Goal: Task Accomplishment & Management: Manage account settings

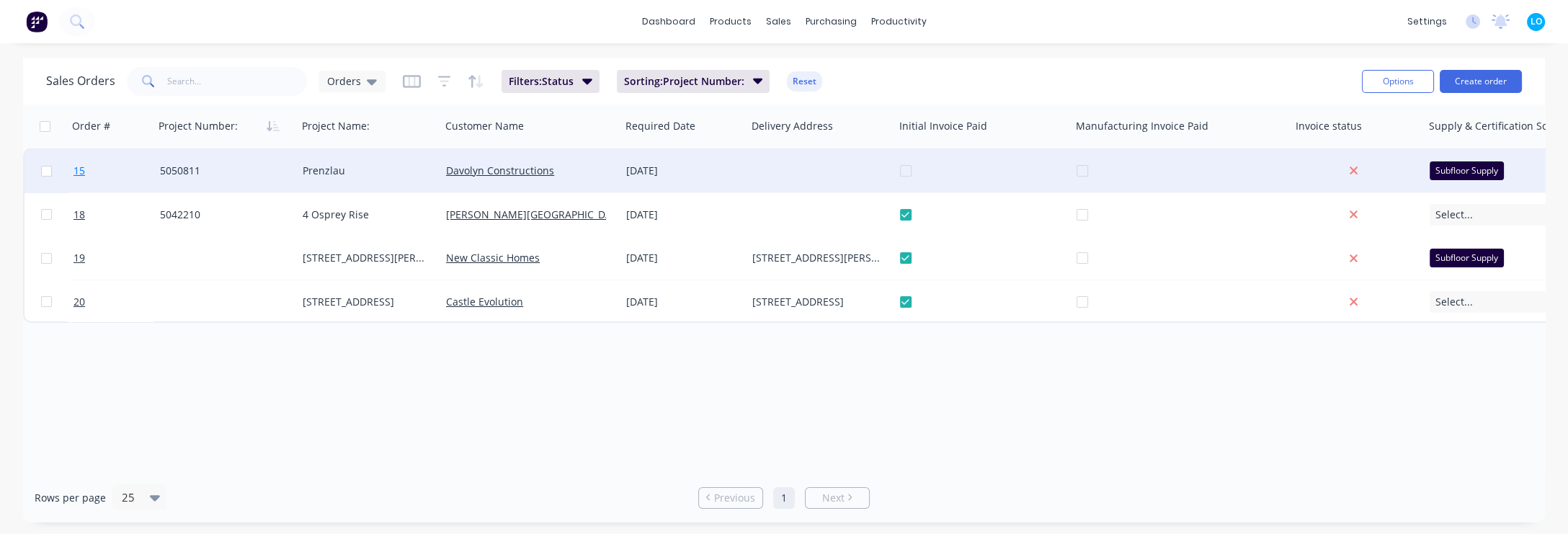
click at [84, 172] on span "15" at bounding box center [79, 171] width 12 height 15
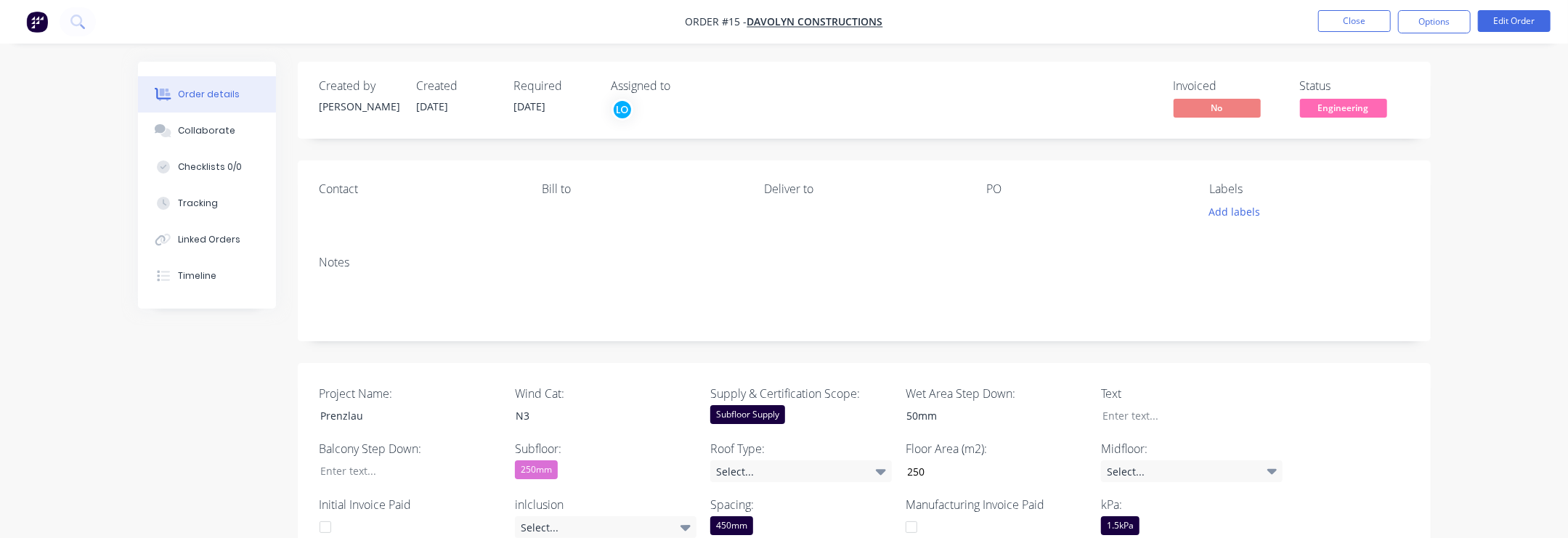
drag, startPoint x: 153, startPoint y: 367, endPoint x: 140, endPoint y: 360, distance: 14.8
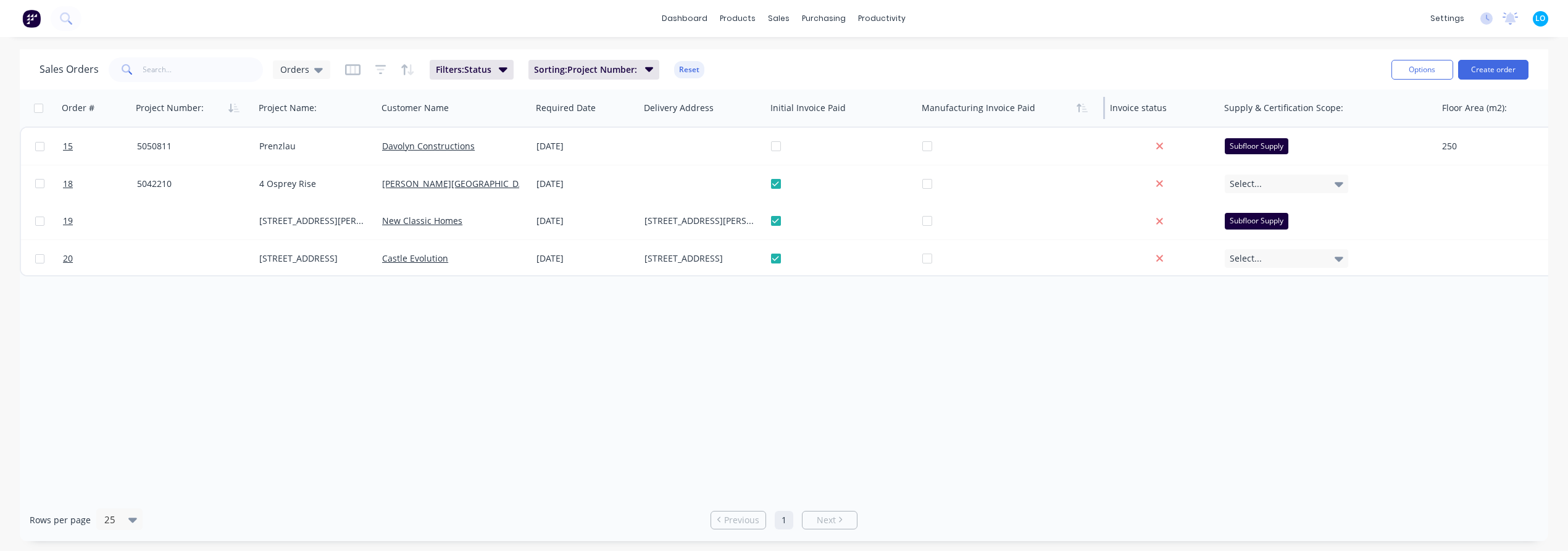
drag, startPoint x: 1103, startPoint y: 108, endPoint x: 1033, endPoint y: 117, distance: 70.6
click at [1034, 116] on div "Manufacturing Invoice Paid" at bounding box center [1011, 108] width 188 height 37
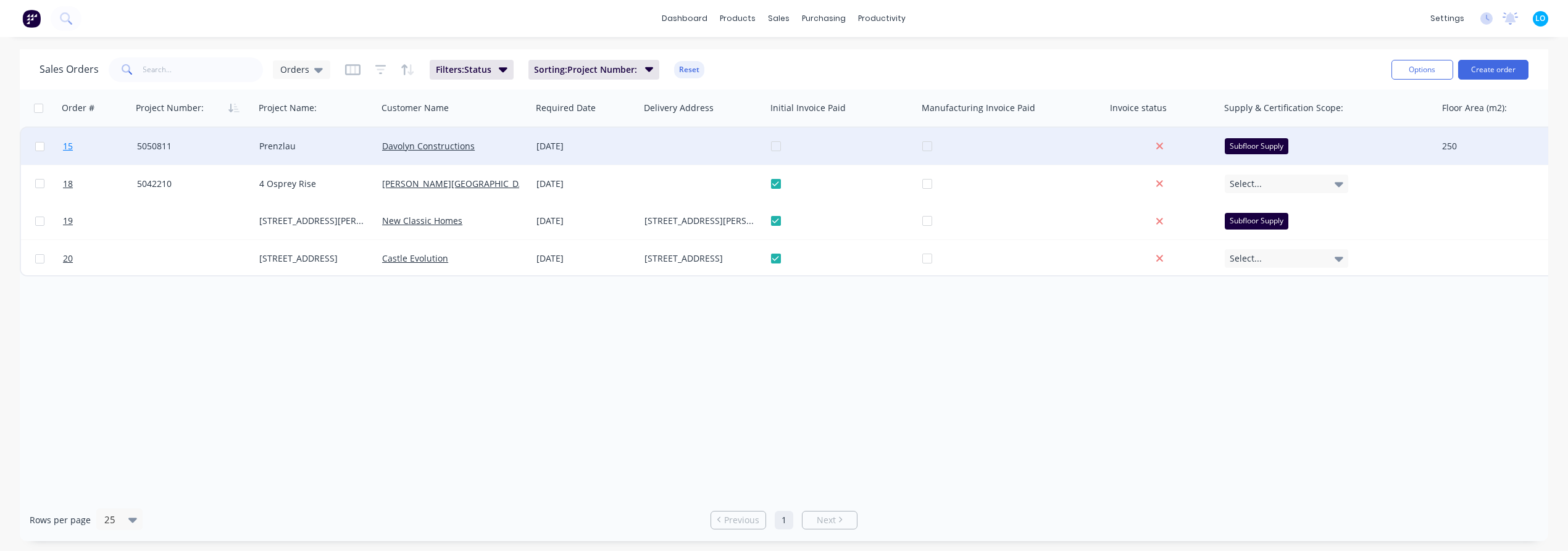
click at [65, 145] on span "15" at bounding box center [68, 147] width 10 height 13
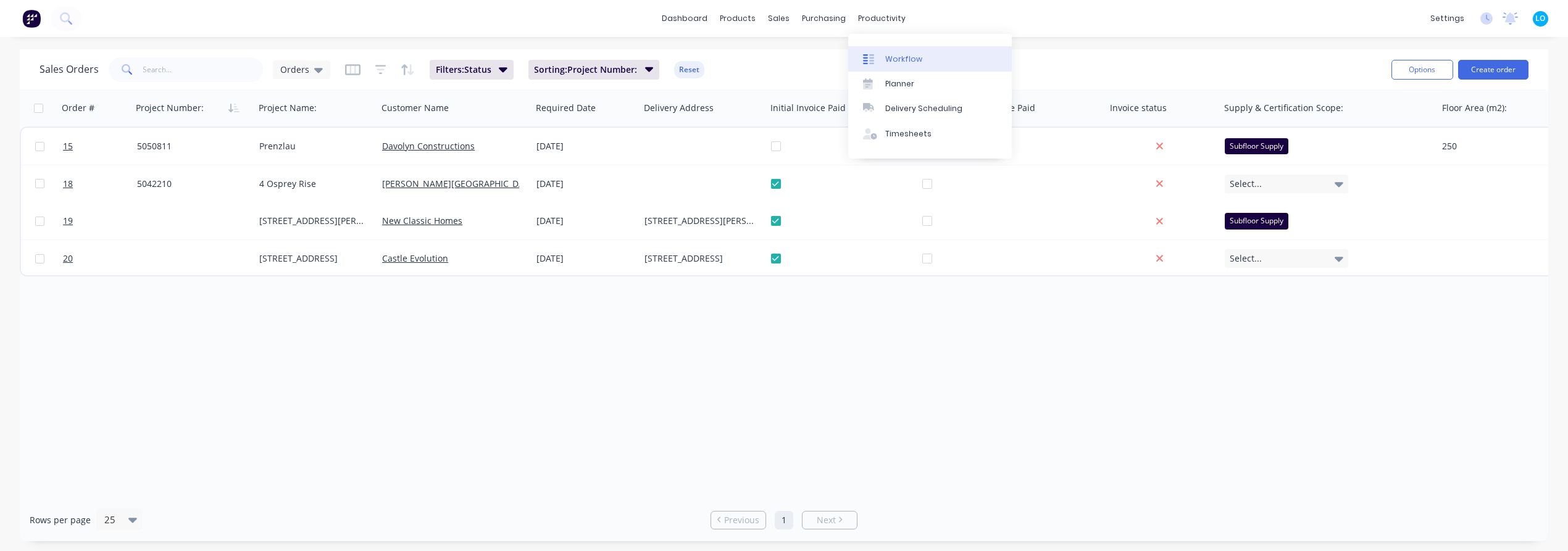
click at [890, 61] on div "Workflow" at bounding box center [903, 59] width 37 height 11
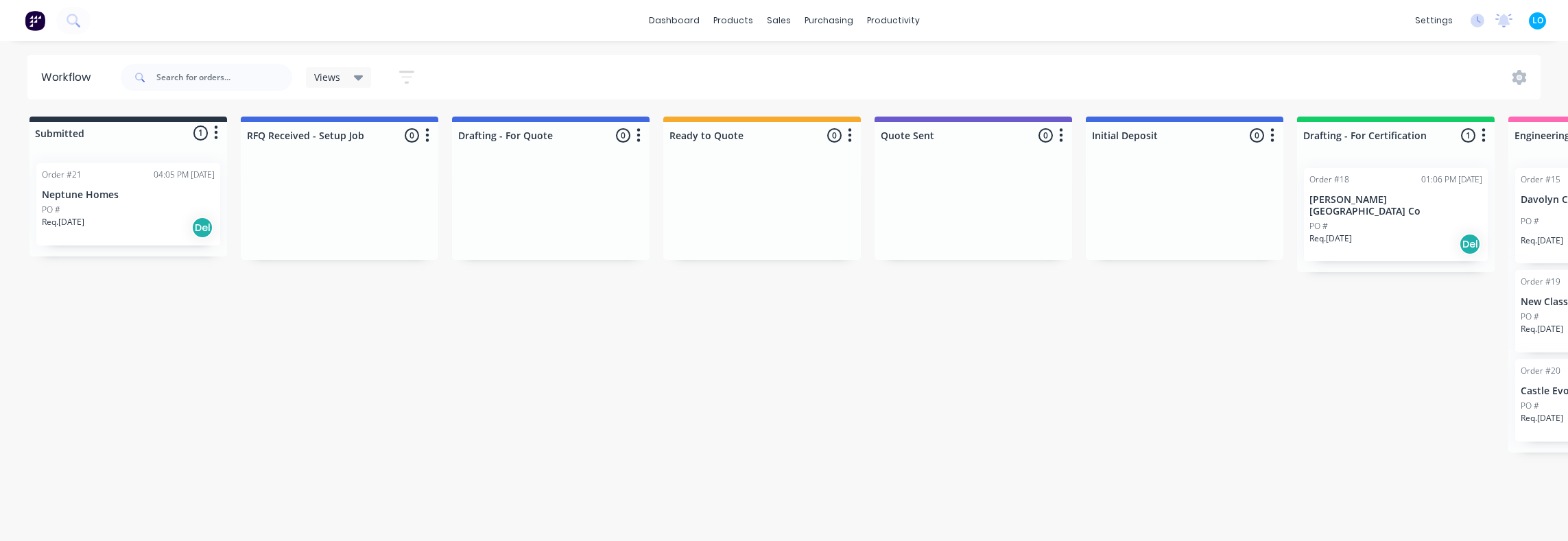
drag, startPoint x: 592, startPoint y: 315, endPoint x: 602, endPoint y: 326, distance: 14.9
click at [323, 82] on span "Views" at bounding box center [327, 77] width 26 height 14
click at [721, 74] on div "Views Save new view None (Default) edit Show/Hide statuses Show line item cards…" at bounding box center [829, 78] width 1423 height 41
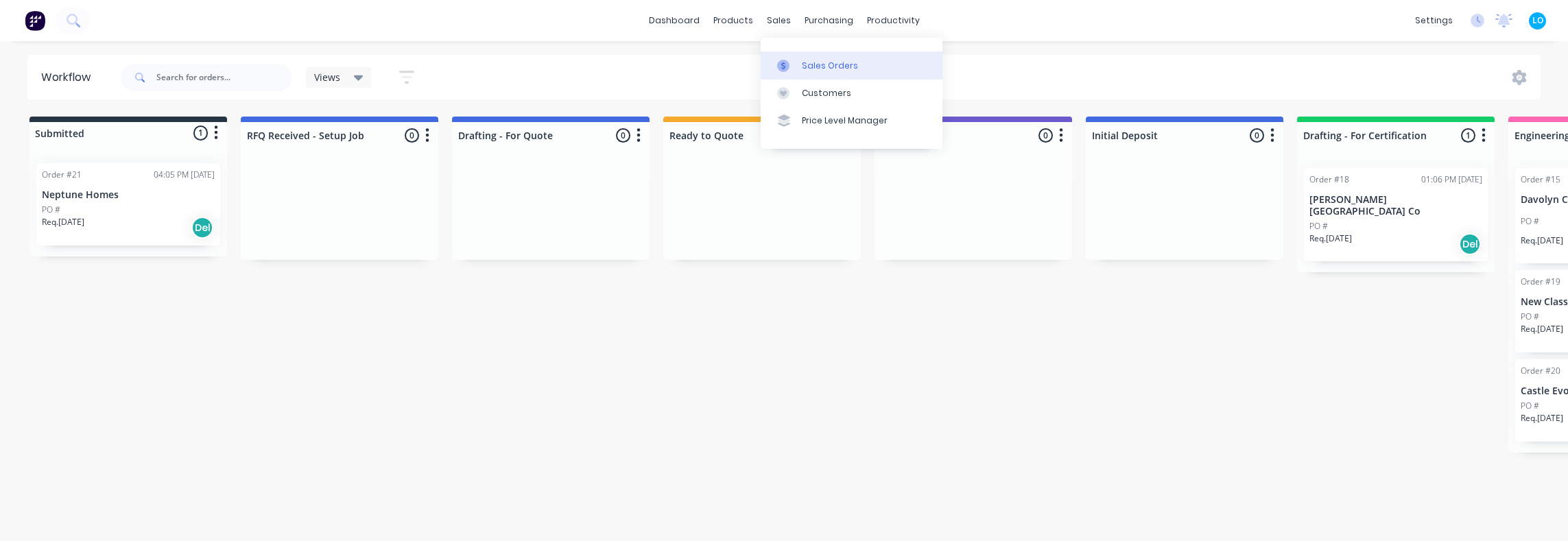
click at [807, 64] on div "Sales Orders" at bounding box center [830, 66] width 56 height 13
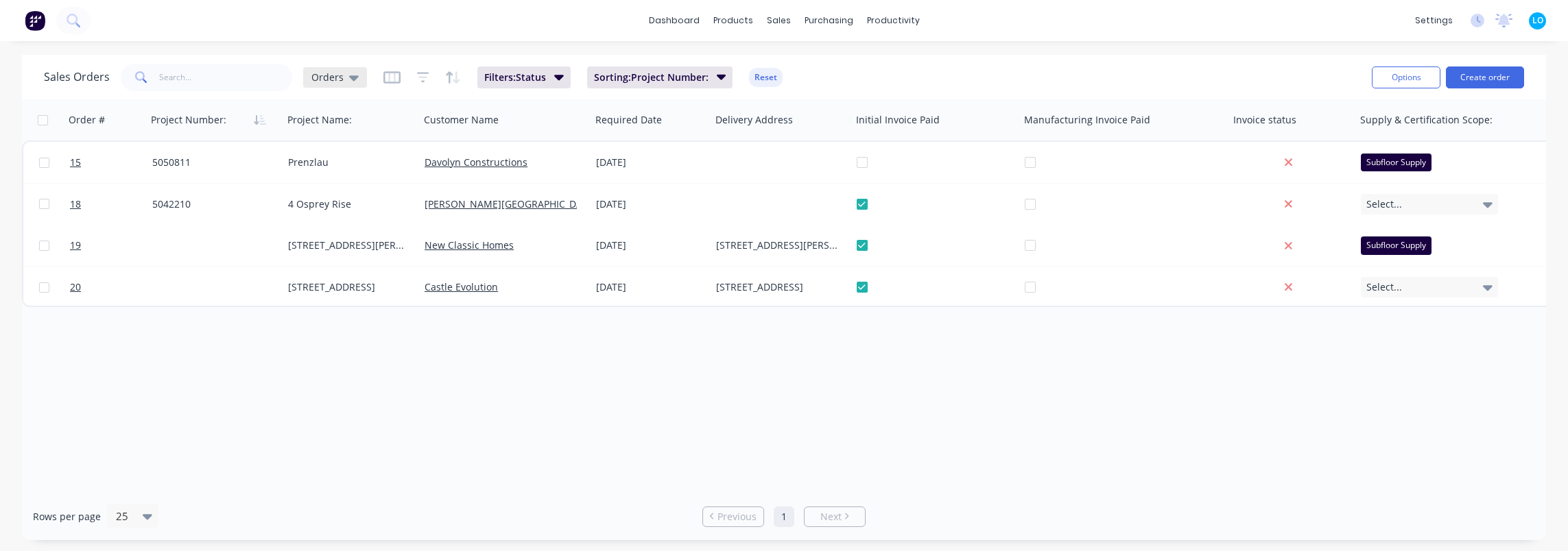
click at [338, 81] on span "Orders" at bounding box center [327, 77] width 32 height 14
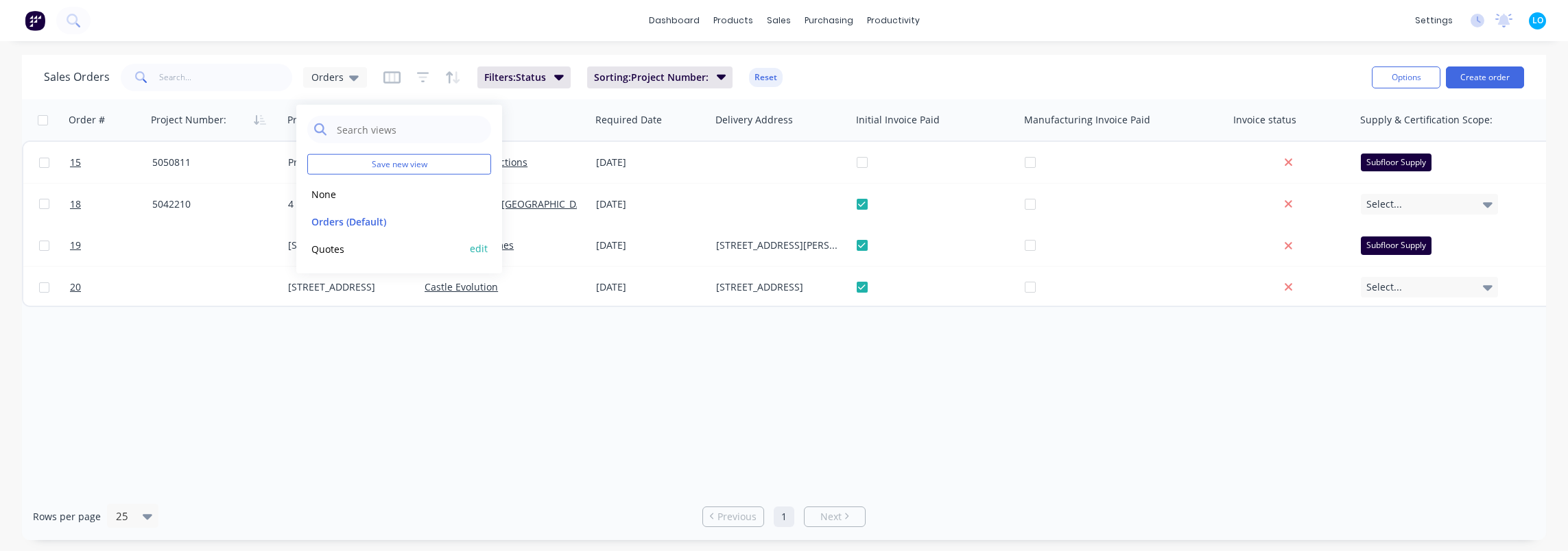
click at [352, 248] on button "Quotes" at bounding box center [385, 248] width 157 height 16
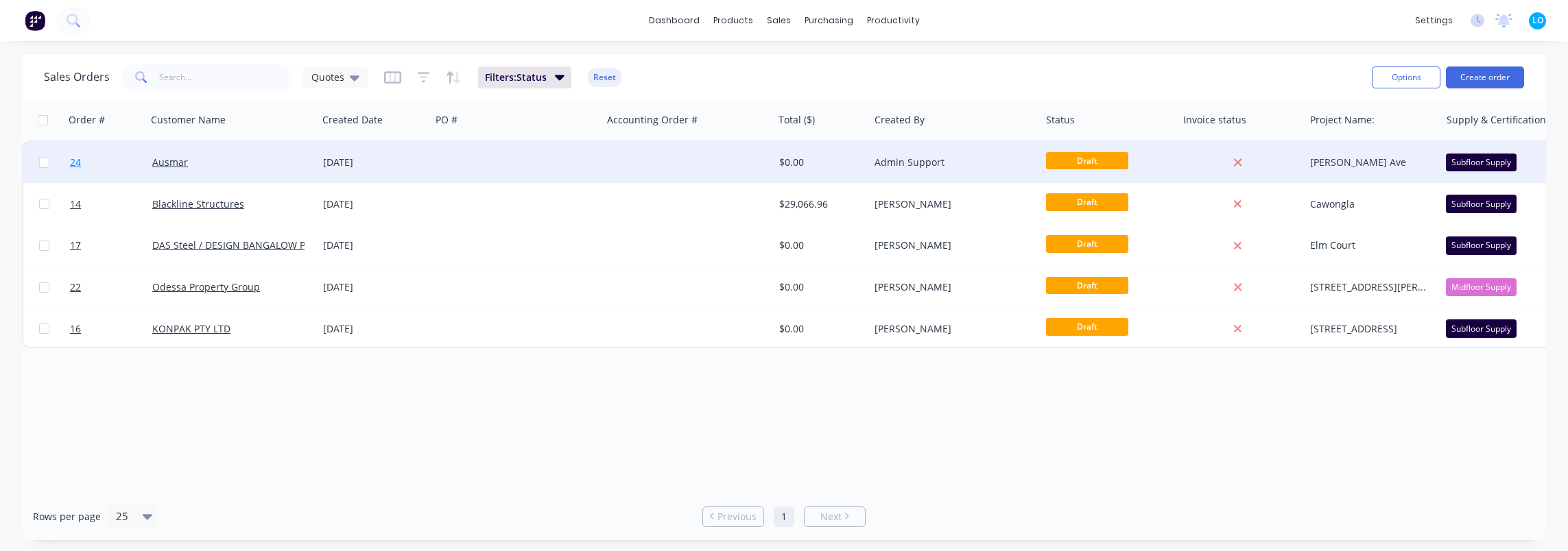
click at [81, 161] on link "24" at bounding box center [110, 162] width 82 height 41
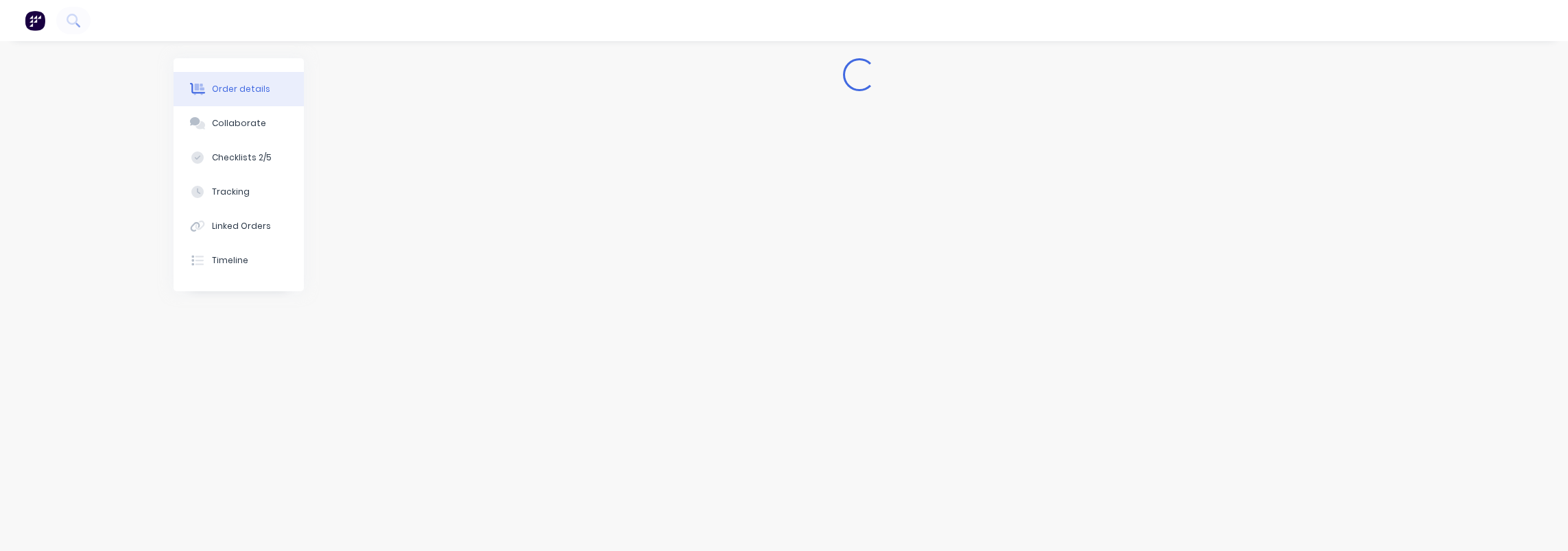
click at [953, 24] on nav at bounding box center [784, 20] width 1568 height 41
click at [141, 336] on div "Order details Collaborate Checklists 2/5 Tracking Linked Orders Timeline Order …" at bounding box center [784, 276] width 1568 height 551
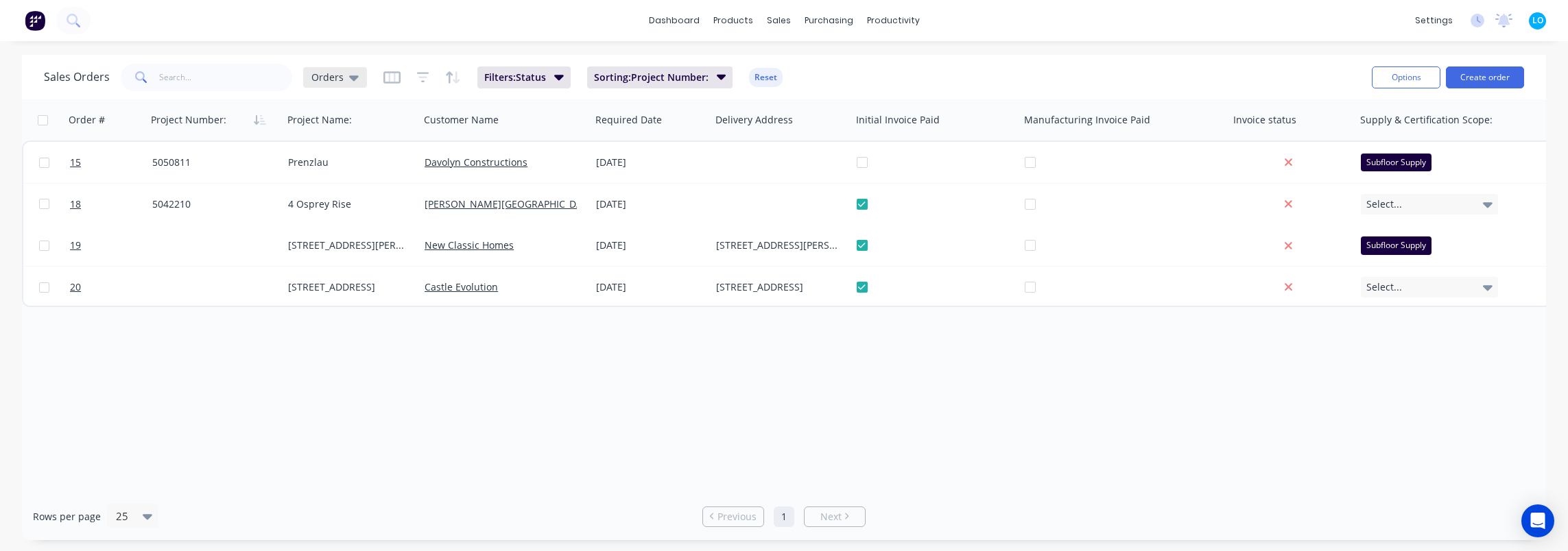
click at [343, 88] on div "Sales Orders Orders" at bounding box center [205, 77] width 323 height 27
click at [342, 81] on div "Orders" at bounding box center [335, 77] width 47 height 13
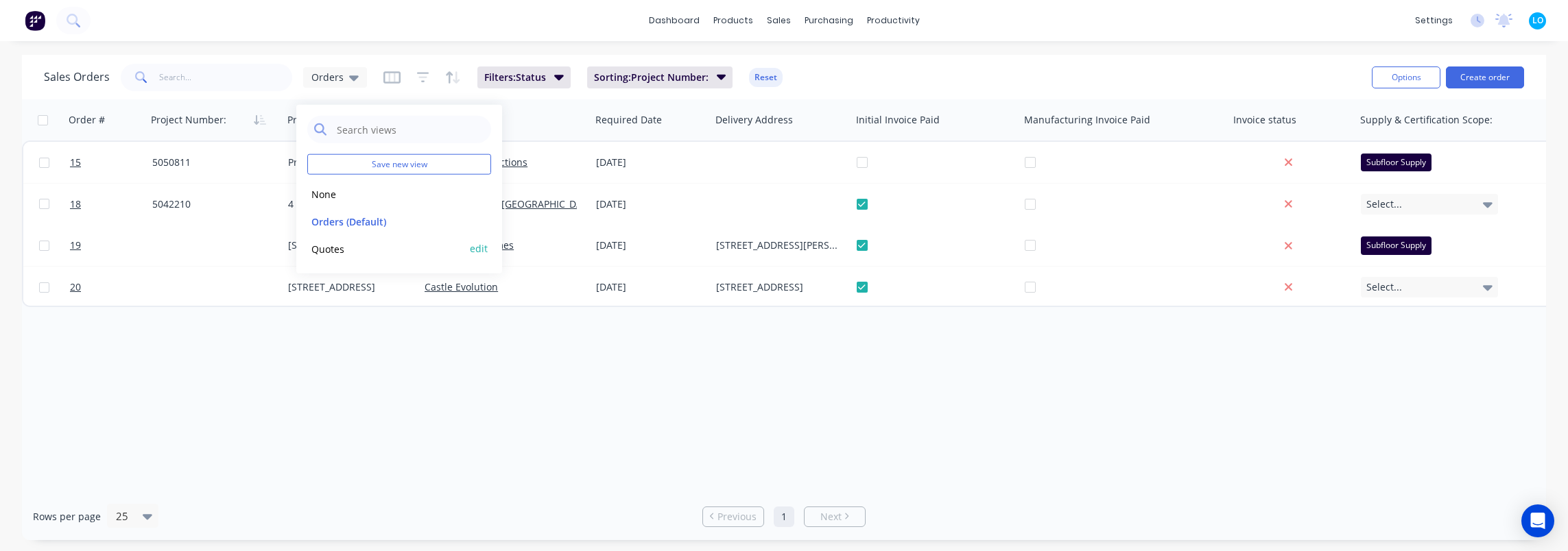
click at [355, 253] on button "Quotes" at bounding box center [385, 248] width 157 height 16
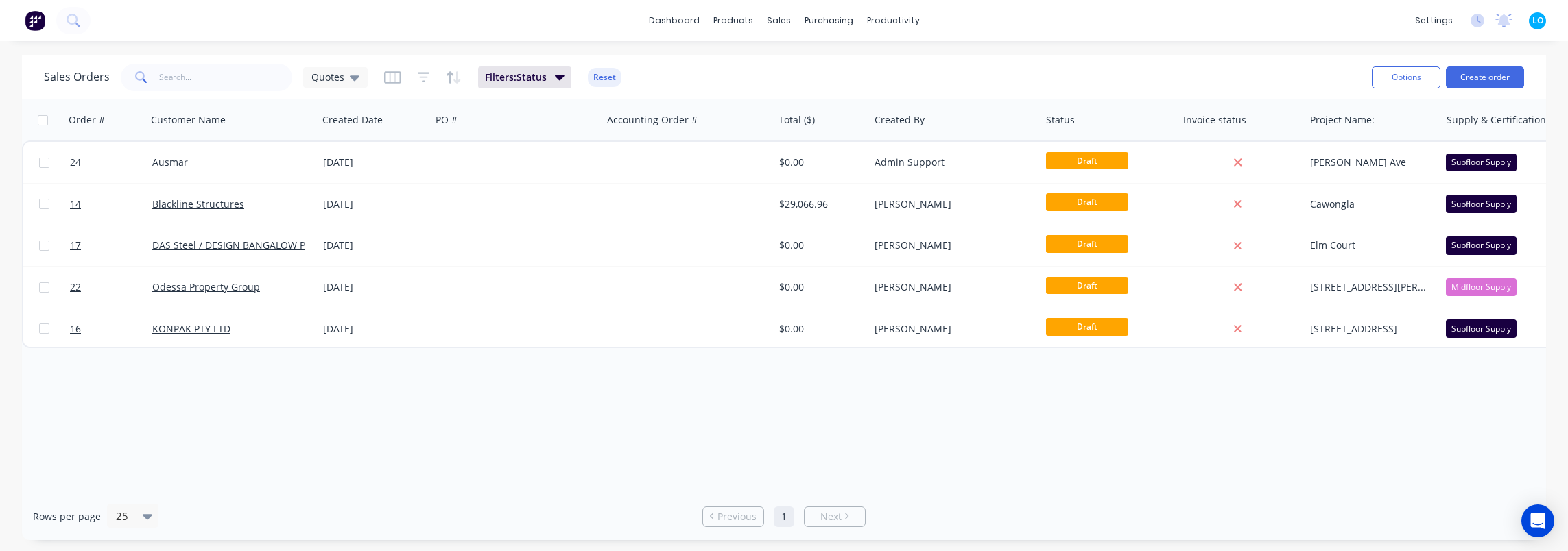
click at [609, 395] on div "Order # Customer Name Created Date PO # Accounting Order # Total ($) Created By…" at bounding box center [784, 296] width 1524 height 394
click at [336, 85] on div "Quotes" at bounding box center [335, 77] width 64 height 20
click at [339, 76] on span "Quotes" at bounding box center [328, 77] width 33 height 14
click at [337, 72] on span "Quotes" at bounding box center [328, 77] width 33 height 14
click at [353, 219] on button "Orders (Default)" at bounding box center [385, 221] width 157 height 16
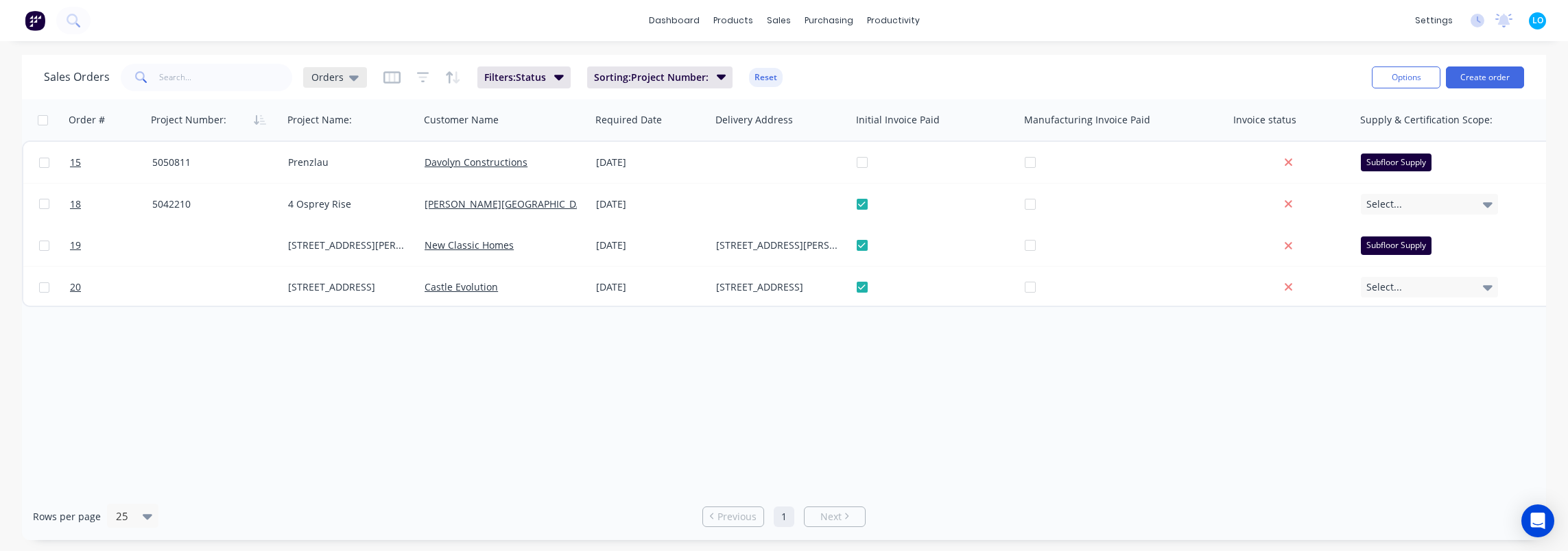
click at [334, 76] on span "Orders" at bounding box center [327, 77] width 32 height 14
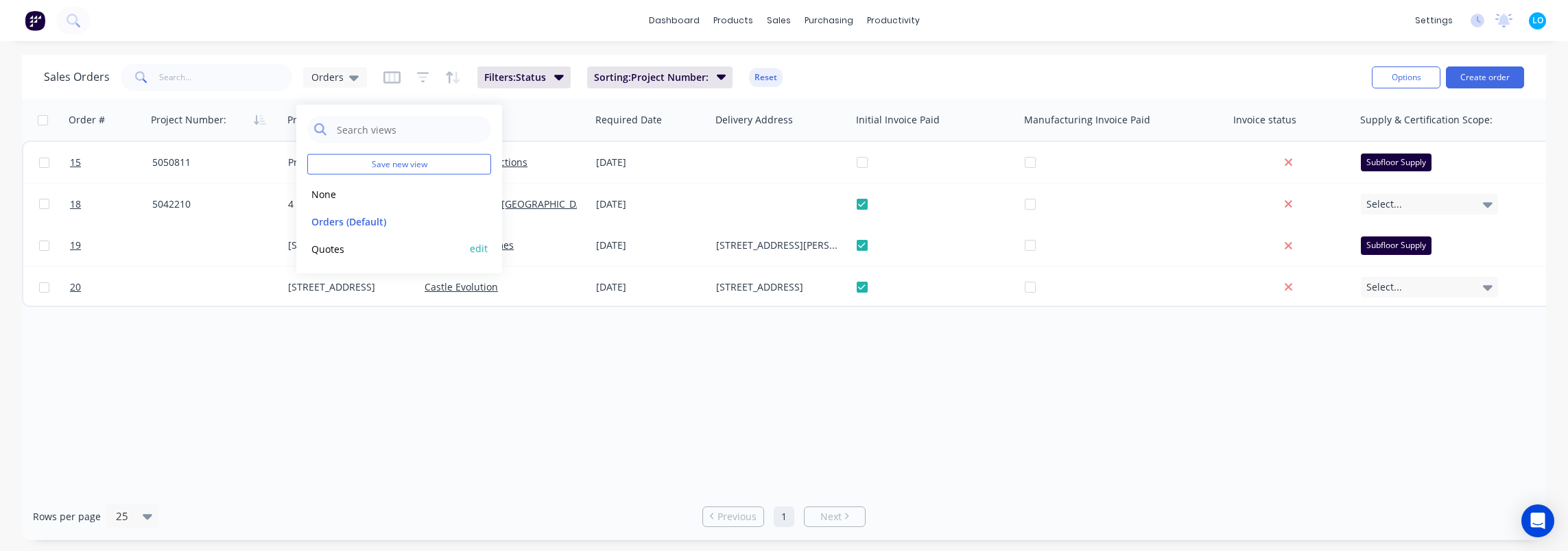
click at [338, 252] on button "Quotes" at bounding box center [385, 248] width 157 height 16
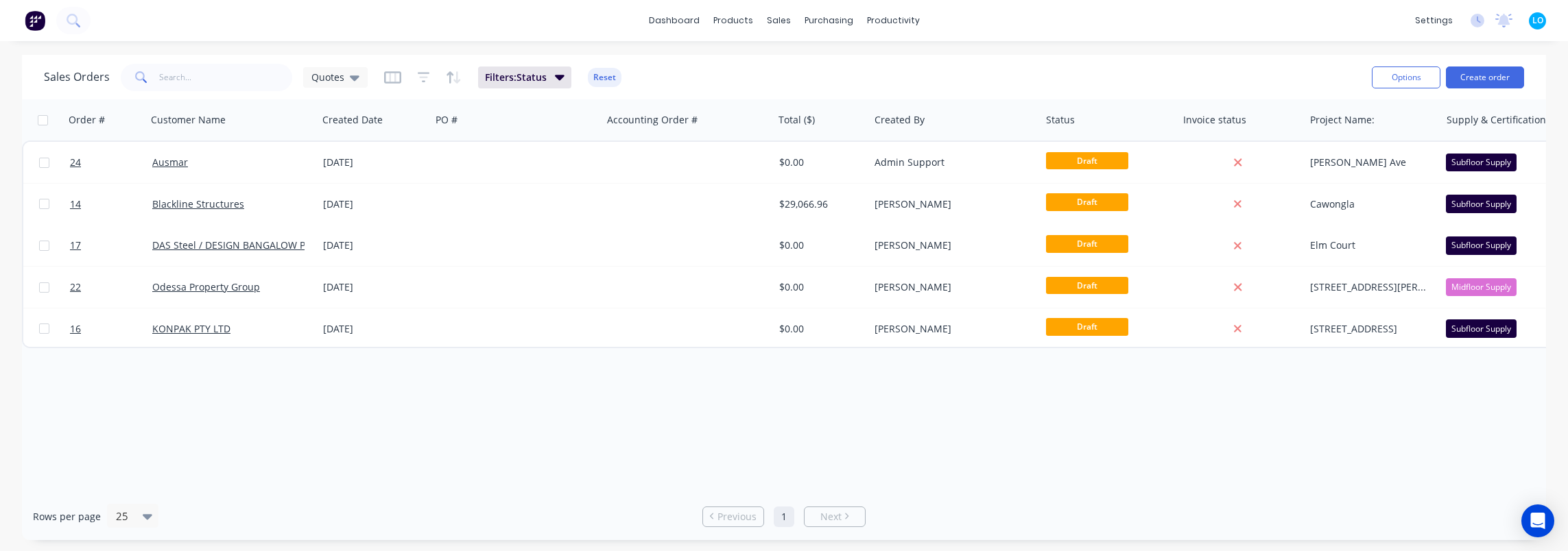
click at [447, 438] on div "Order # Customer Name Created Date PO # Accounting Order # Total ($) Created By…" at bounding box center [784, 296] width 1524 height 394
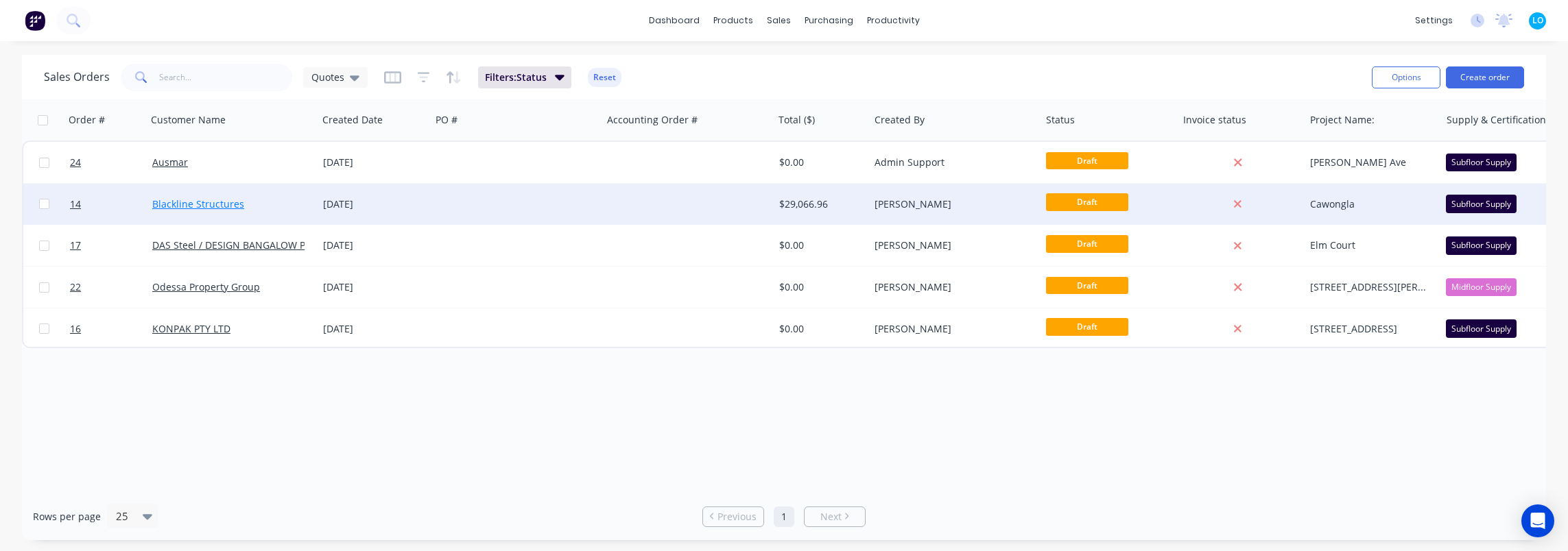
click at [208, 202] on link "Blackline Structures" at bounding box center [197, 203] width 92 height 13
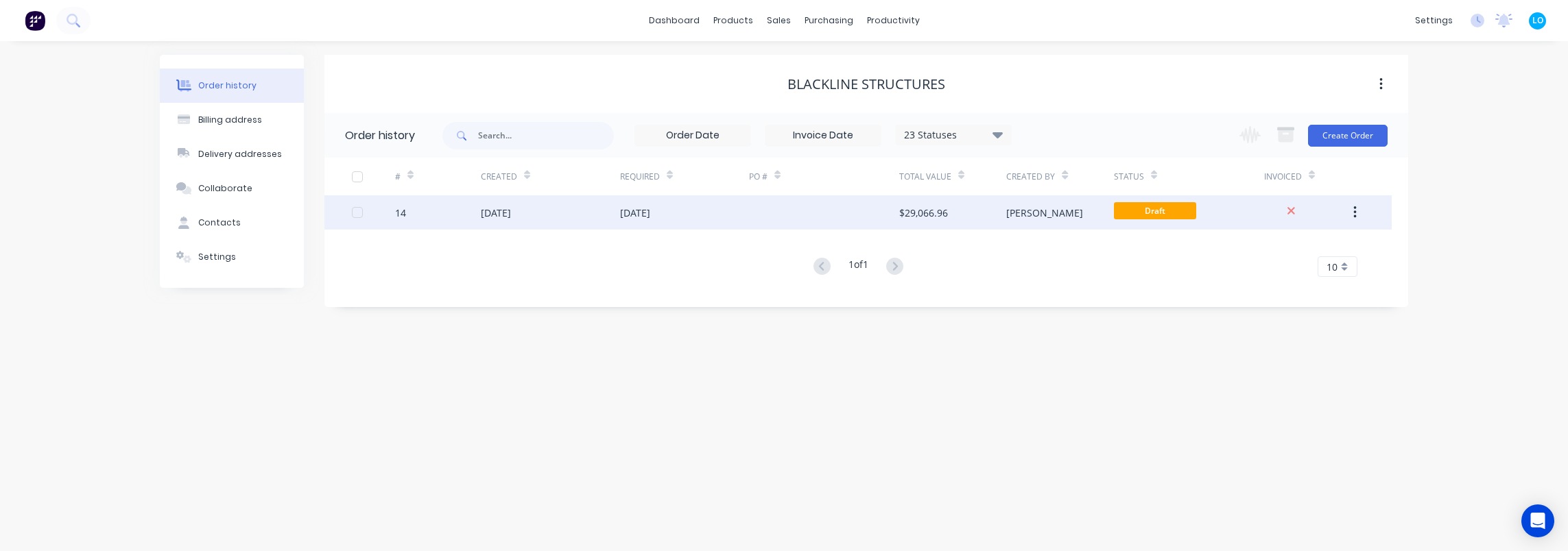
click at [498, 211] on div "[DATE]" at bounding box center [496, 213] width 31 height 14
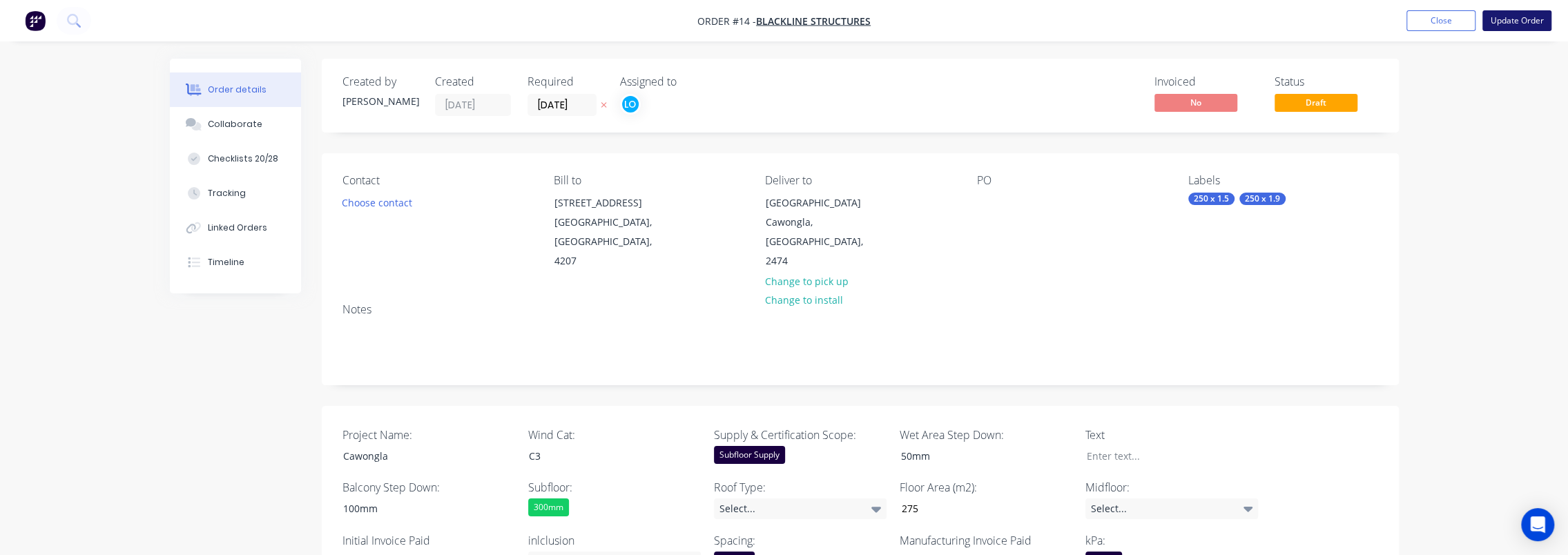
click at [1519, 20] on button "Update Order" at bounding box center [1518, 20] width 69 height 20
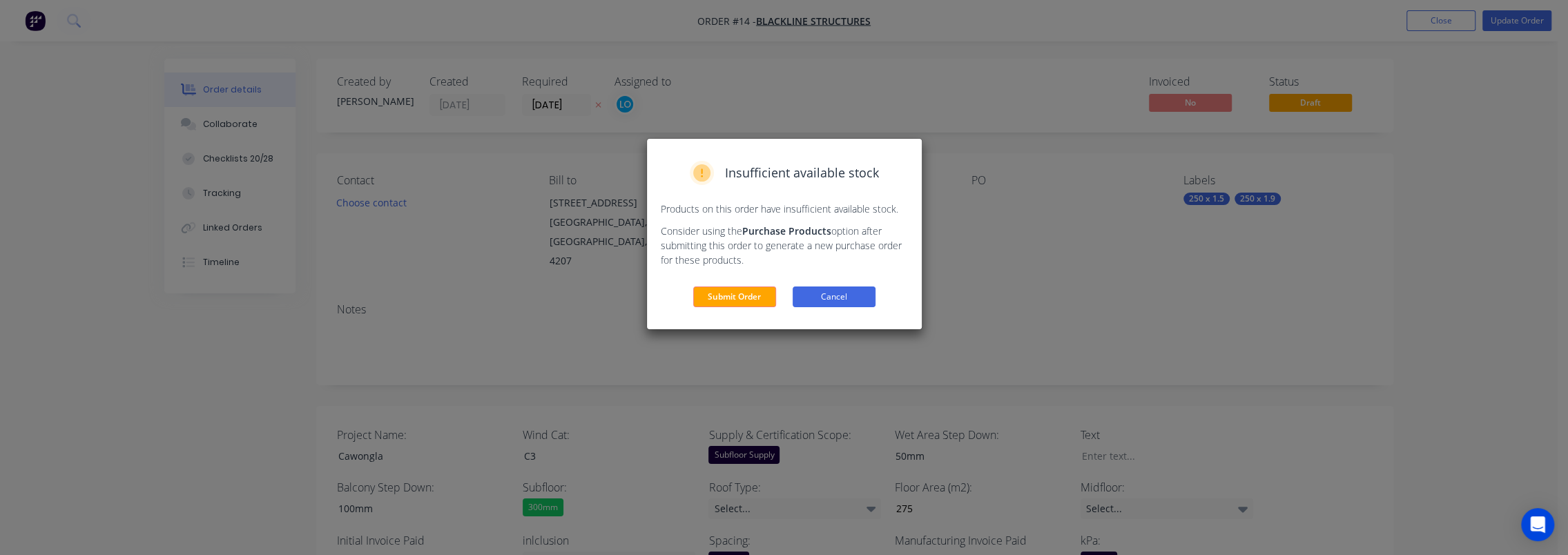
click at [827, 292] on button "Cancel" at bounding box center [834, 296] width 83 height 20
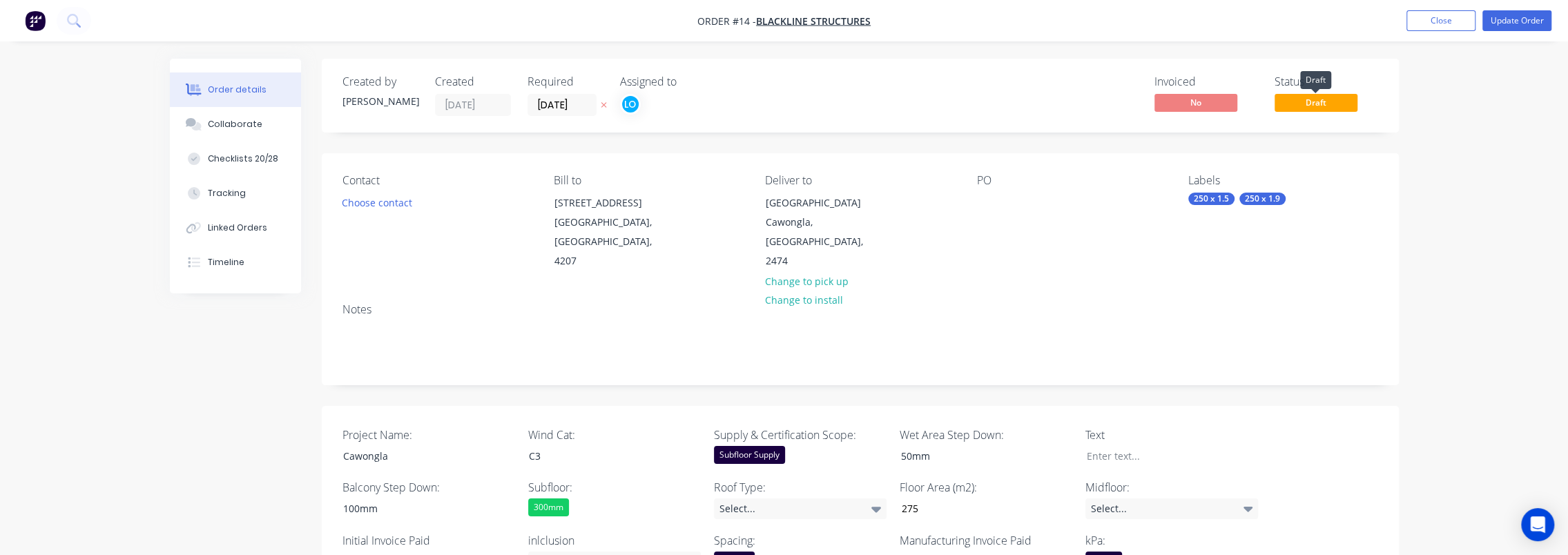
click at [1330, 101] on span "Draft" at bounding box center [1316, 102] width 83 height 17
click at [1503, 20] on button "Update Order" at bounding box center [1518, 20] width 69 height 20
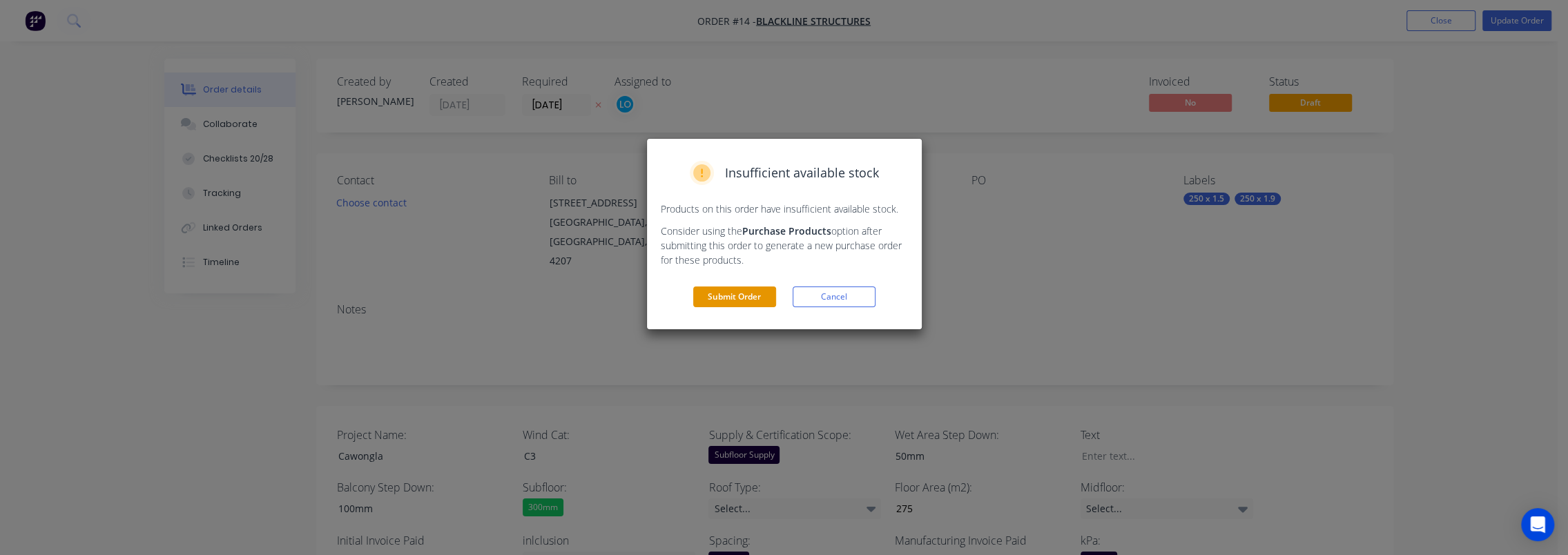
click at [723, 297] on button "Submit Order" at bounding box center [734, 296] width 83 height 20
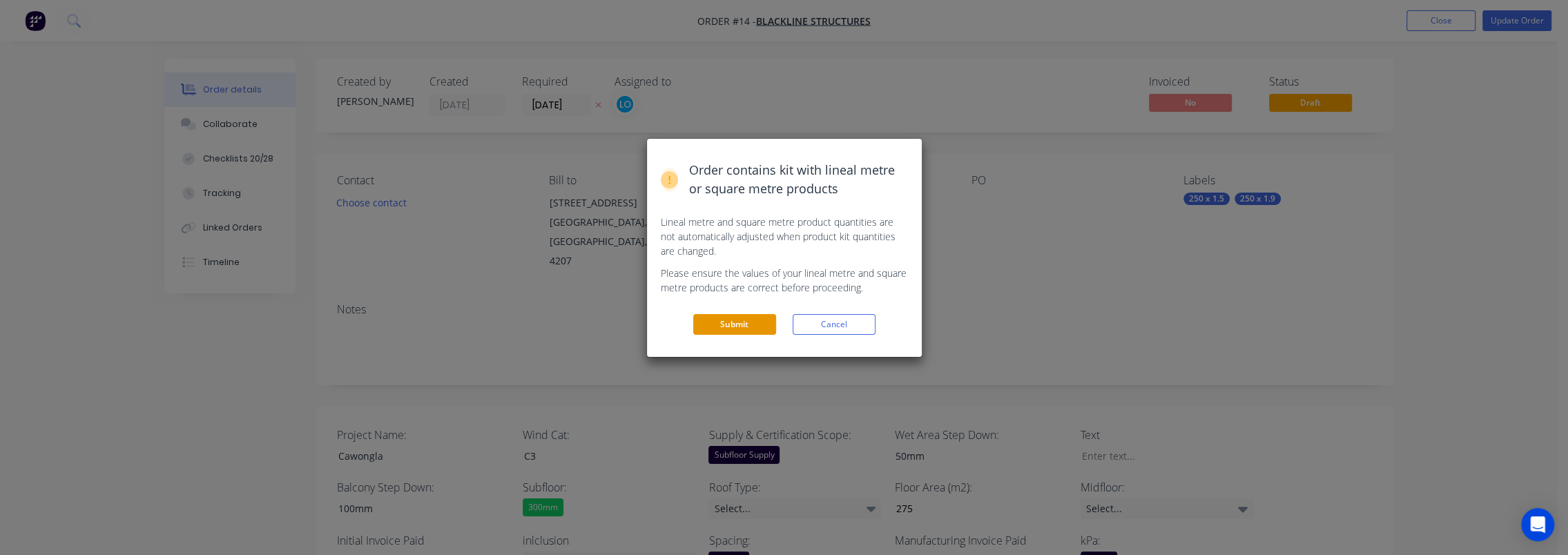
click at [720, 322] on button "Submit" at bounding box center [734, 325] width 83 height 20
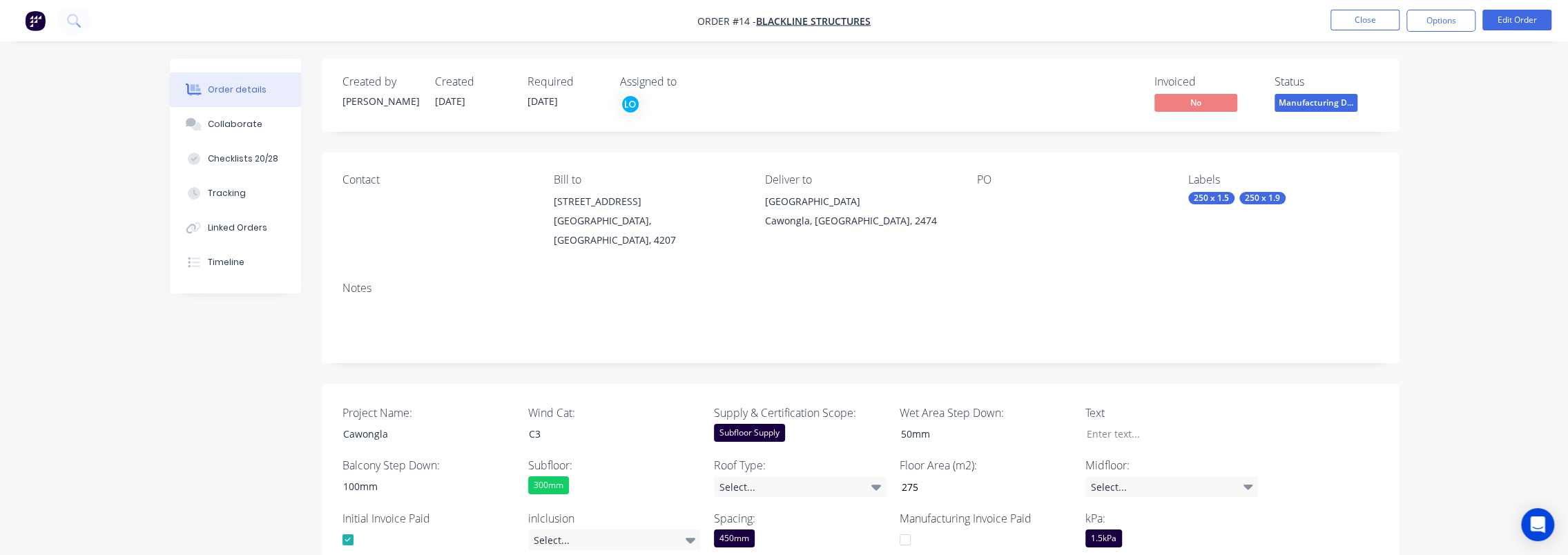
click at [1313, 104] on span "Manufacturing D..." at bounding box center [1316, 102] width 83 height 17
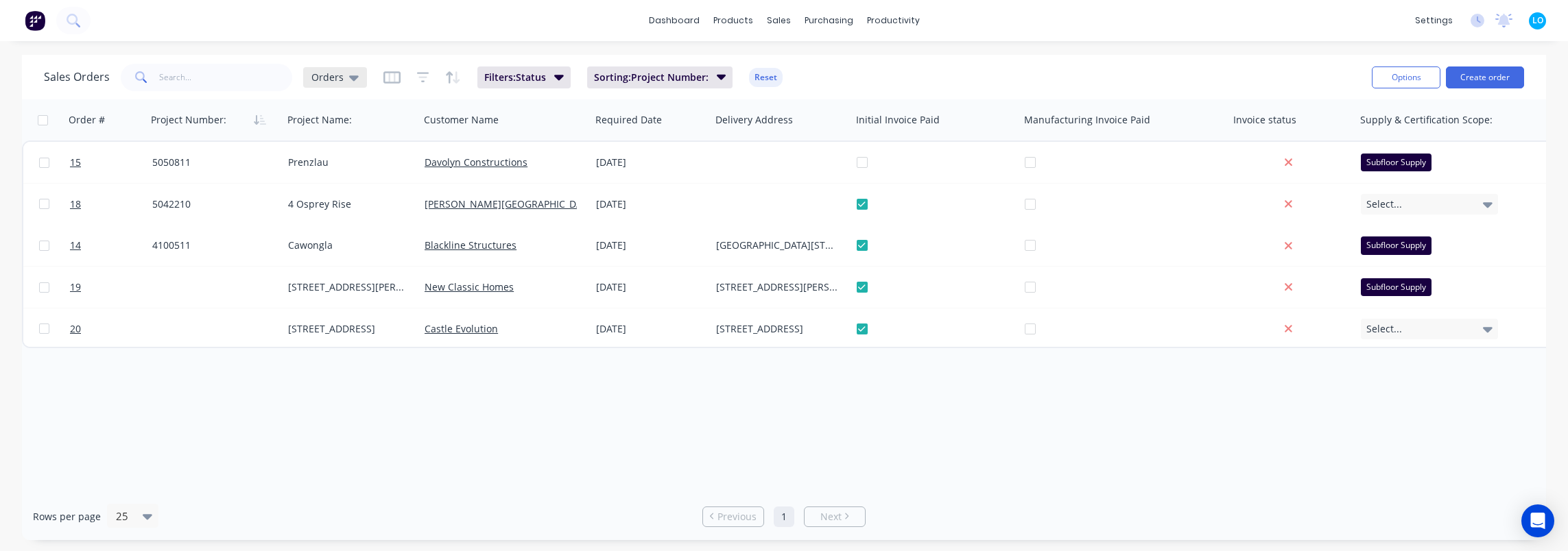
click at [331, 74] on span "Orders" at bounding box center [327, 77] width 32 height 14
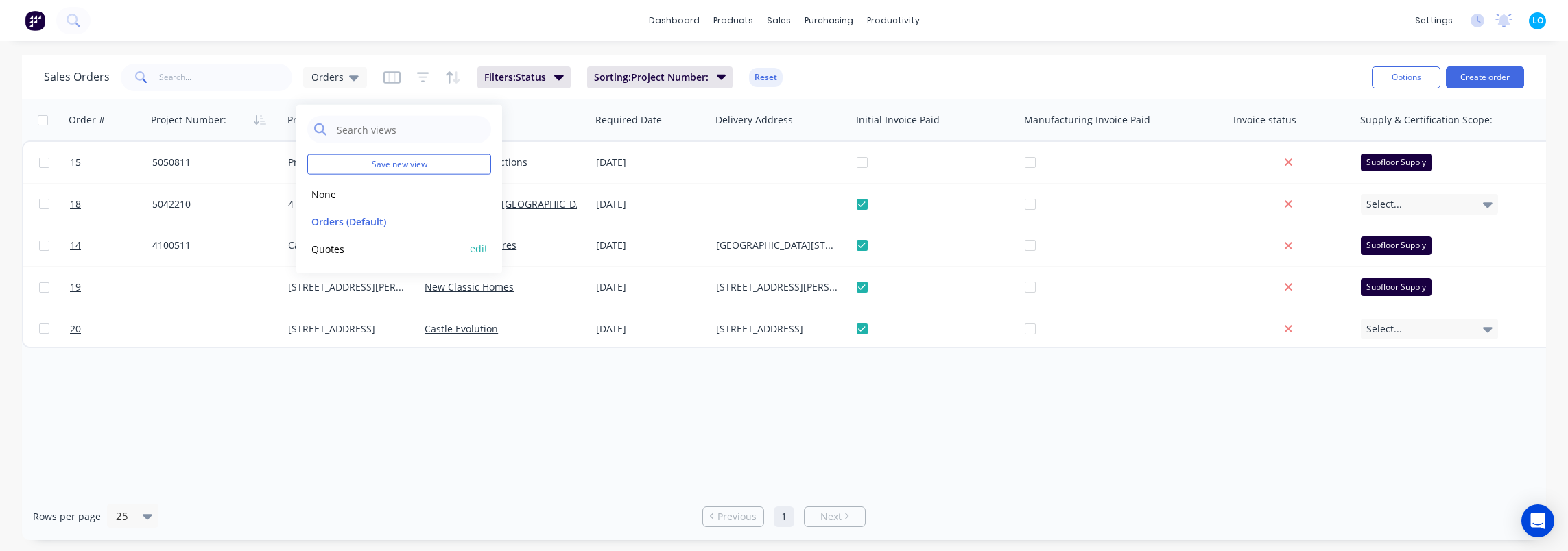
click at [338, 250] on button "Quotes" at bounding box center [385, 248] width 157 height 16
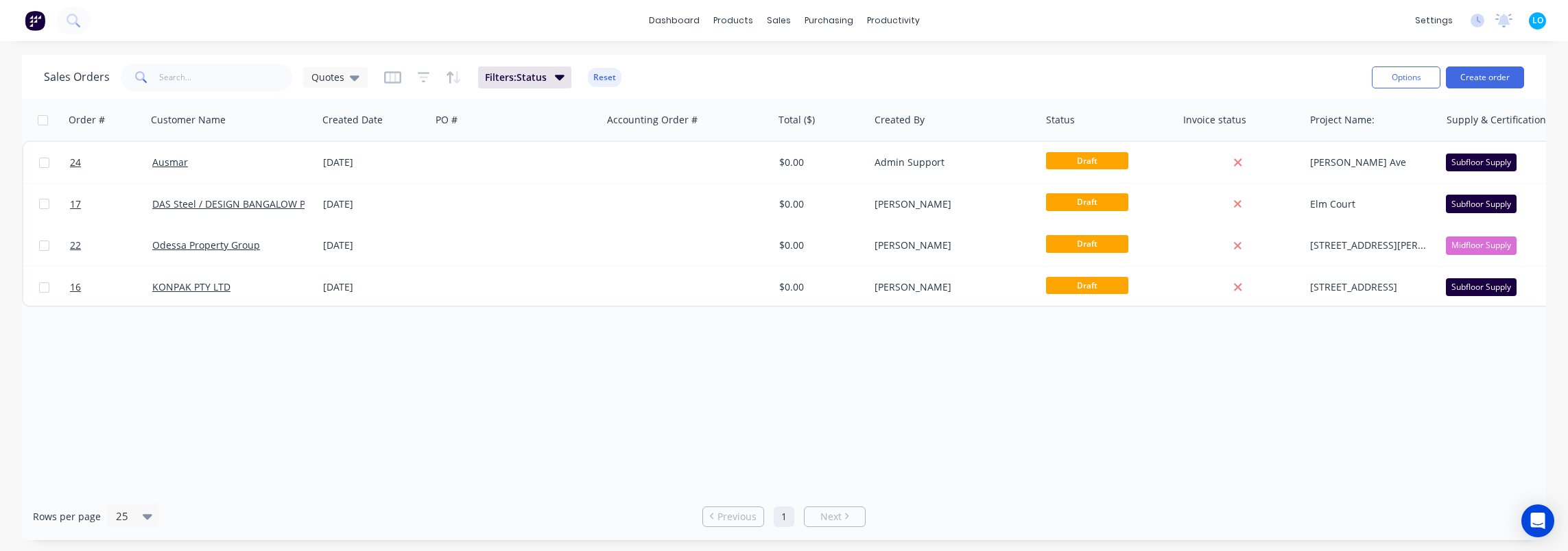
drag, startPoint x: 446, startPoint y: 384, endPoint x: 464, endPoint y: 378, distance: 19.0
click at [447, 384] on div "Order # Customer Name Created Date PO # Accounting Order # Total ($) Created By…" at bounding box center [784, 296] width 1524 height 394
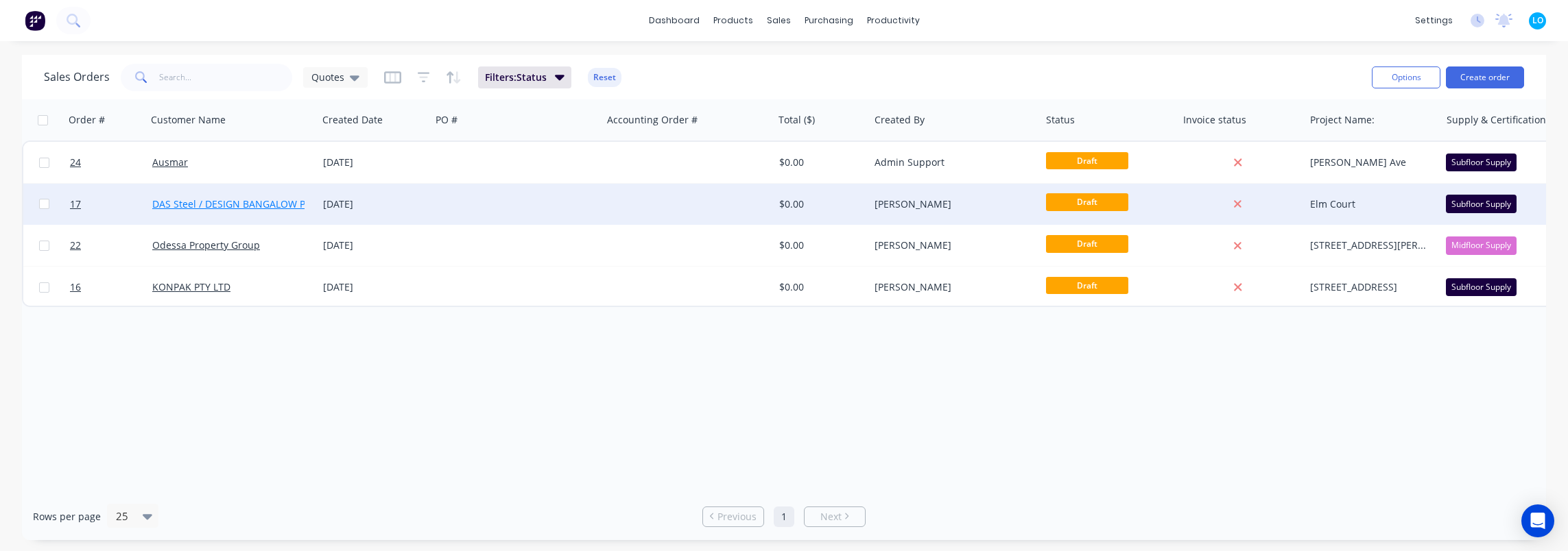
click at [219, 202] on link "DAS Steel / DESIGN BANGALOW PTY LTD" at bounding box center [244, 203] width 184 height 13
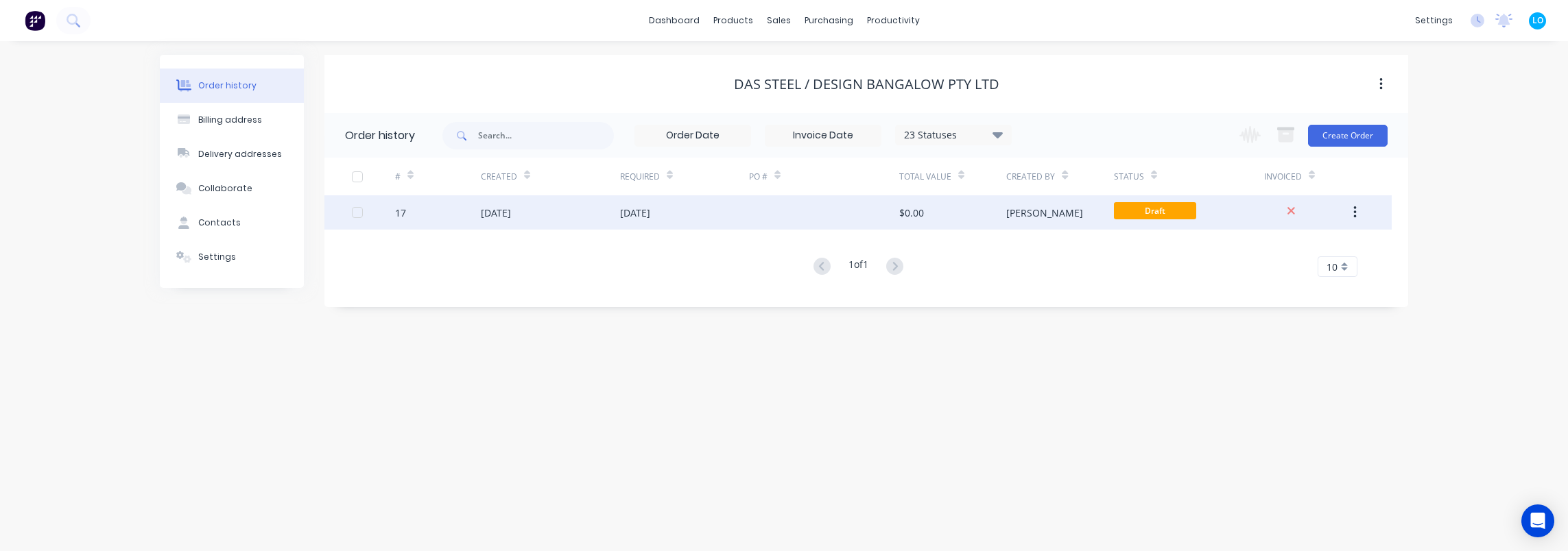
click at [506, 215] on div "[DATE]" at bounding box center [496, 213] width 31 height 14
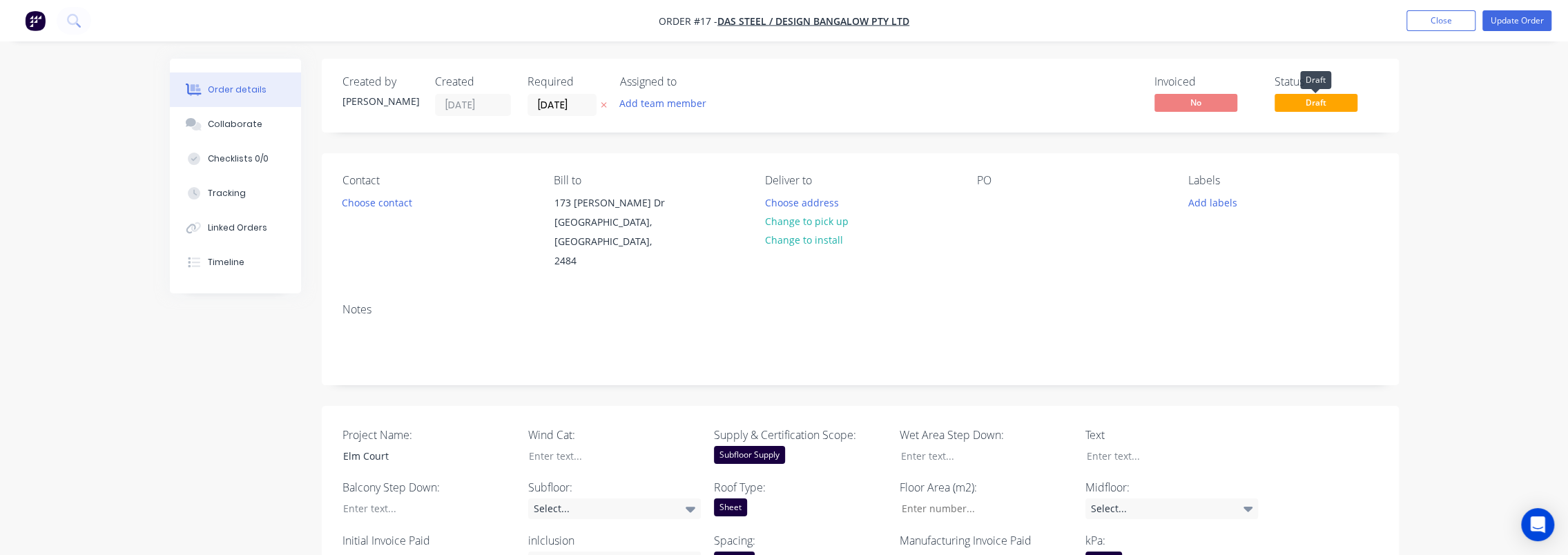
click at [1321, 102] on span "Draft" at bounding box center [1316, 102] width 83 height 17
drag, startPoint x: 1321, startPoint y: 102, endPoint x: 1547, endPoint y: 15, distance: 242.2
click at [1547, 15] on button "Update Order" at bounding box center [1518, 20] width 69 height 20
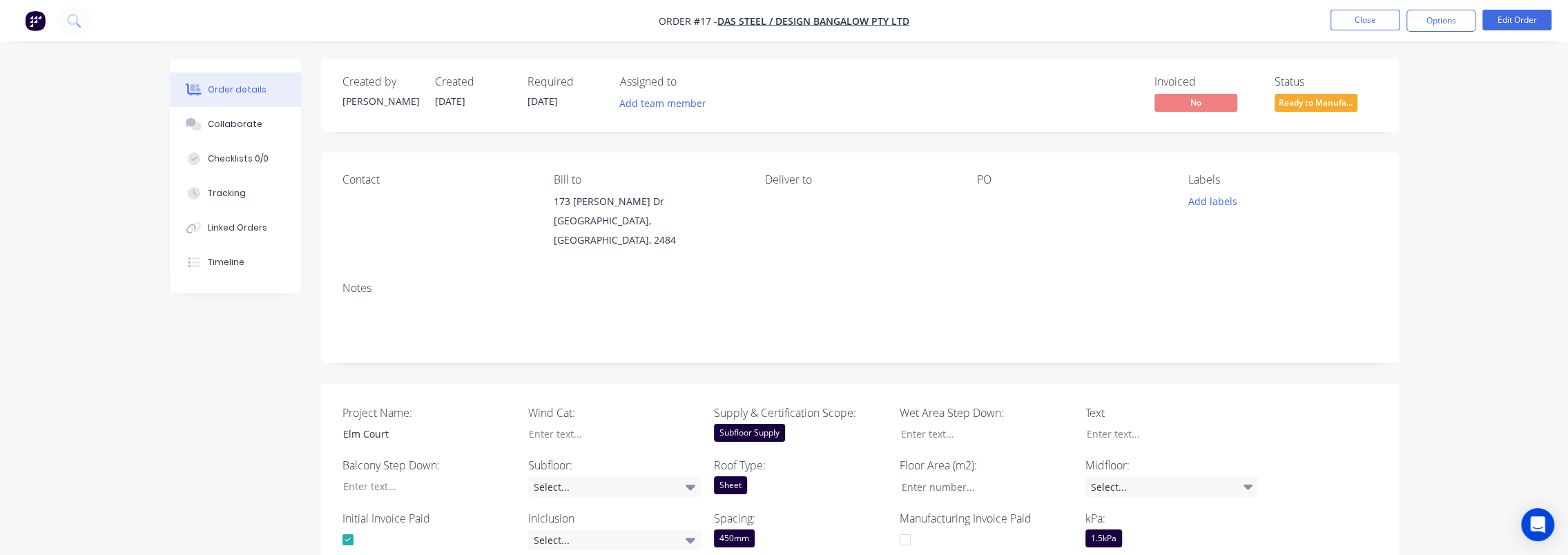
click at [1280, 109] on span "Ready to Manufa..." at bounding box center [1316, 102] width 83 height 17
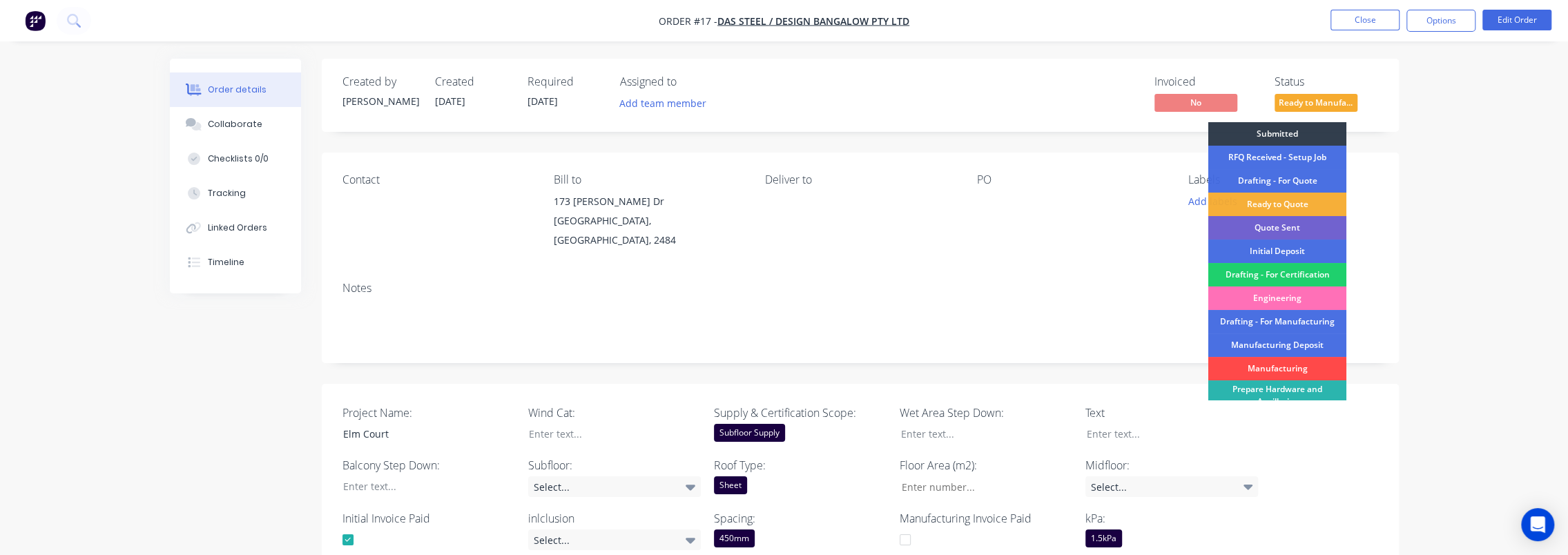
click at [1309, 369] on div "Manufacturing" at bounding box center [1277, 369] width 138 height 24
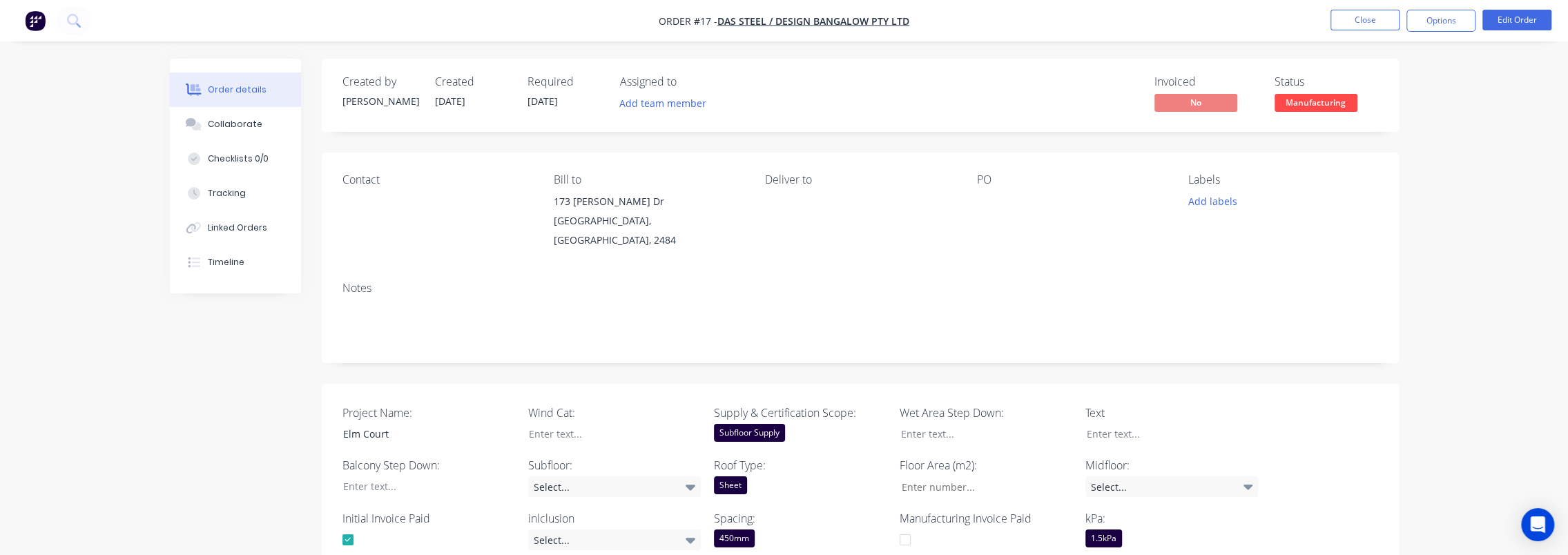
click at [1541, 125] on div "Order details Collaborate Checklists 0/0 Tracking Linked Orders Timeline Order …" at bounding box center [784, 435] width 1568 height 871
click at [1448, 175] on div "Order details Collaborate Checklists 0/0 Tracking Linked Orders Timeline Order …" at bounding box center [784, 435] width 1568 height 871
click at [1369, 24] on button "Close" at bounding box center [1365, 20] width 69 height 20
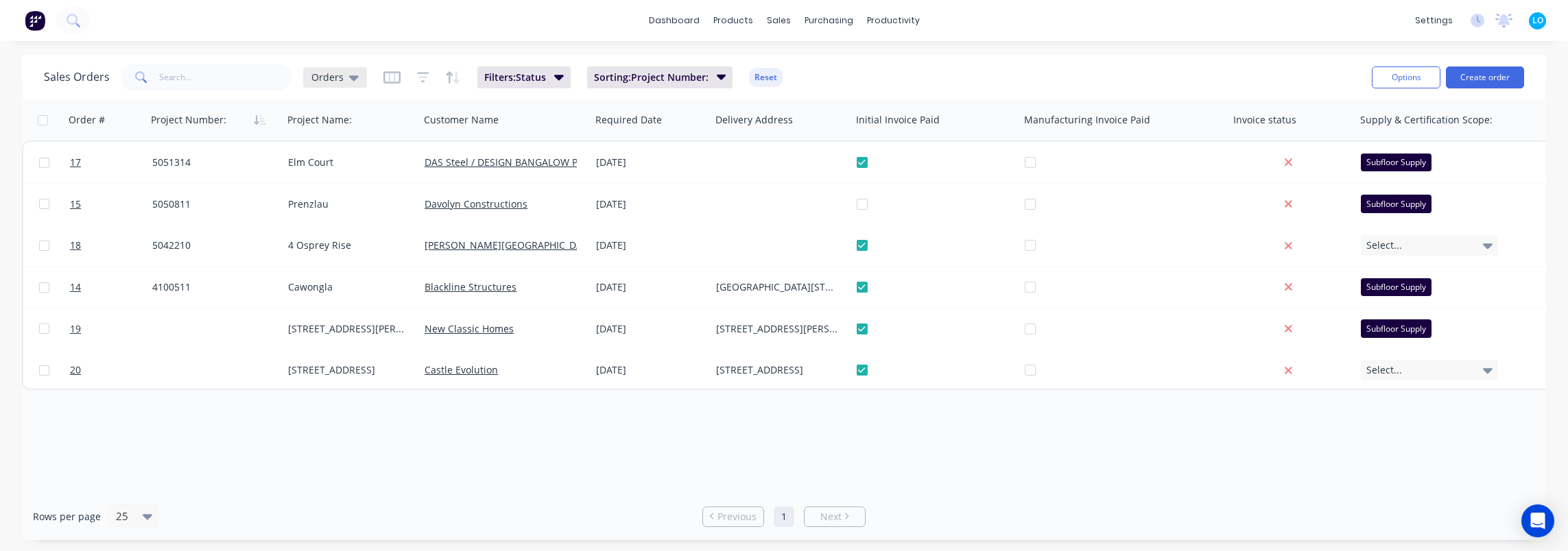
click at [331, 77] on span "Orders" at bounding box center [327, 77] width 32 height 14
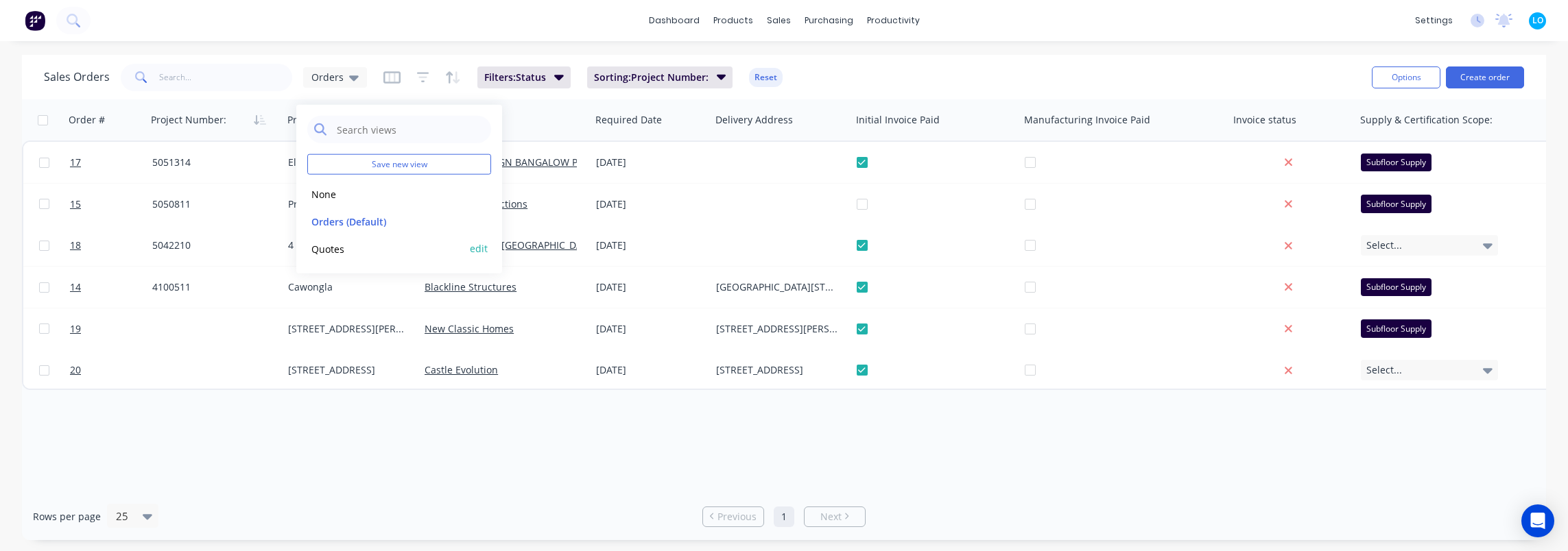
click at [336, 250] on button "Quotes" at bounding box center [385, 248] width 157 height 16
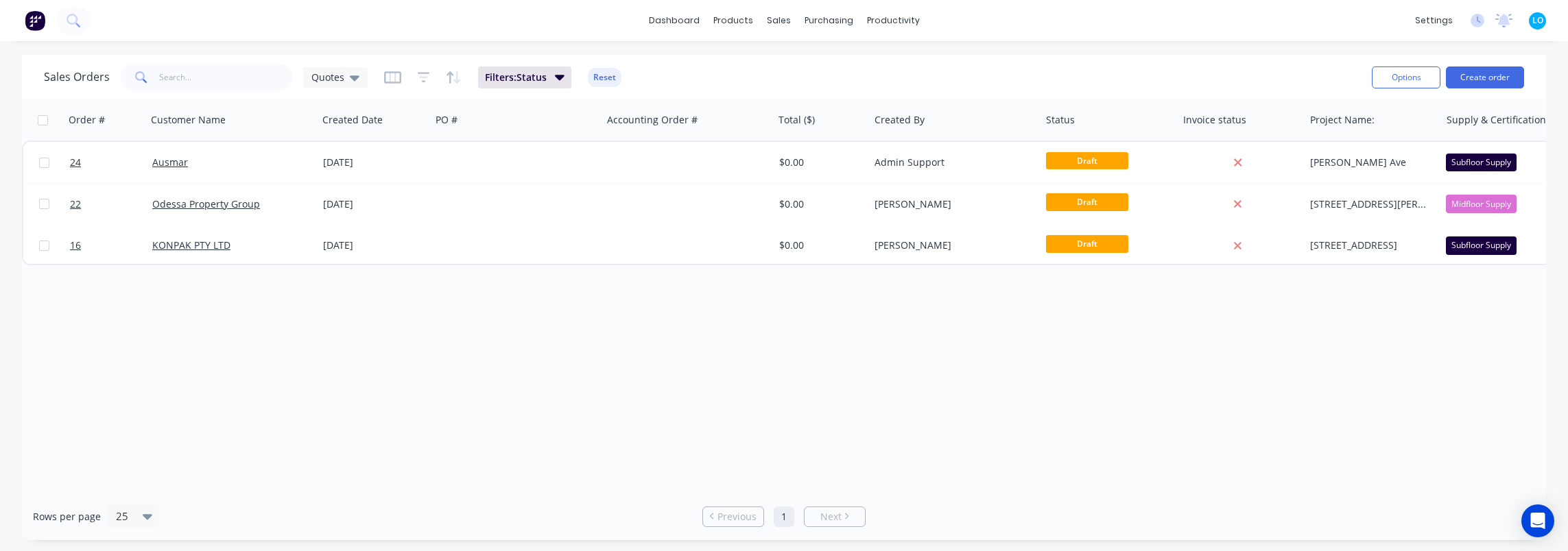
drag, startPoint x: 502, startPoint y: 424, endPoint x: 547, endPoint y: 405, distance: 48.8
click at [507, 423] on div "Order # Customer Name Created Date PO # Accounting Order # Total ($) Created By…" at bounding box center [784, 296] width 1524 height 394
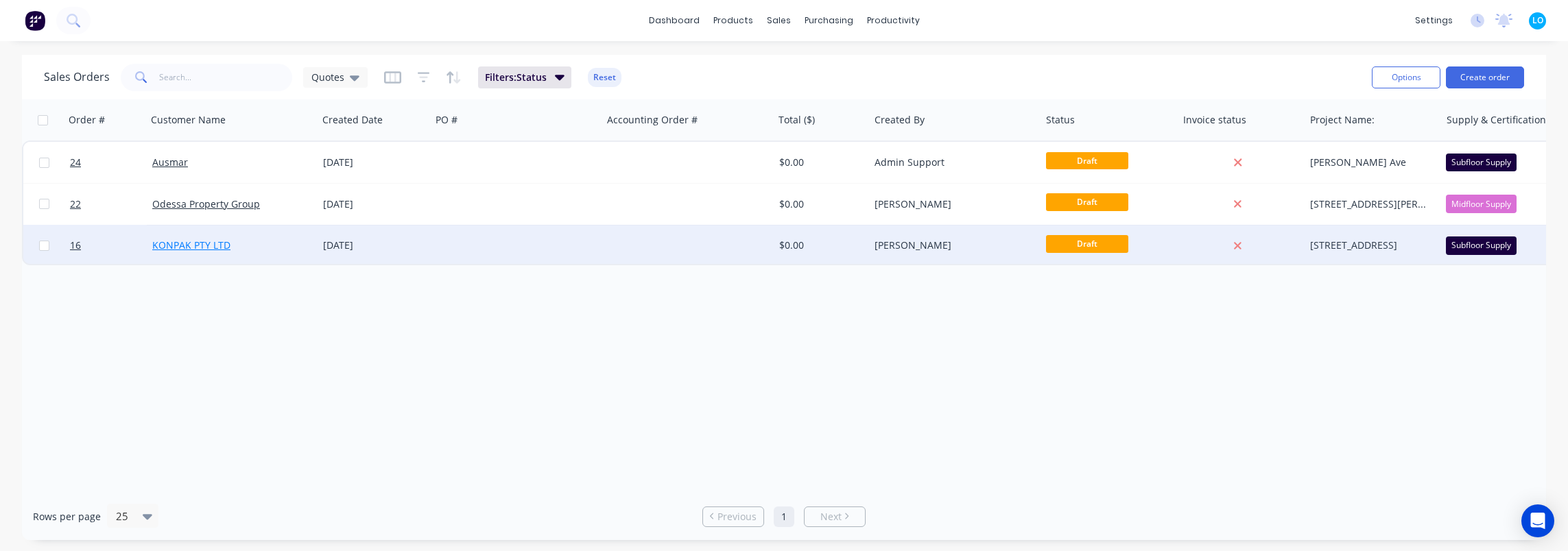
click at [185, 244] on link "KONPAK PTY LTD" at bounding box center [191, 245] width 78 height 13
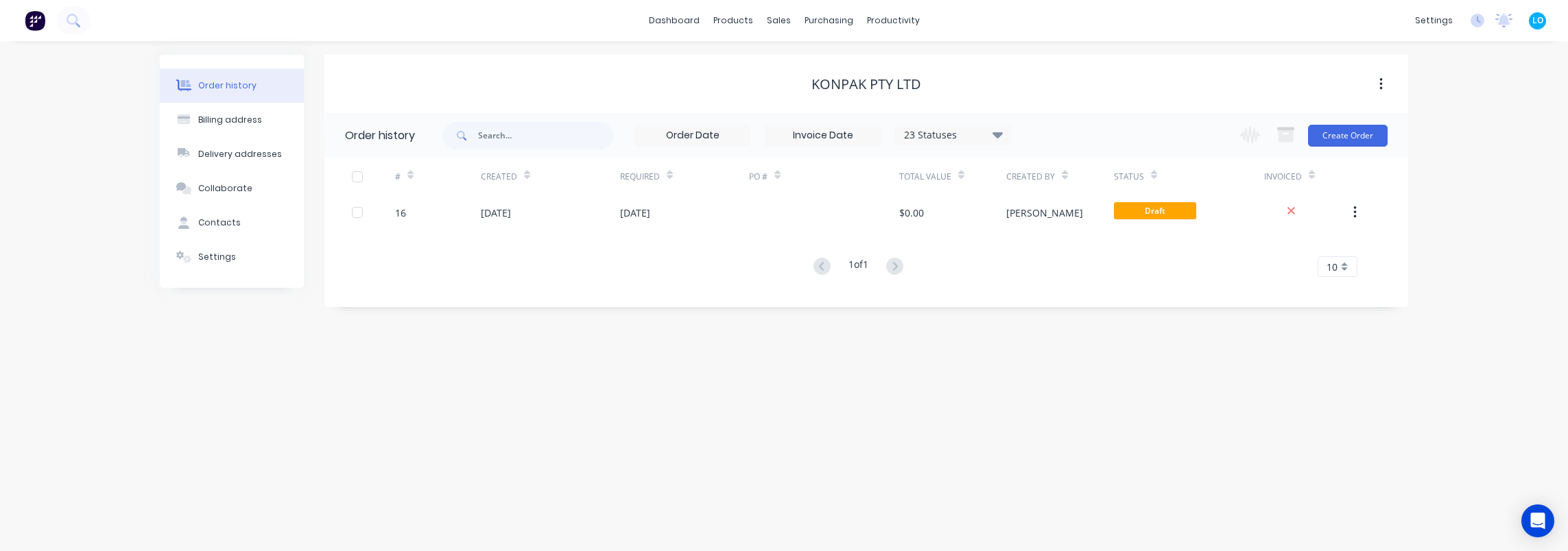
drag, startPoint x: 1455, startPoint y: 160, endPoint x: 1326, endPoint y: 157, distance: 129.0
click at [1454, 160] on div "Order history Billing address Delivery addresses Collaborate Contacts Settings …" at bounding box center [784, 297] width 1568 height 510
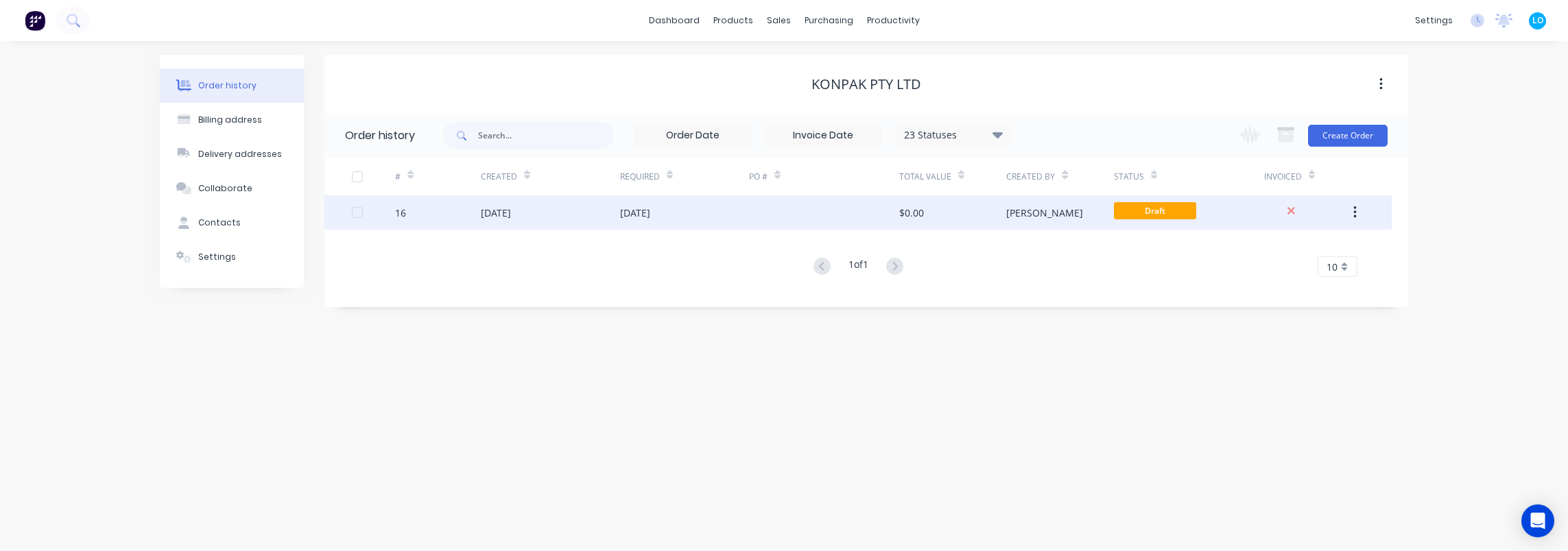
click at [999, 213] on div "$0.00" at bounding box center [952, 213] width 107 height 34
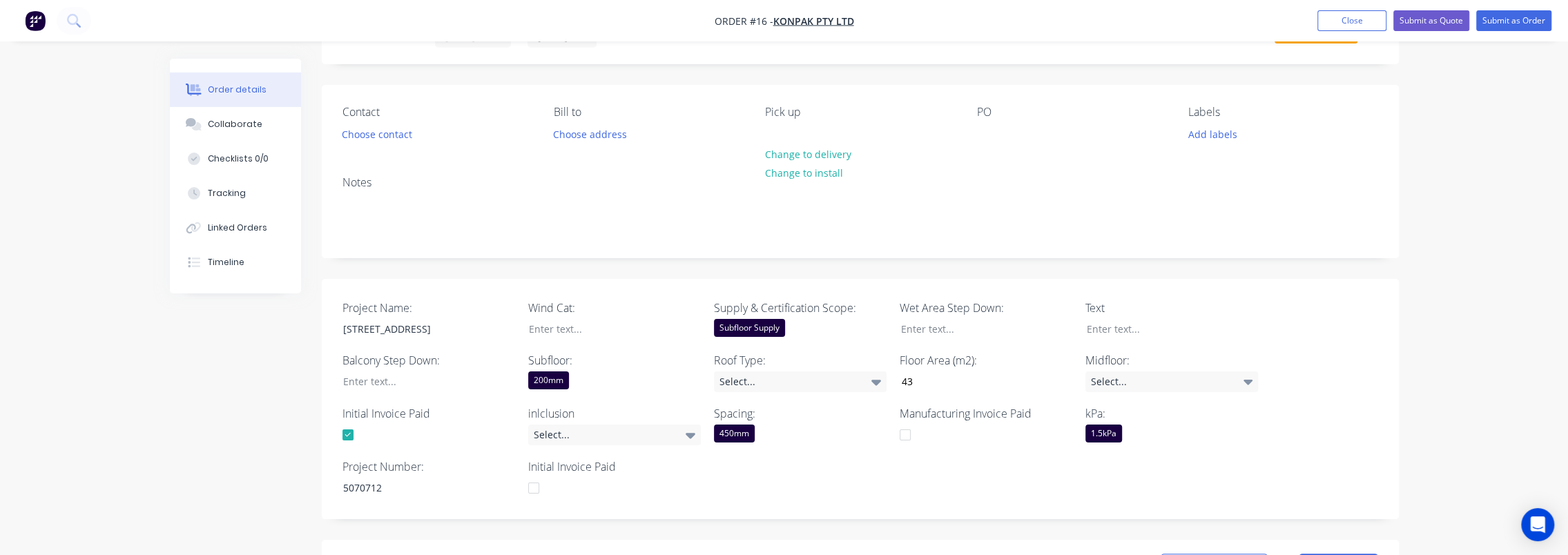
scroll to position [69, 0]
click at [1526, 17] on button "Submit as Order" at bounding box center [1514, 20] width 75 height 20
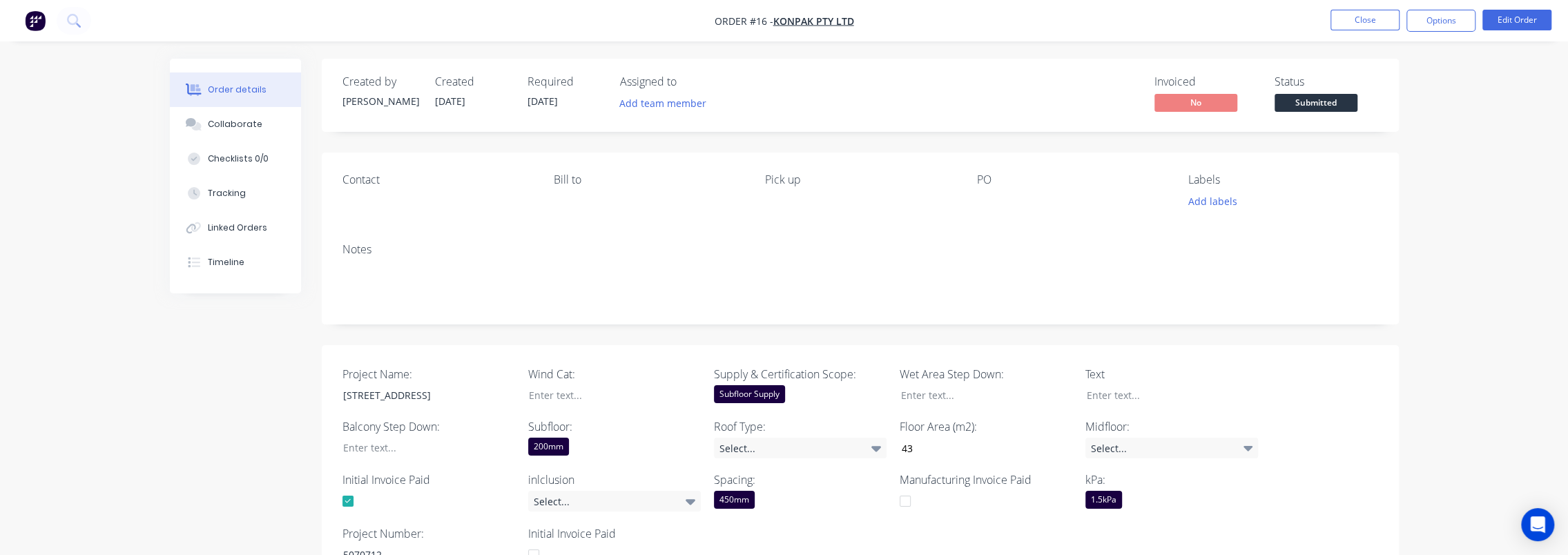
click at [1271, 110] on div "Invoiced No Status Submitted" at bounding box center [1068, 95] width 620 height 40
click at [1289, 102] on span "Submitted" at bounding box center [1316, 102] width 83 height 17
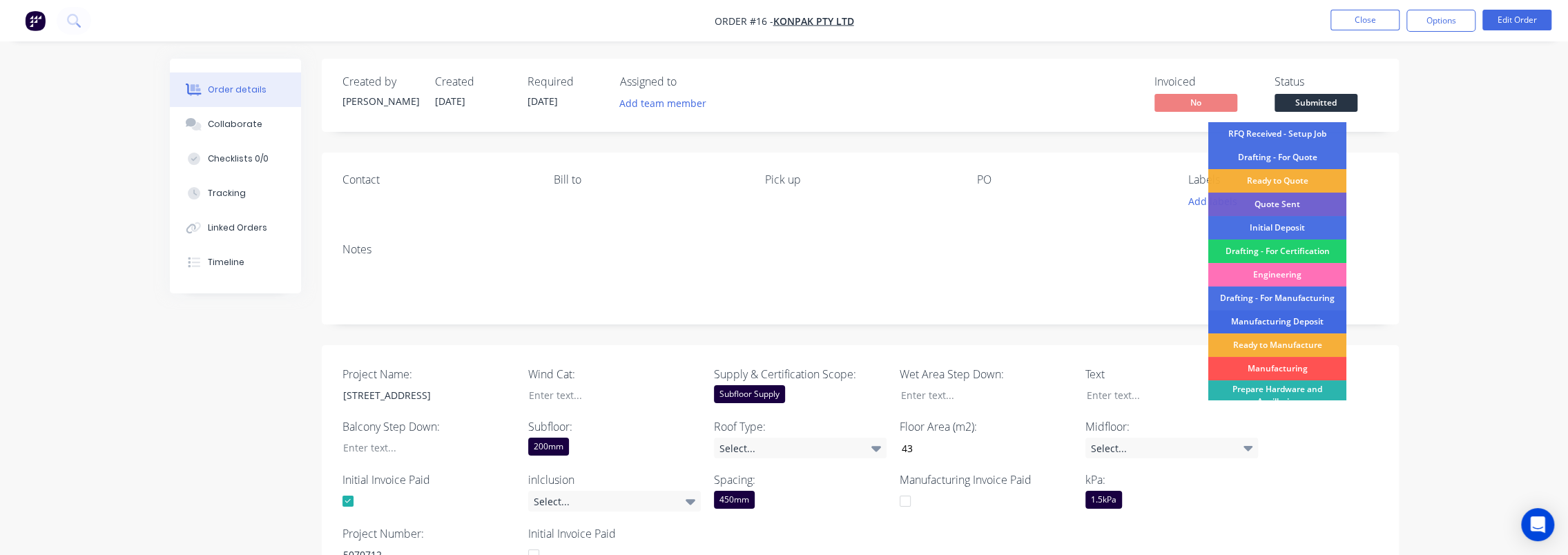
click at [1306, 321] on div "Manufacturing Deposit" at bounding box center [1277, 322] width 138 height 24
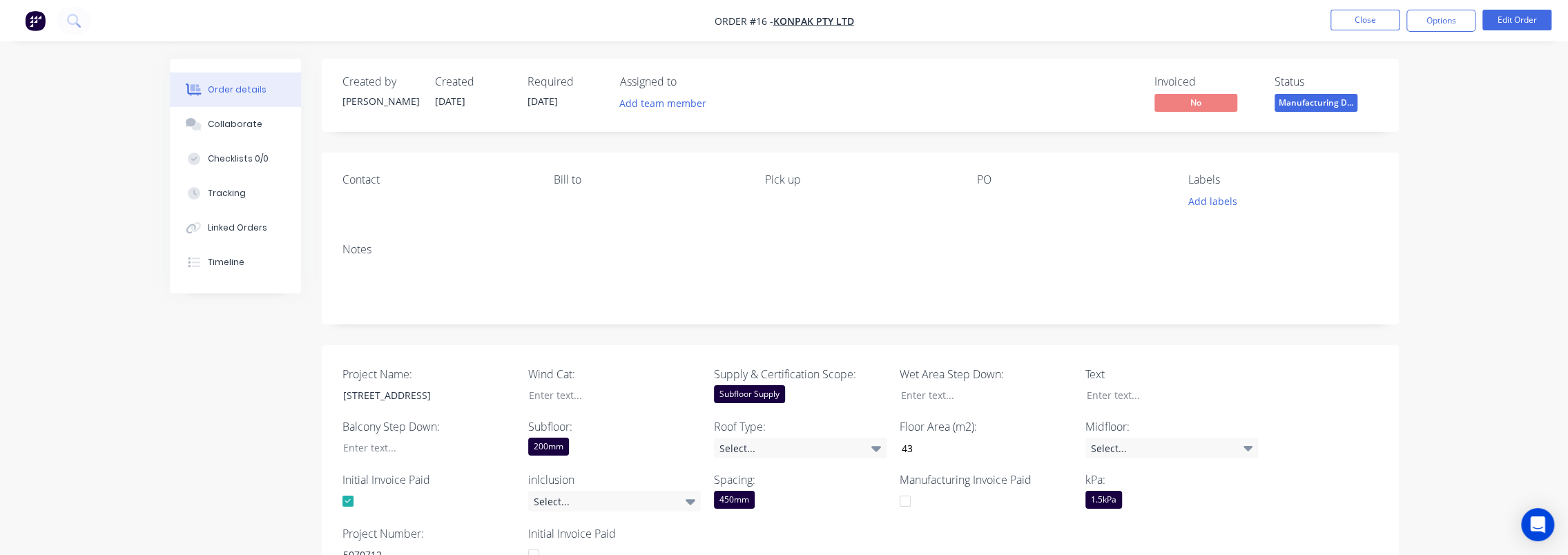
click at [1407, 232] on div "Order details Collaborate Checklists 0/0 Tracking Linked Orders Timeline Order …" at bounding box center [784, 445] width 1257 height 773
click at [1370, 20] on button "Close" at bounding box center [1365, 20] width 69 height 20
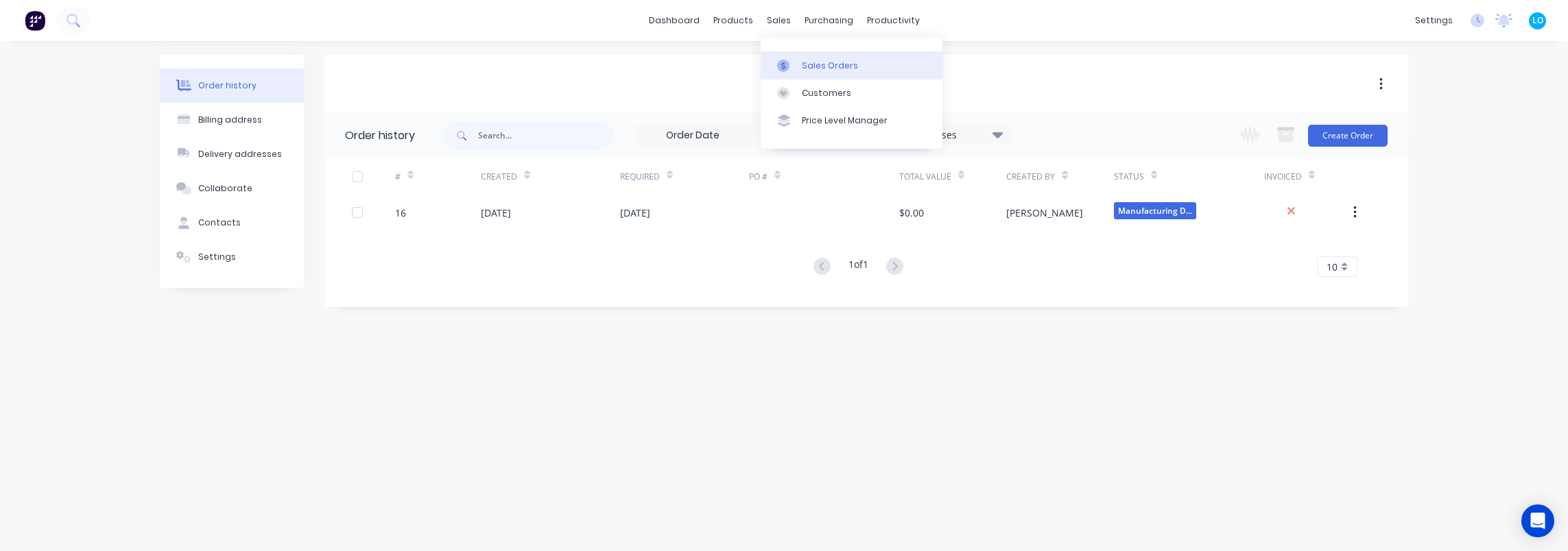
click at [803, 66] on div "Sales Orders" at bounding box center [830, 66] width 56 height 13
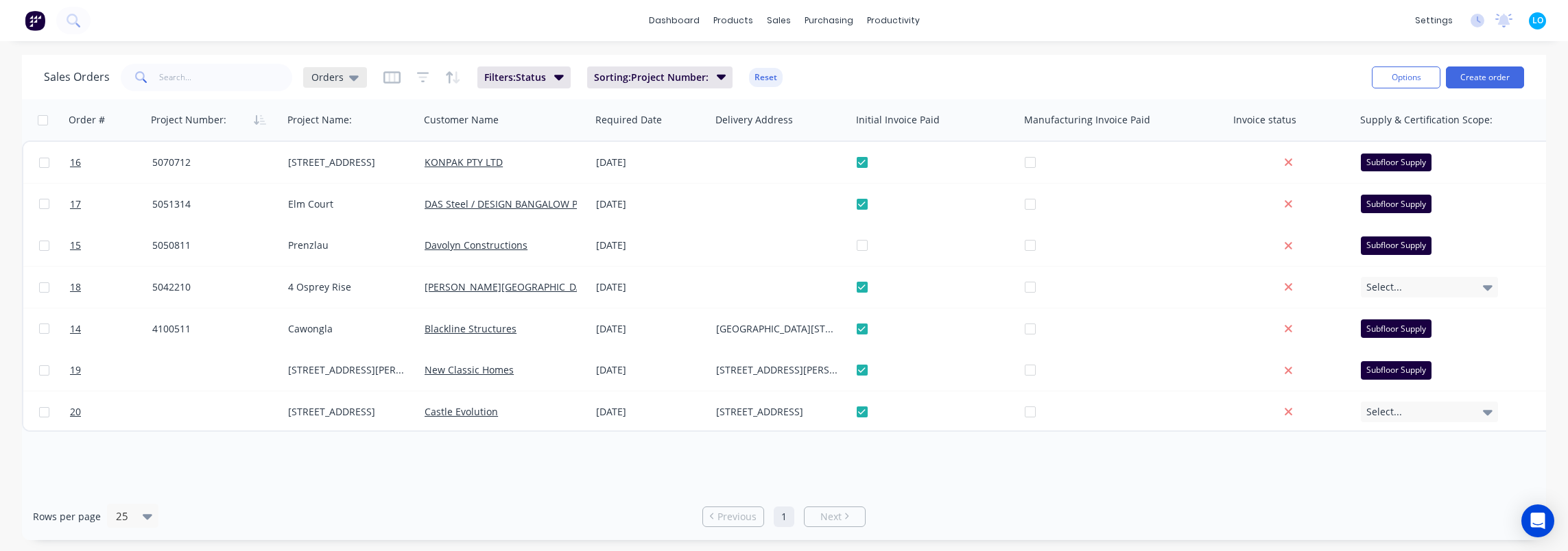
click at [325, 80] on span "Orders" at bounding box center [327, 77] width 32 height 14
click at [920, 74] on div "Sales Orders Orders Filters: Status Sorting: Project Number: Reset" at bounding box center [703, 77] width 1317 height 34
click at [883, 77] on div "Sales Orders Orders Filters: Status Sorting: Project Number: Reset" at bounding box center [703, 77] width 1317 height 34
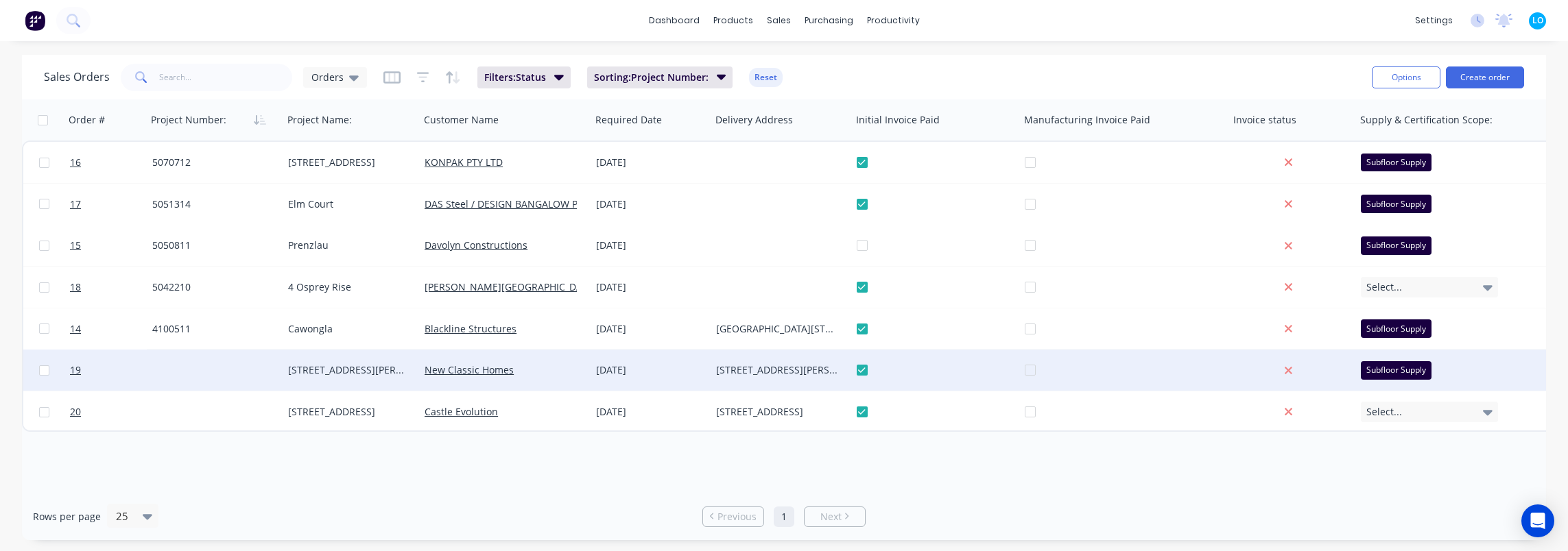
click at [170, 375] on div at bounding box center [215, 370] width 136 height 41
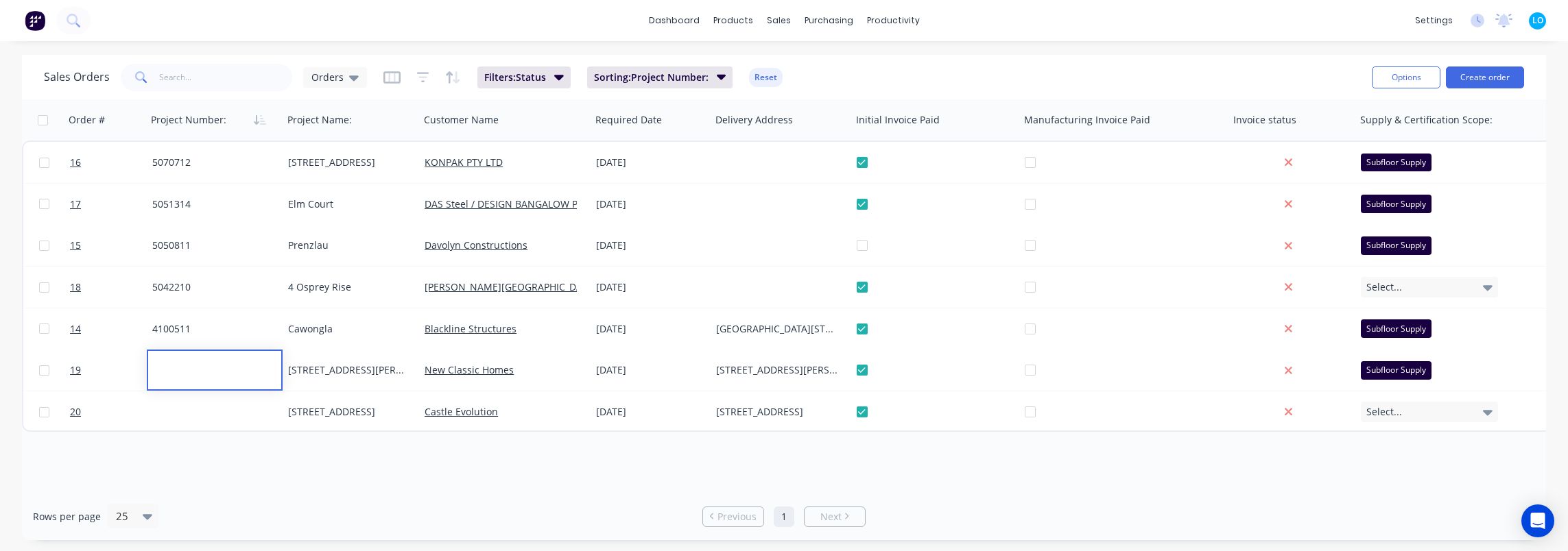
click at [316, 470] on div "Order # Project Number: Project Name: Customer Name Required Date Delivery Addr…" at bounding box center [784, 296] width 1524 height 394
click at [339, 81] on span "Orders" at bounding box center [327, 77] width 32 height 14
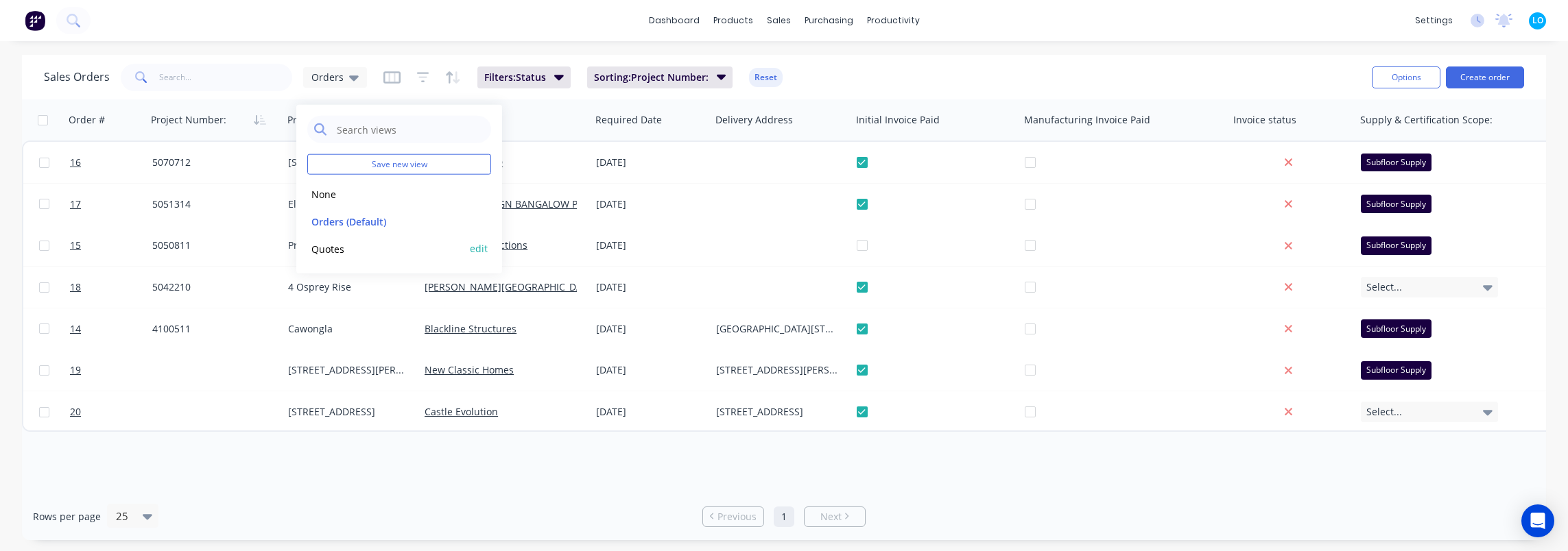
click at [348, 246] on button "Quotes" at bounding box center [385, 248] width 157 height 16
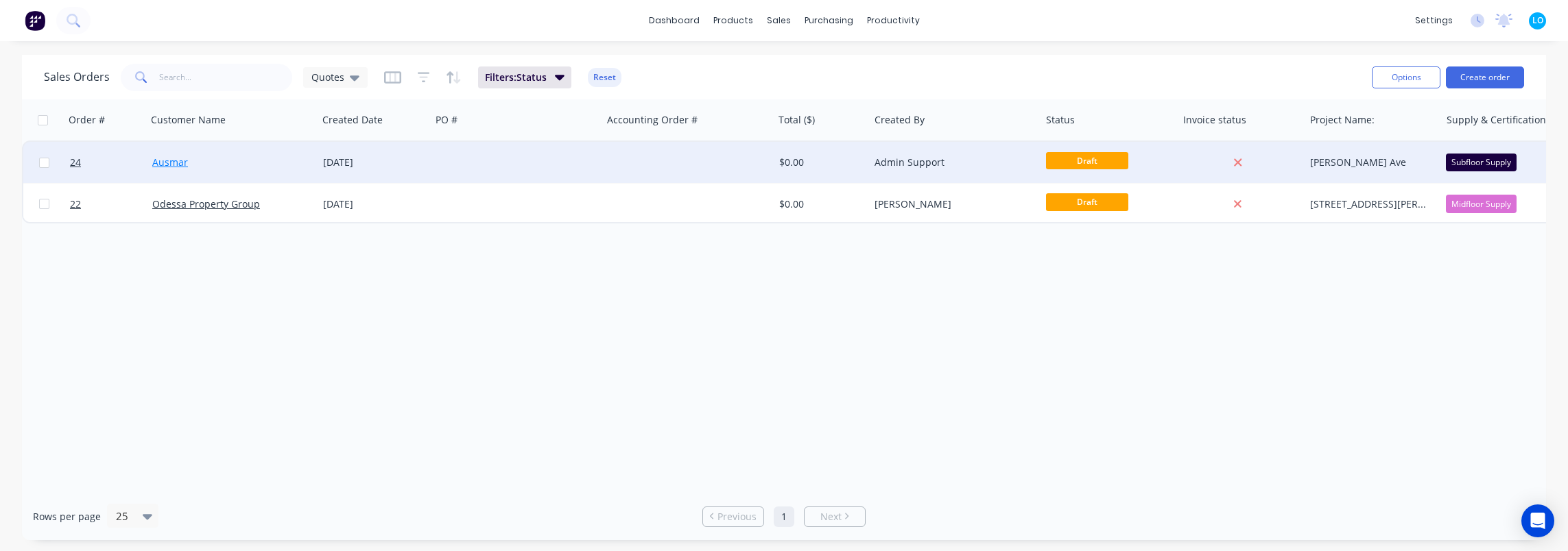
click at [179, 164] on link "Ausmar" at bounding box center [170, 162] width 36 height 13
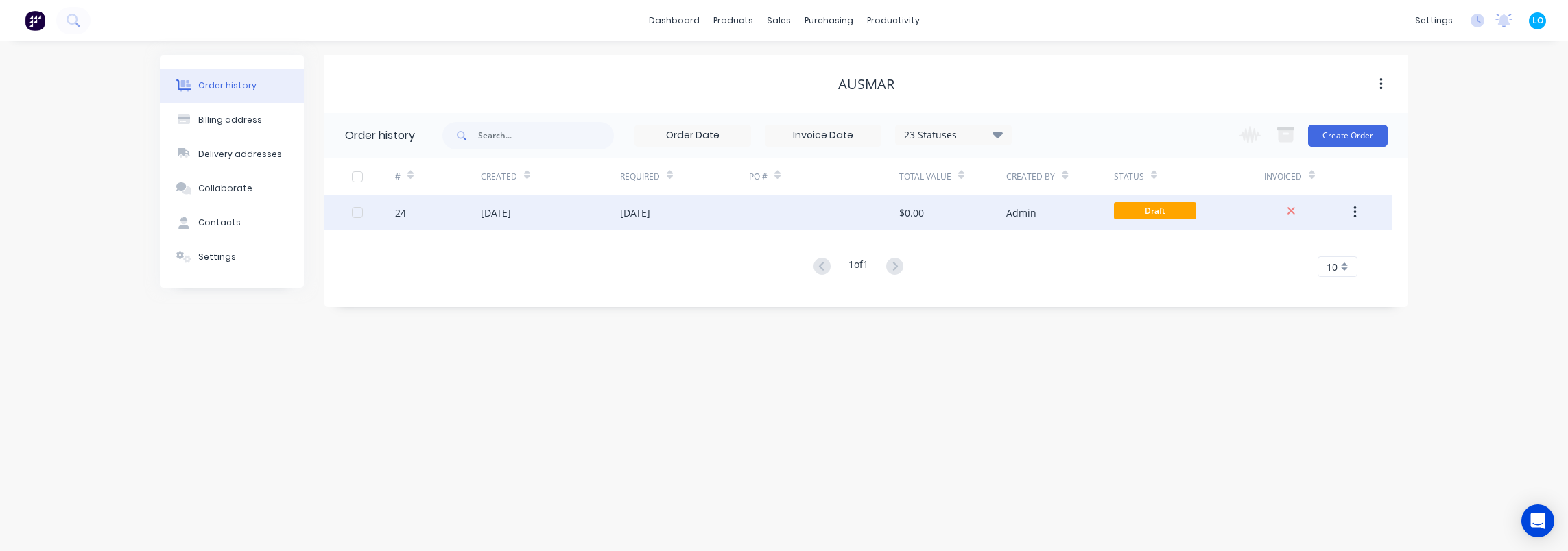
click at [825, 203] on div at bounding box center [824, 213] width 150 height 34
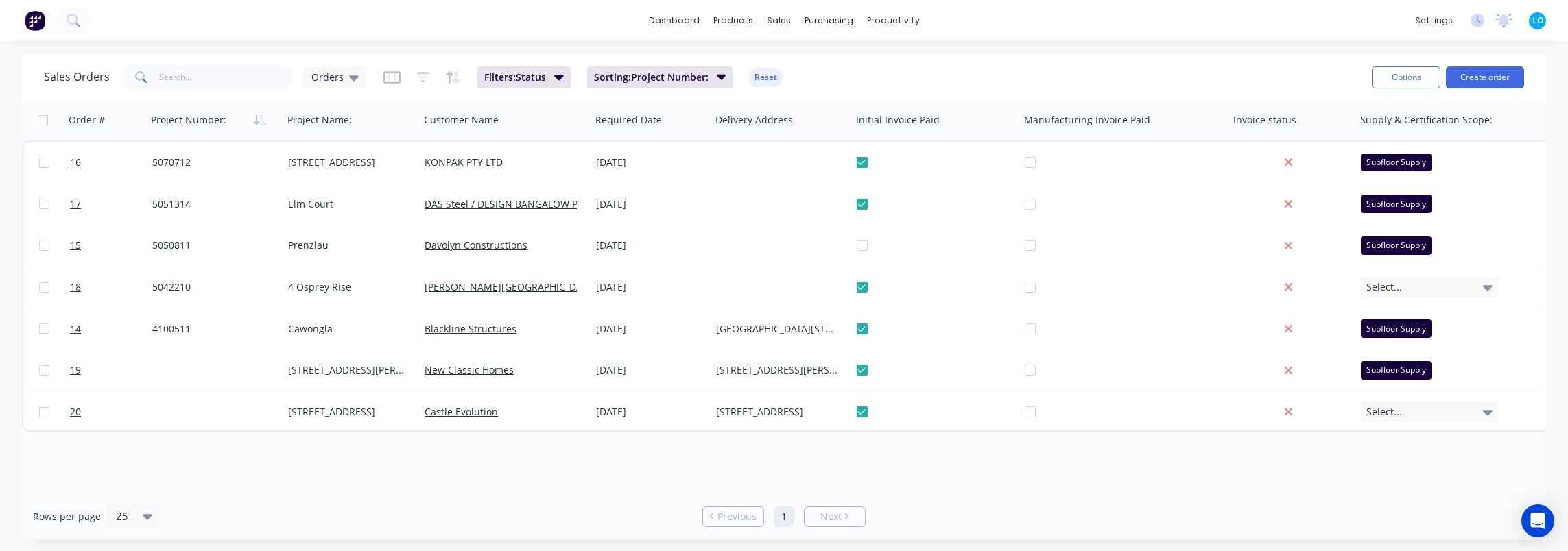
click at [919, 82] on div "Sales Orders Orders Filters: Status Sorting: Project Number: Reset" at bounding box center [703, 77] width 1317 height 34
click at [334, 84] on div "Orders" at bounding box center [334, 77] width 63 height 20
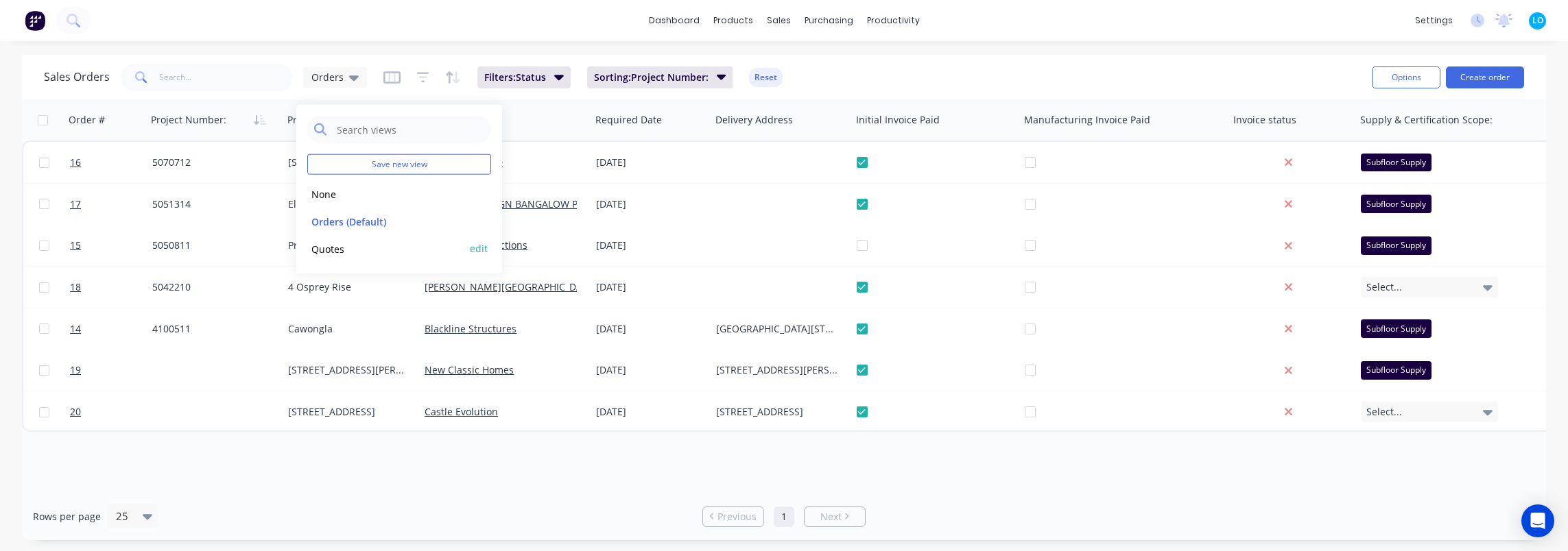
click at [352, 247] on button "Quotes" at bounding box center [385, 248] width 157 height 16
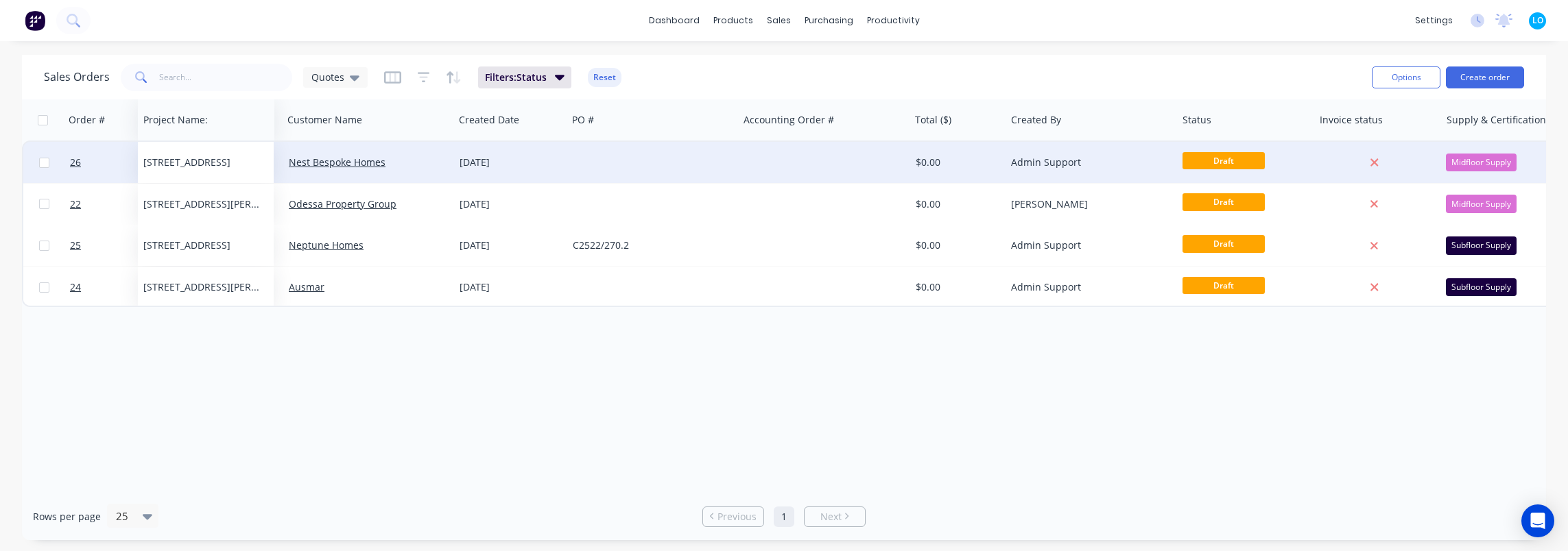
drag, startPoint x: 1354, startPoint y: 126, endPoint x: 187, endPoint y: 164, distance: 1167.6
click at [386, 75] on icon "button" at bounding box center [393, 77] width 17 height 14
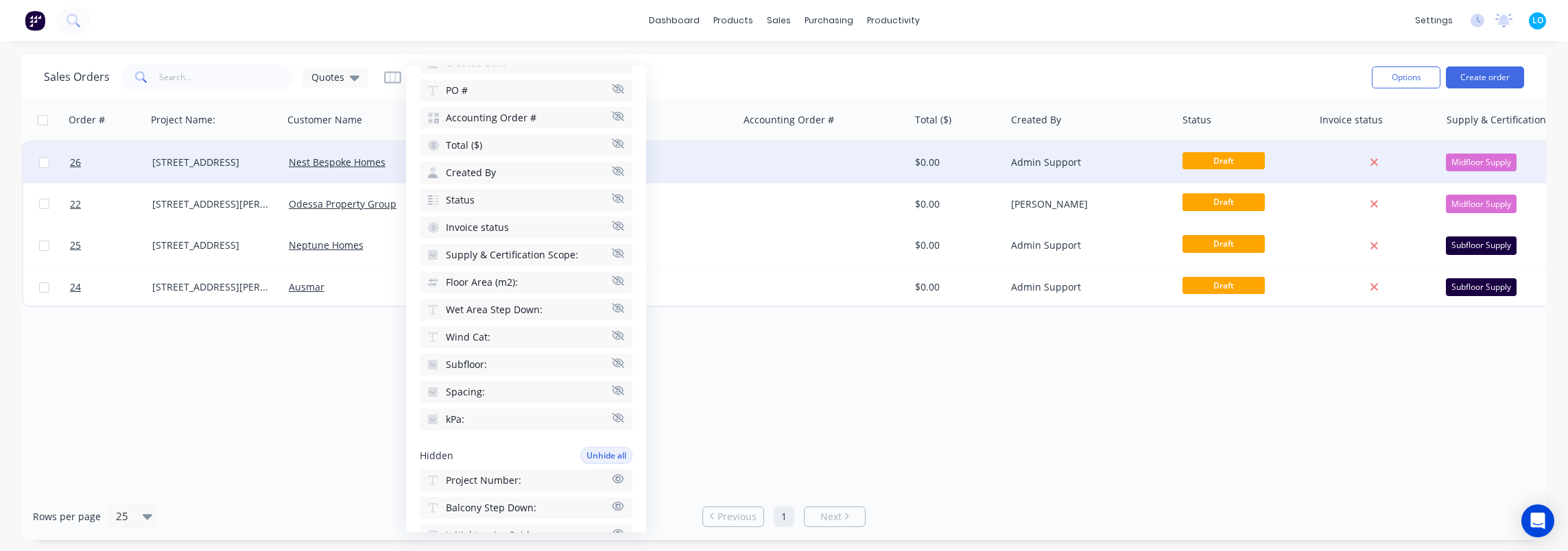
scroll to position [206, 0]
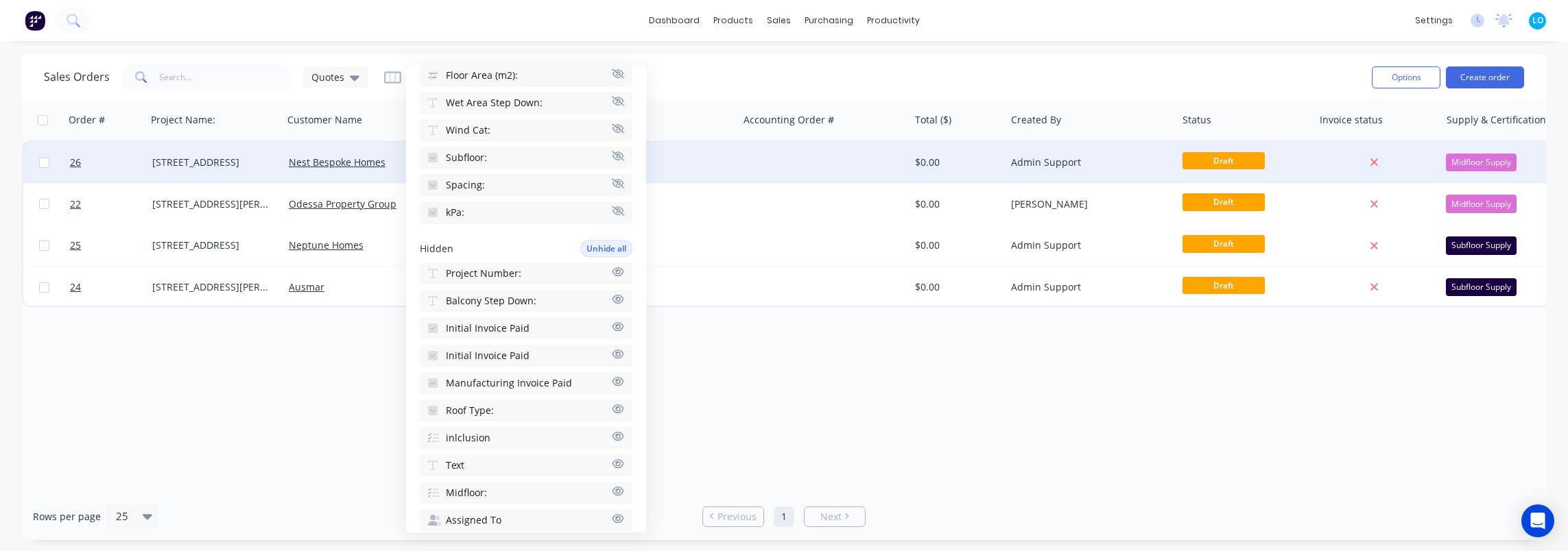
click at [489, 277] on span "Project Number:" at bounding box center [483, 274] width 75 height 14
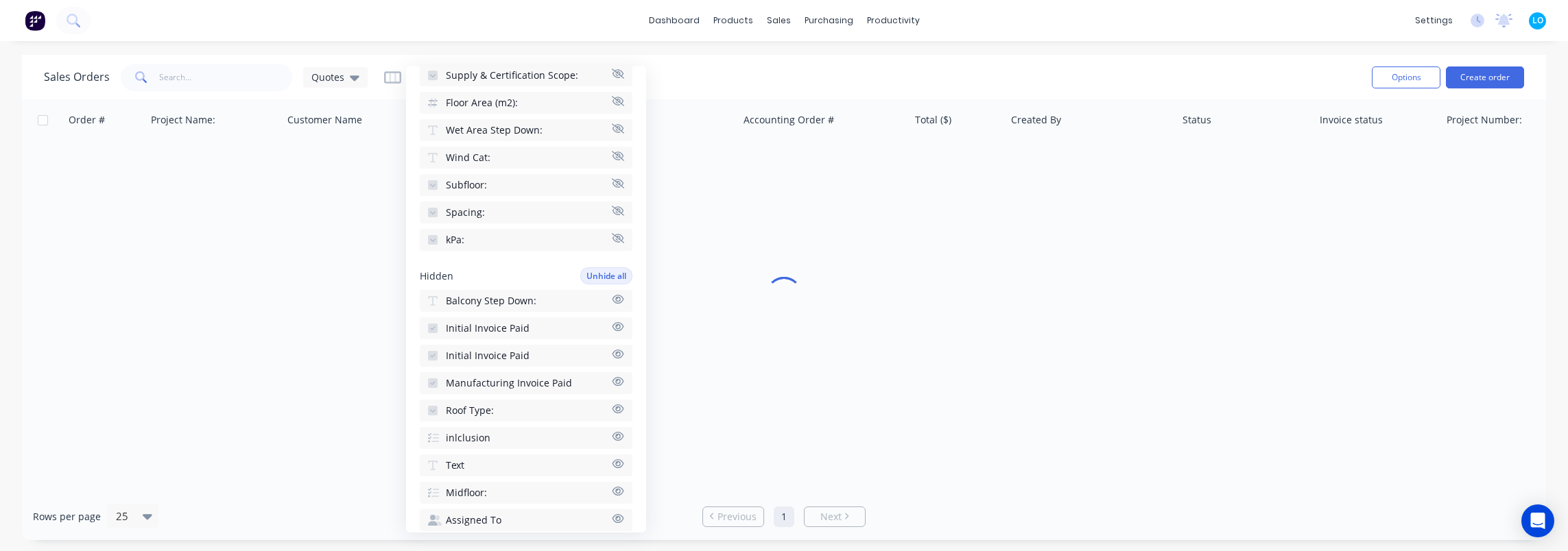
scroll to position [439, 0]
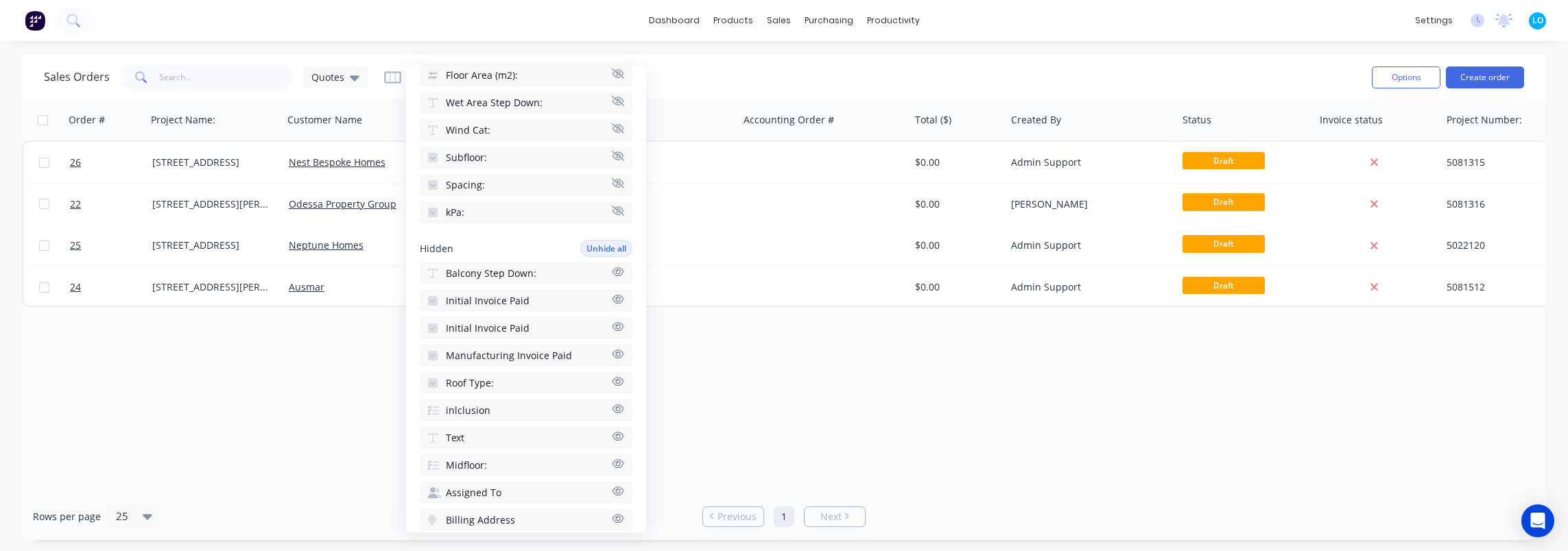
click at [504, 272] on span "Balcony Step Down:" at bounding box center [491, 274] width 91 height 14
click at [511, 301] on span "Initial Invoice Paid" at bounding box center [487, 301] width 84 height 14
click at [517, 266] on span "Initial Invoice Paid" at bounding box center [487, 268] width 84 height 14
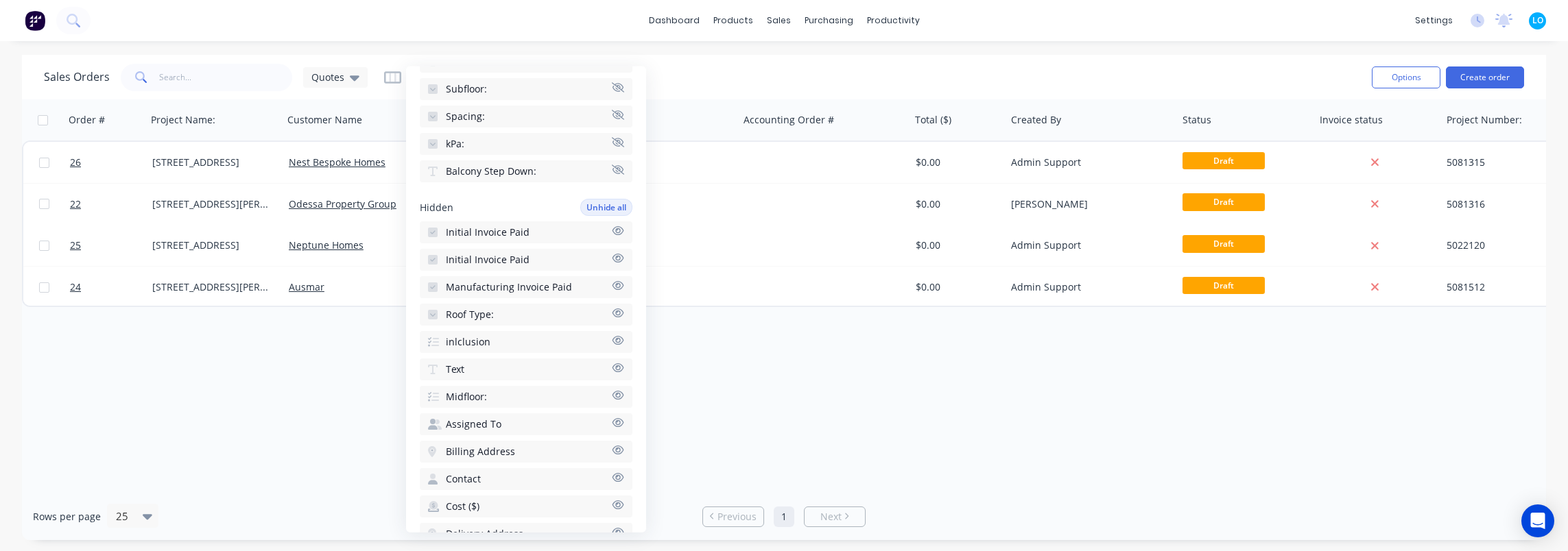
click at [508, 318] on button "Roof Type:" at bounding box center [526, 315] width 213 height 22
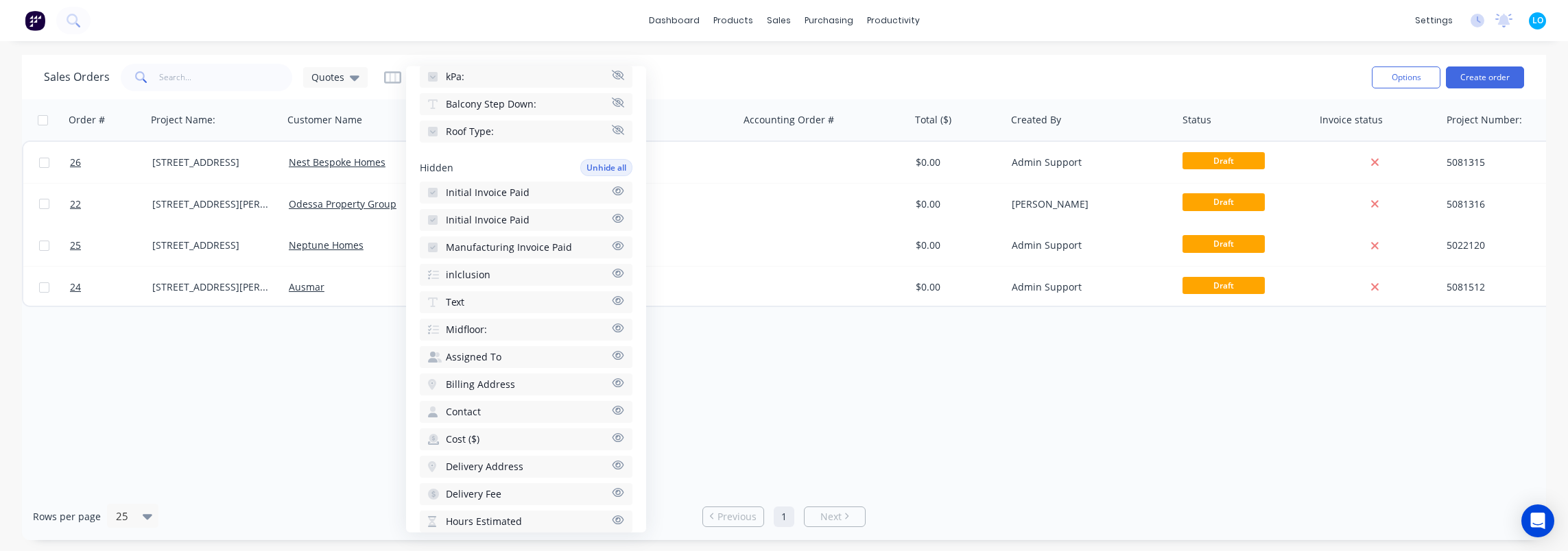
scroll to position [576, 0]
click at [490, 322] on button "Midfloor:" at bounding box center [526, 329] width 213 height 22
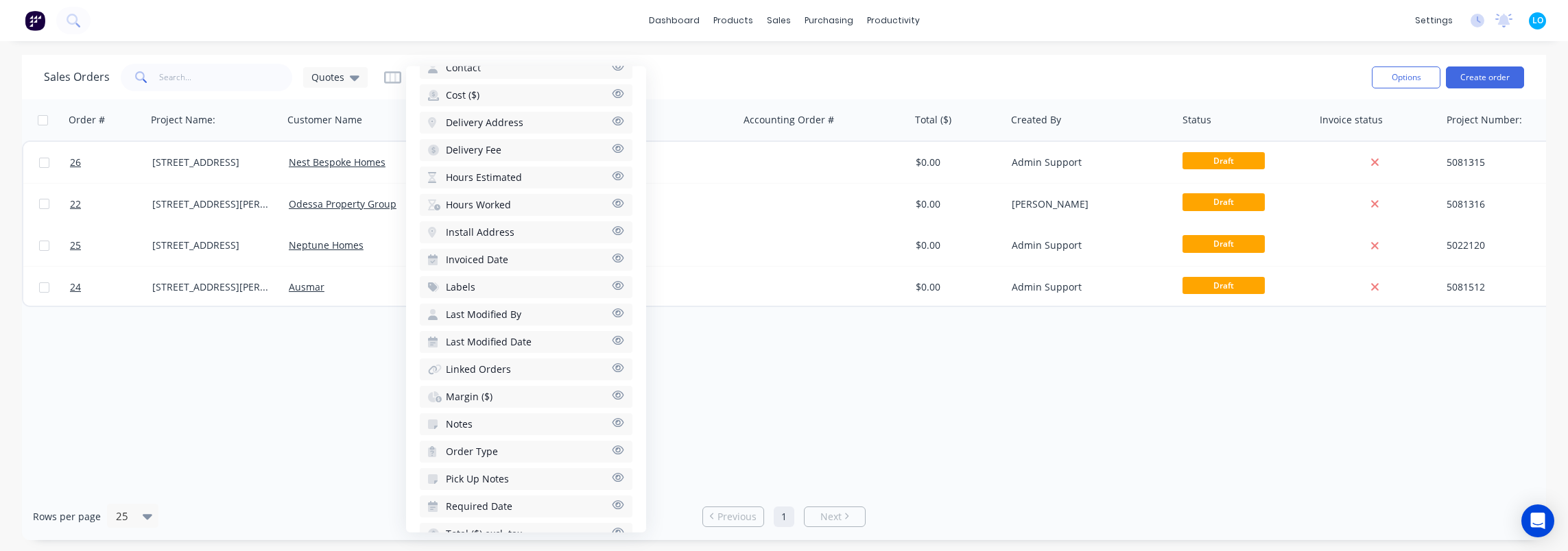
scroll to position [949, 0]
click at [495, 420] on span "Order Type" at bounding box center [471, 421] width 52 height 14
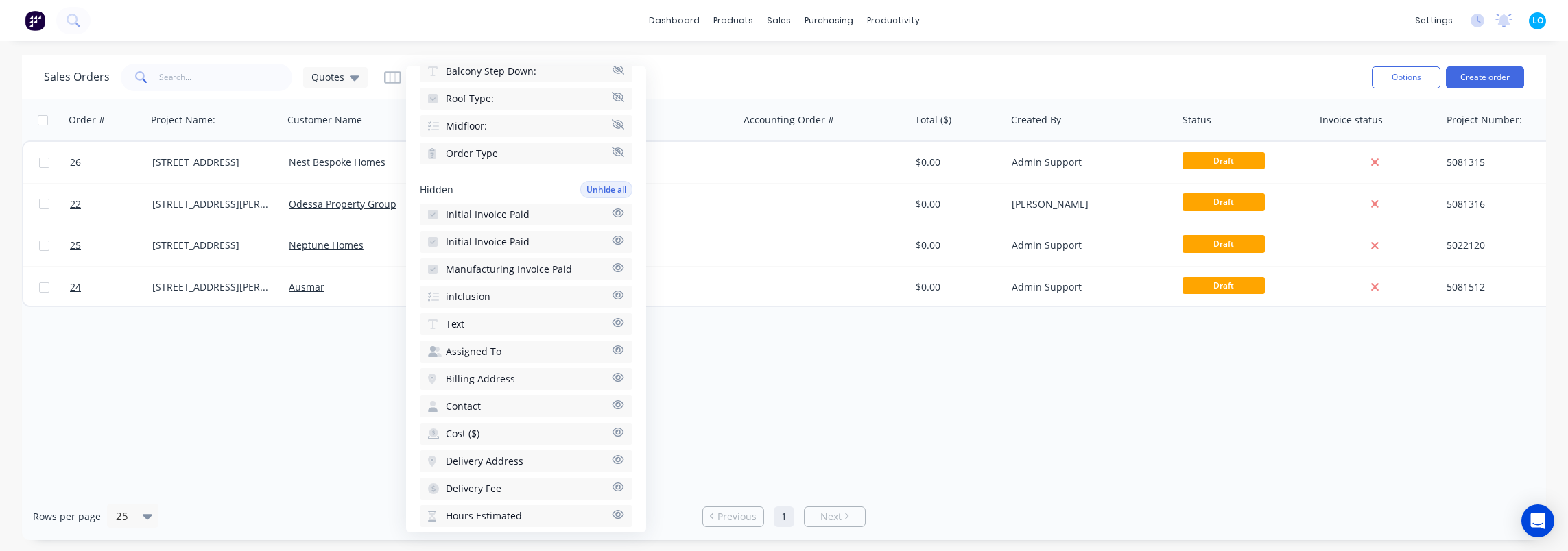
scroll to position [607, 0]
click at [514, 296] on button "inlclusion" at bounding box center [526, 297] width 213 height 22
click at [511, 323] on button "Text" at bounding box center [526, 325] width 213 height 22
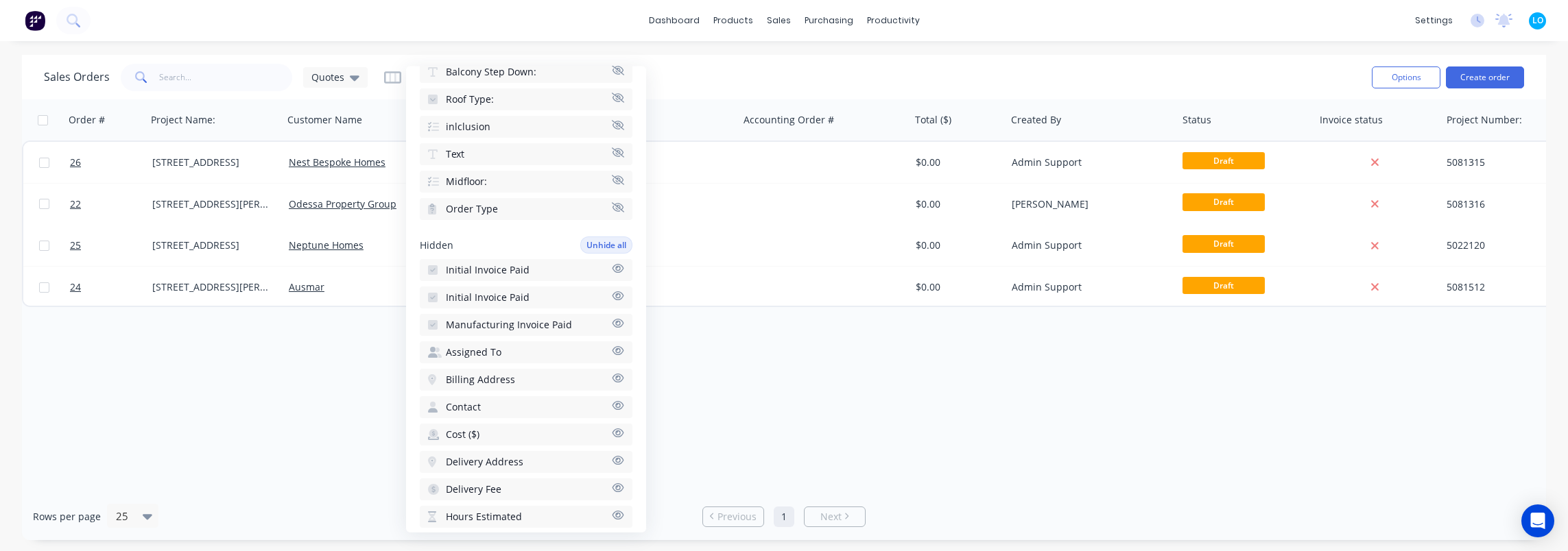
click at [1062, 397] on div "Order # Project Name: Customer Name Created Date PO # Accounting Order # Total …" at bounding box center [784, 296] width 1524 height 394
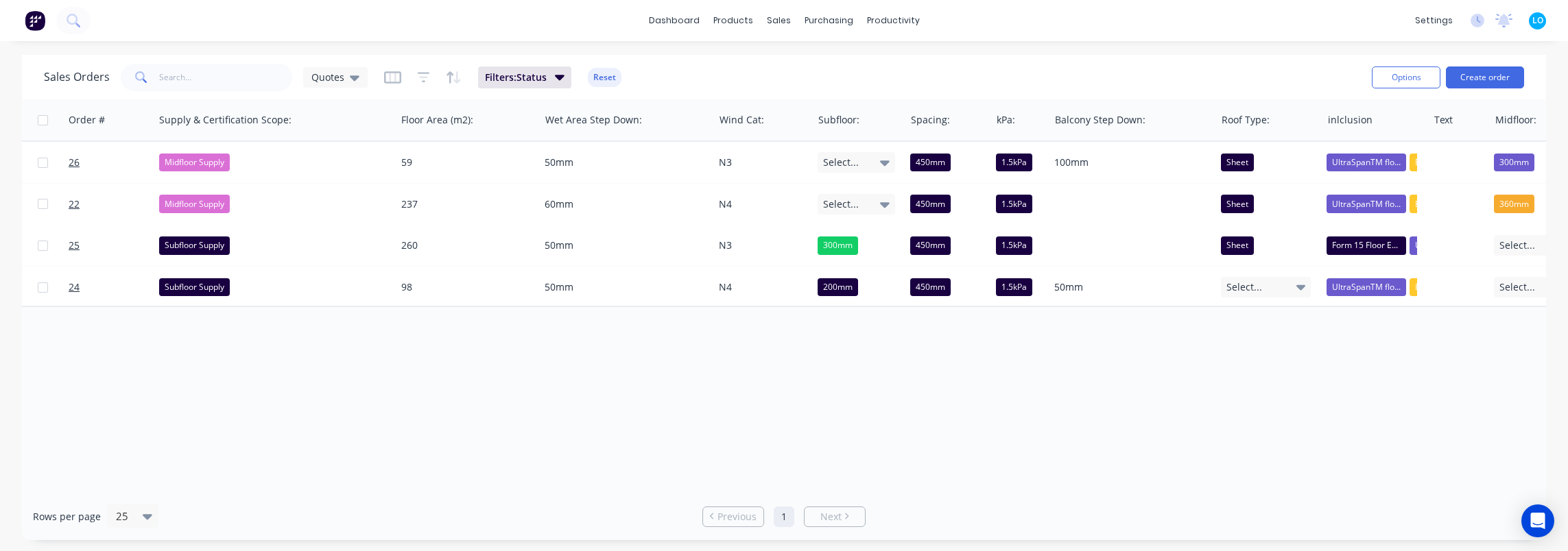
scroll to position [0, 1569]
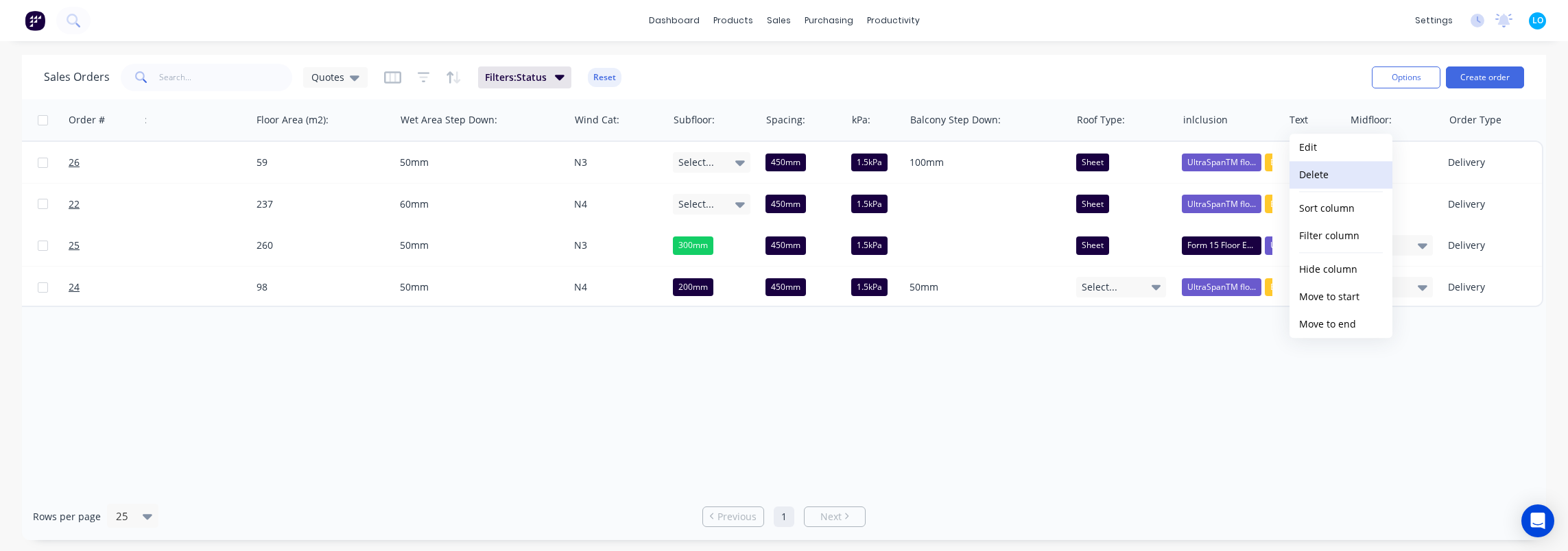
click at [1329, 171] on button "Delete" at bounding box center [1341, 175] width 103 height 27
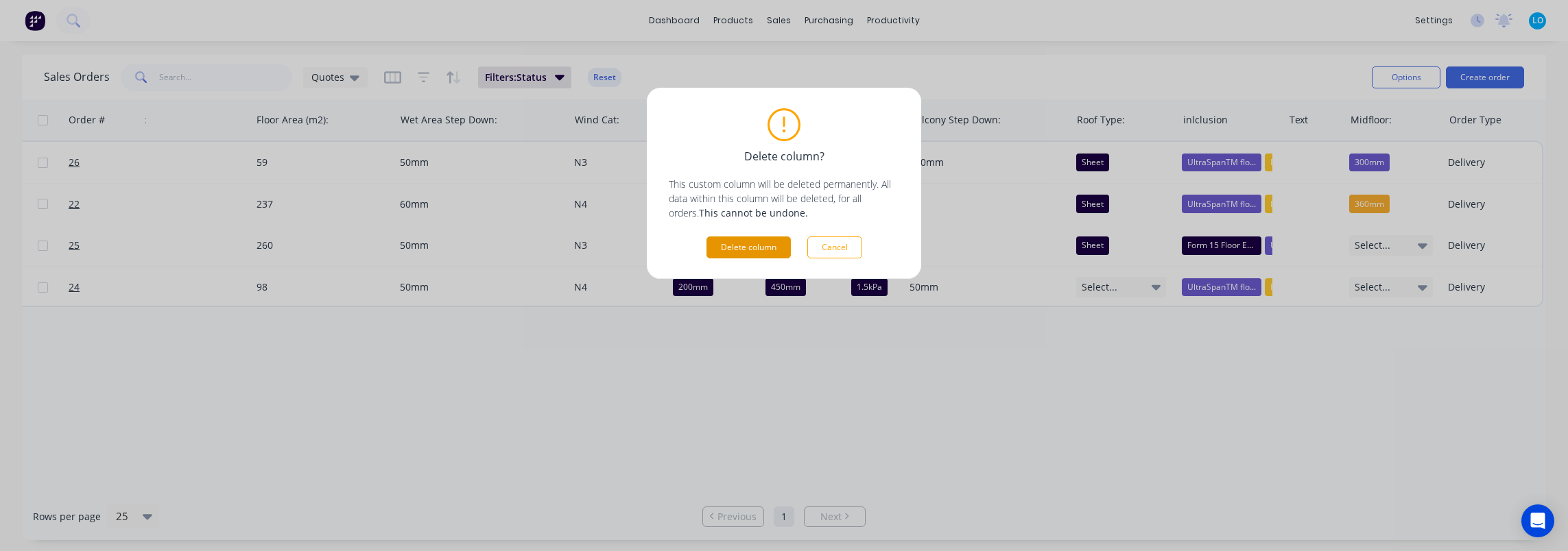
click at [753, 248] on button "Delete column" at bounding box center [749, 247] width 85 height 22
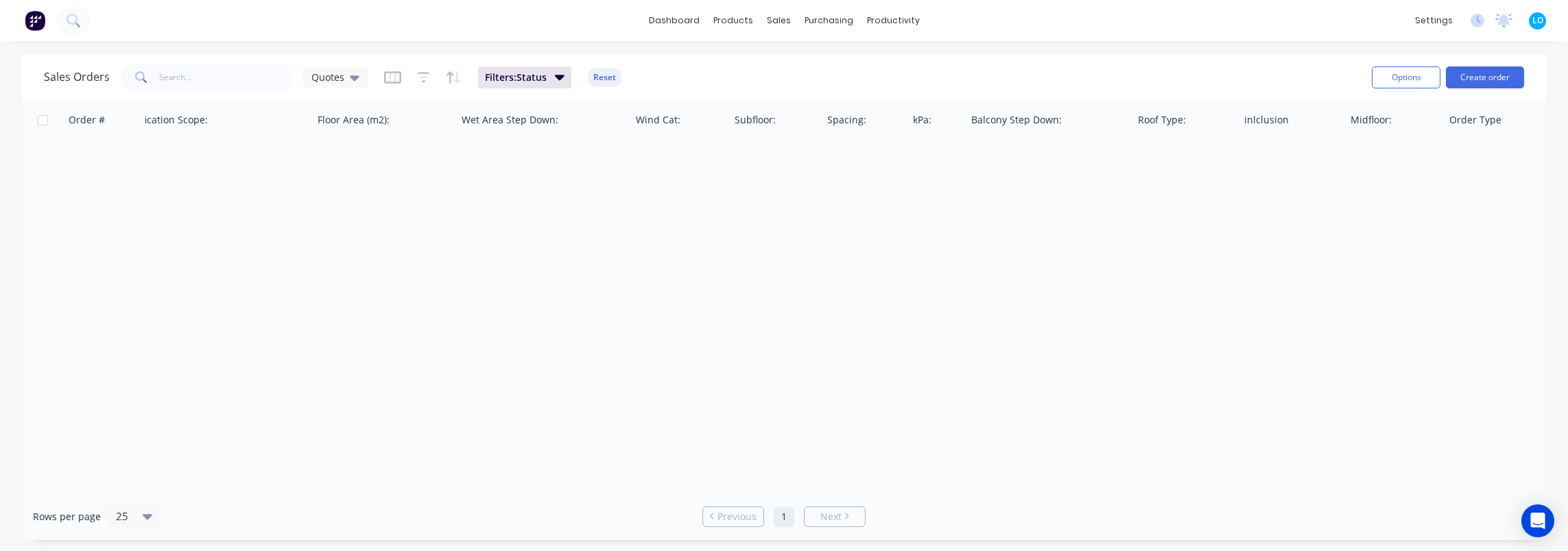
scroll to position [0, 1508]
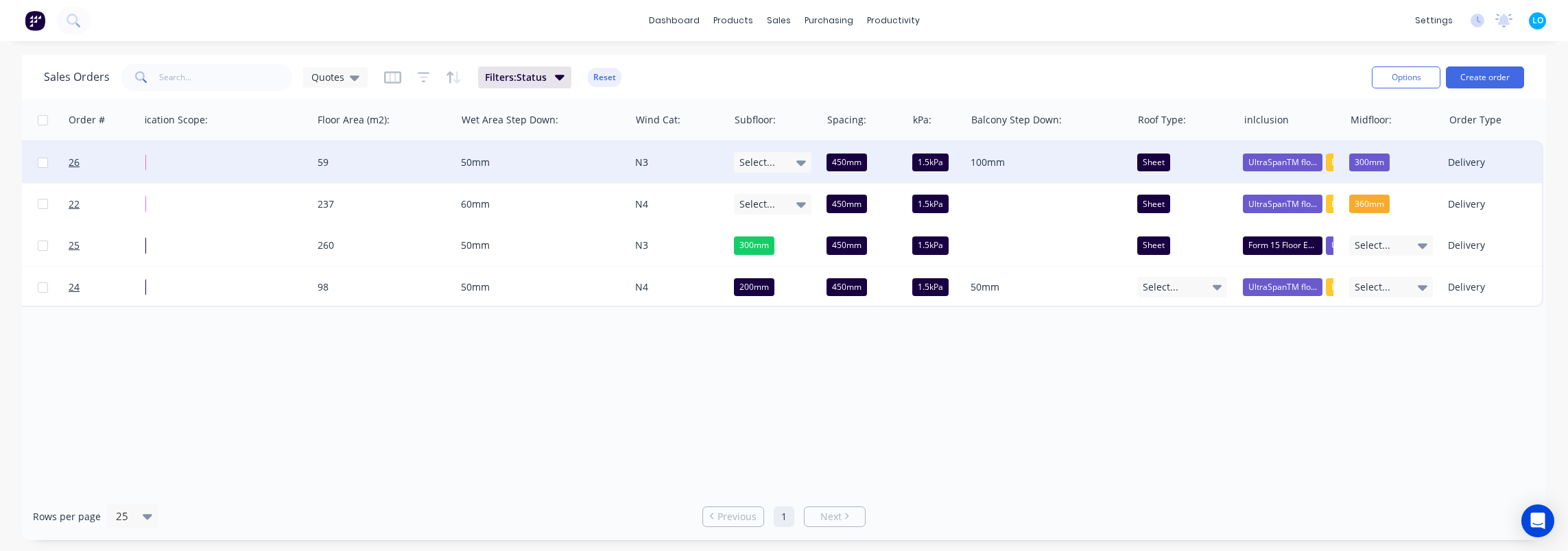
click at [1468, 164] on div "Delivery" at bounding box center [1490, 163] width 85 height 14
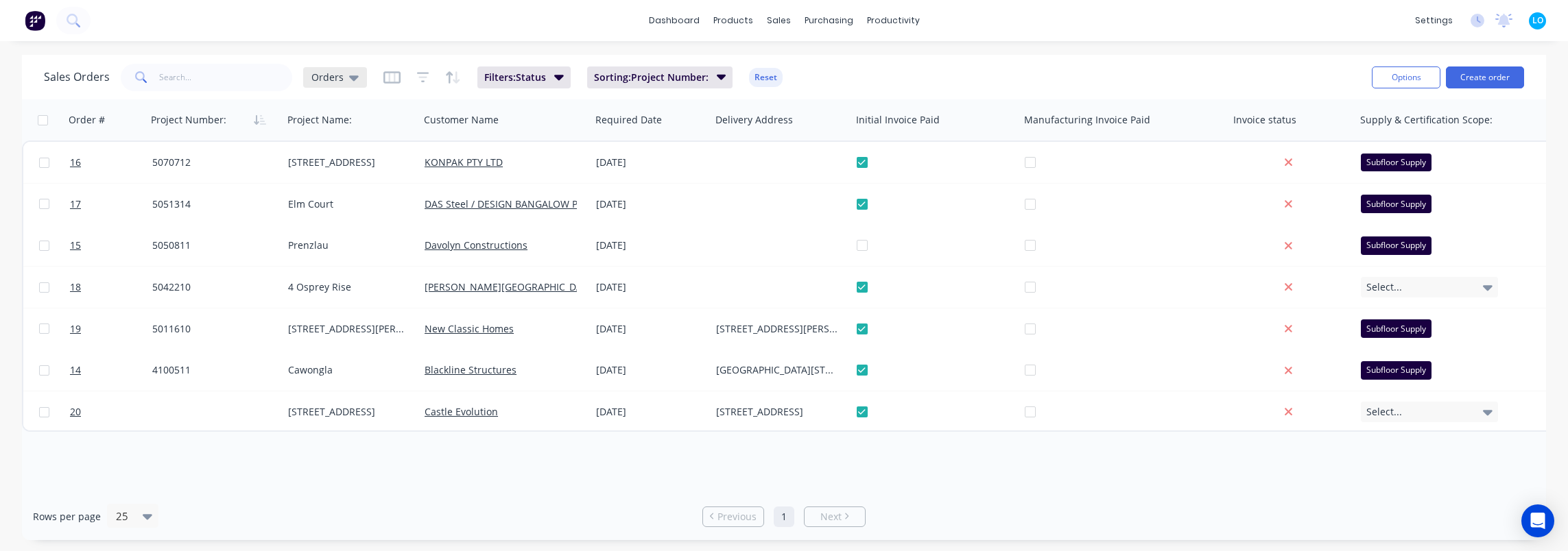
click at [325, 74] on span "Orders" at bounding box center [327, 77] width 32 height 14
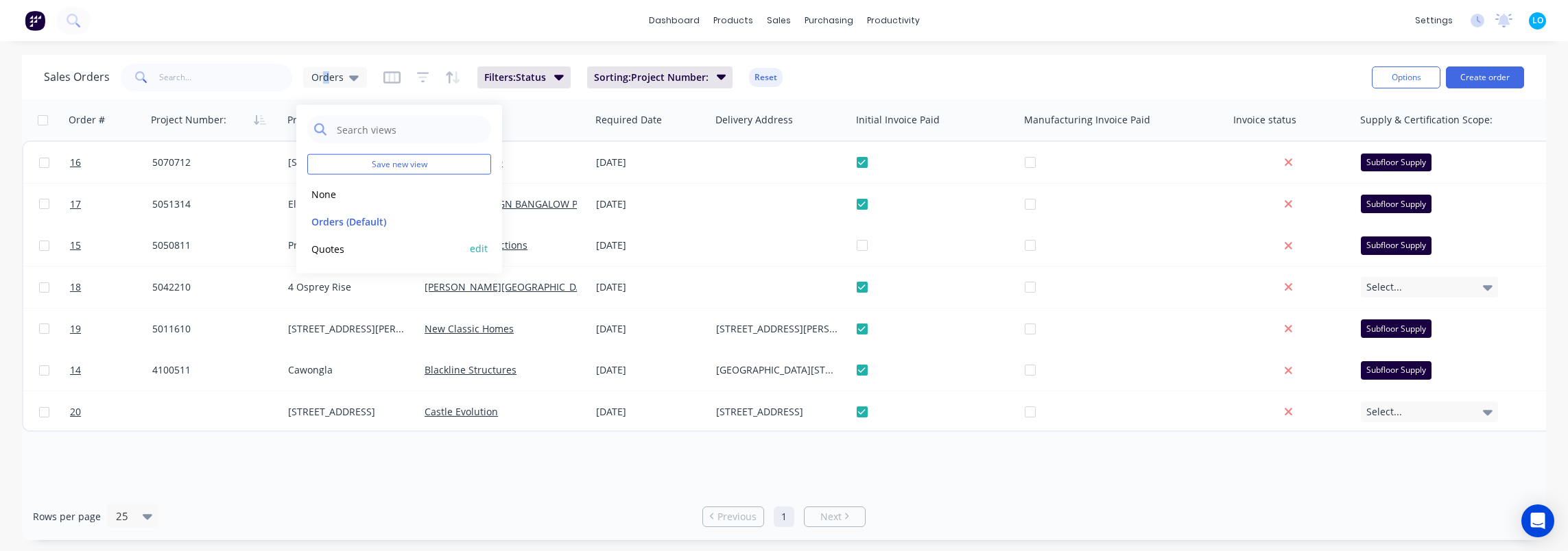
click at [347, 250] on button "Quotes" at bounding box center [385, 248] width 157 height 16
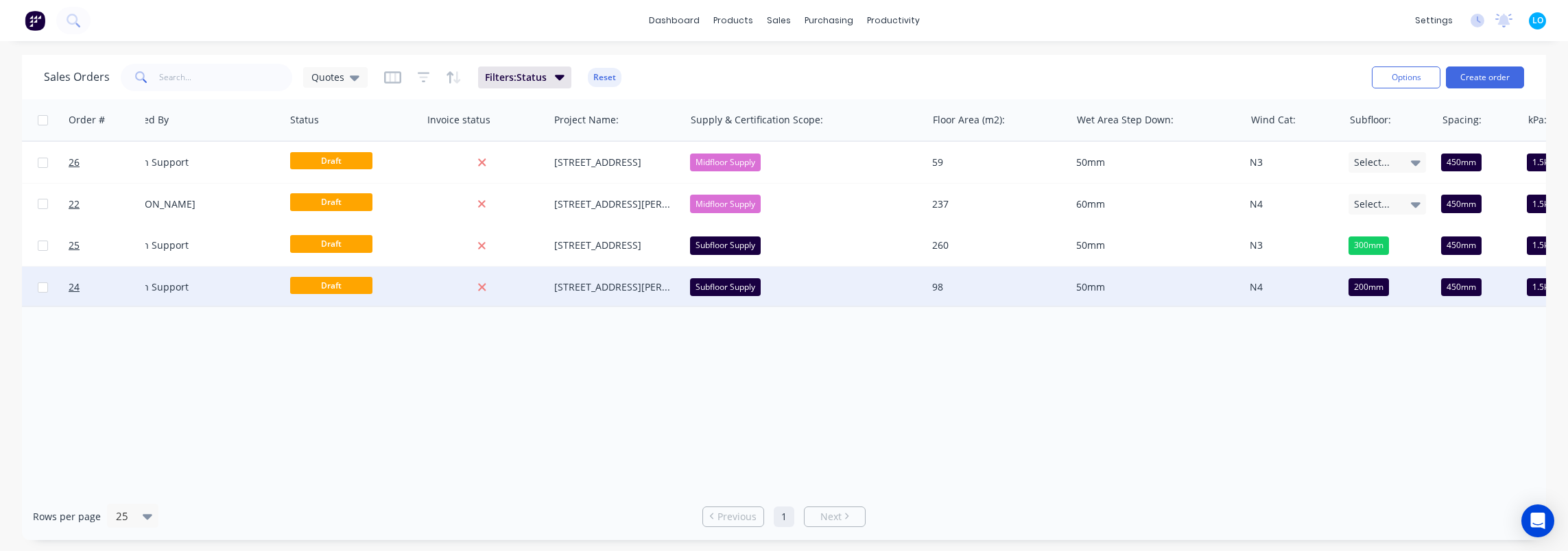
scroll to position [0, 793]
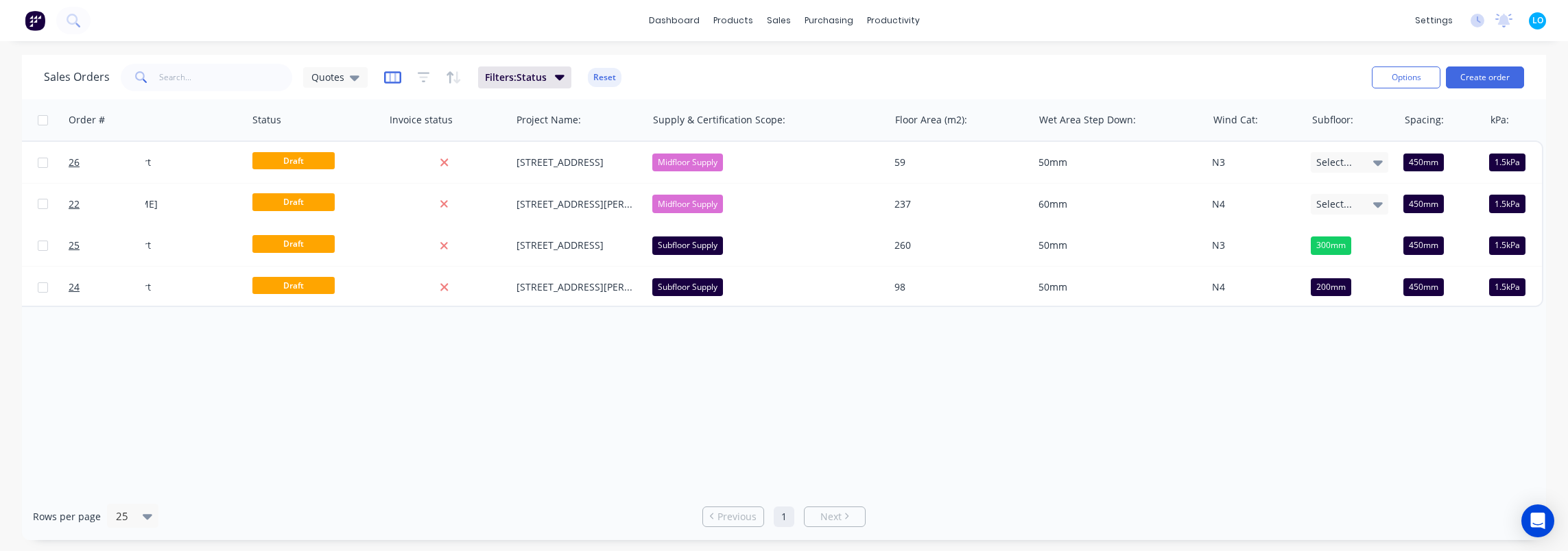
click at [392, 80] on icon "button" at bounding box center [393, 77] width 17 height 14
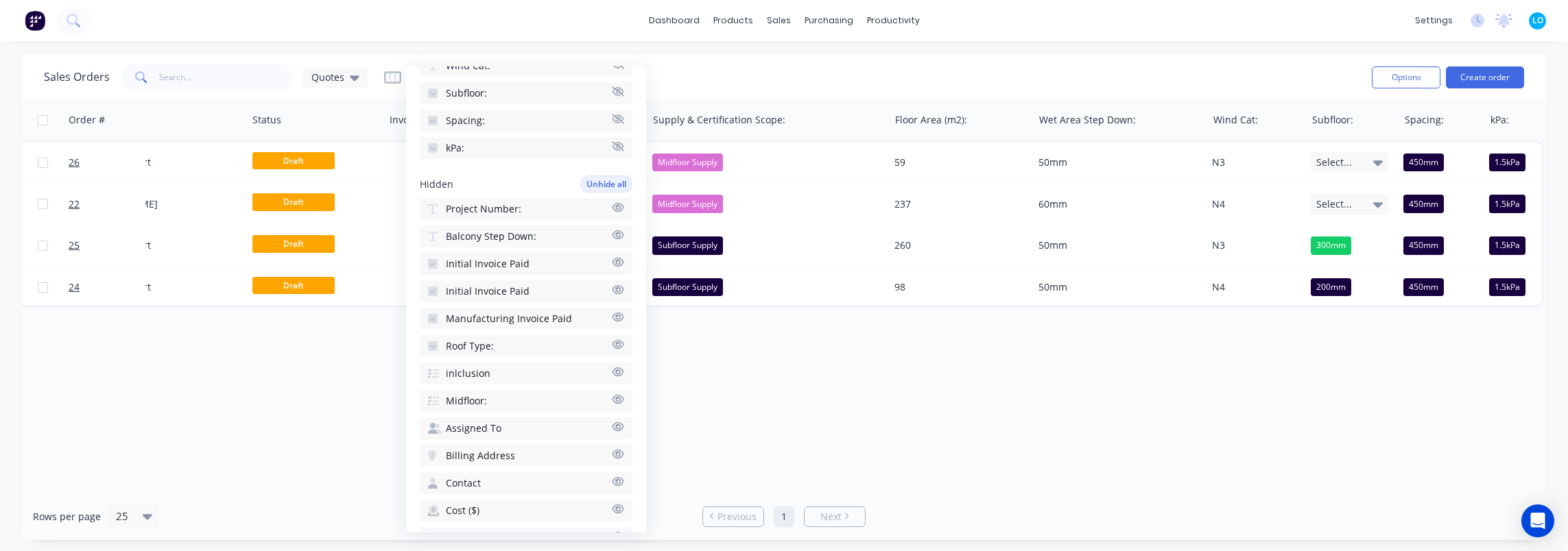
scroll to position [480, 0]
click at [514, 204] on span "Project Number:" at bounding box center [483, 205] width 75 height 14
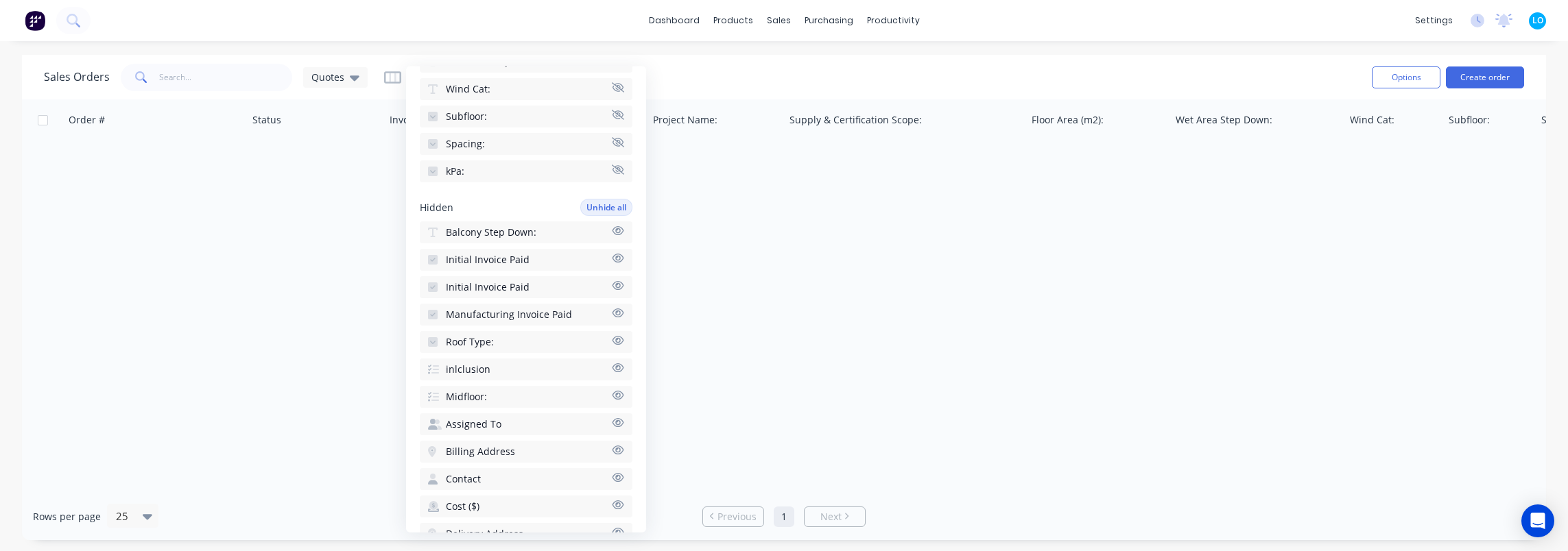
scroll to position [507, 0]
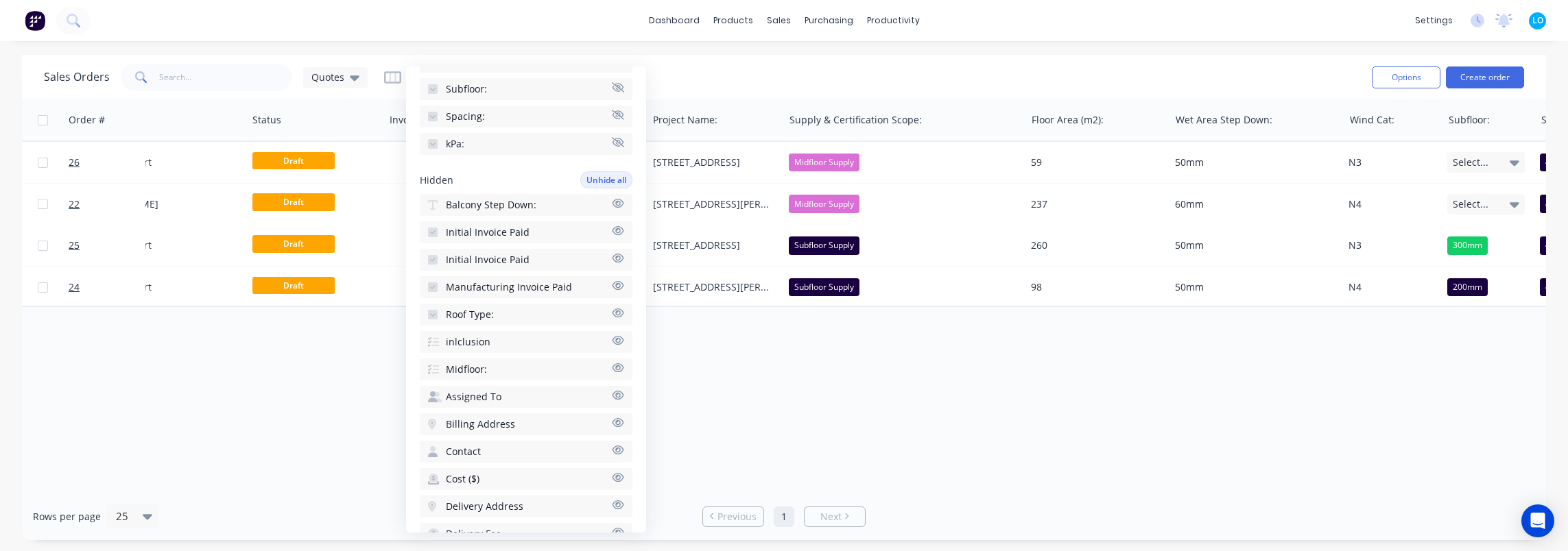
click at [520, 206] on span "Balcony Step Down:" at bounding box center [491, 205] width 91 height 14
click at [520, 317] on button "Roof Type:" at bounding box center [526, 315] width 213 height 22
click at [515, 343] on button "inlclusion" at bounding box center [526, 342] width 213 height 22
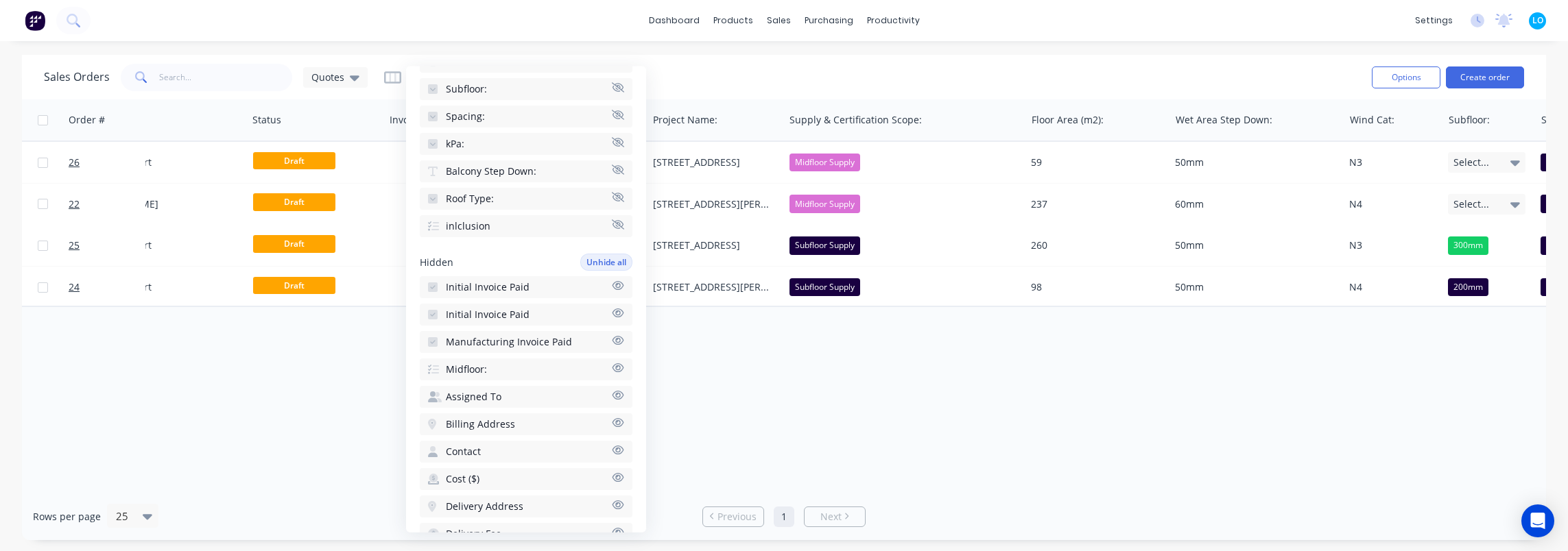
click at [505, 365] on button "Midfloor:" at bounding box center [526, 369] width 213 height 22
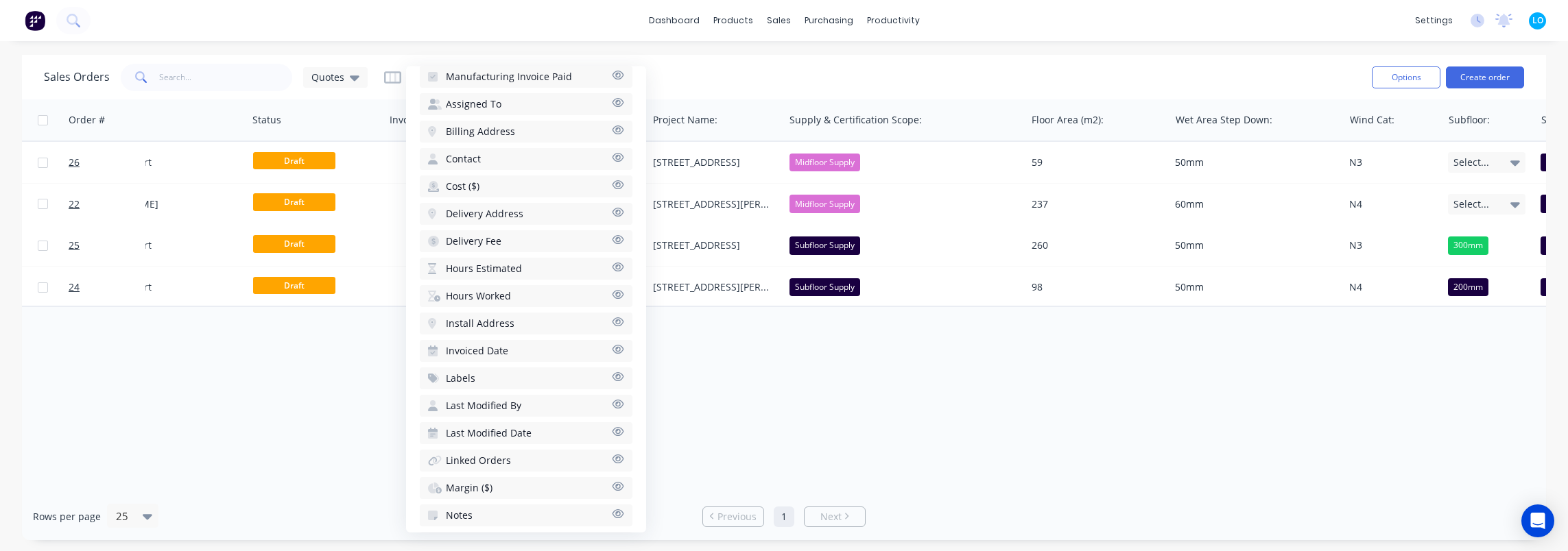
scroll to position [922, 0]
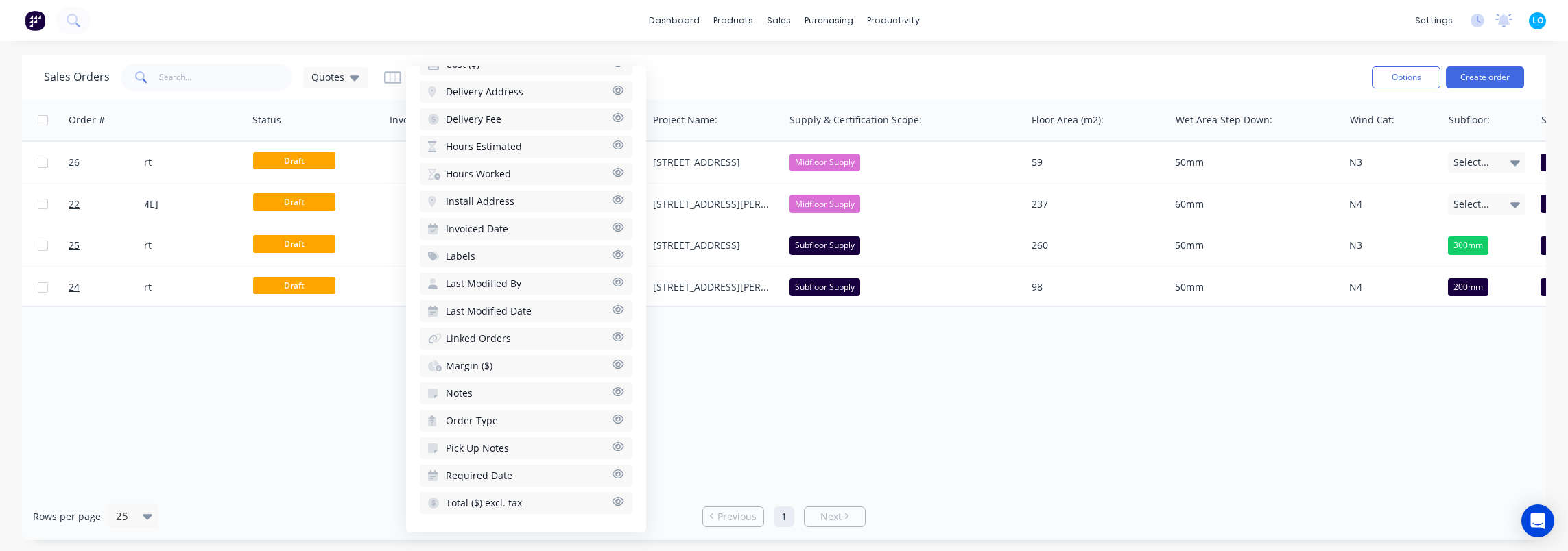
click at [500, 424] on button "Order Type" at bounding box center [526, 421] width 213 height 22
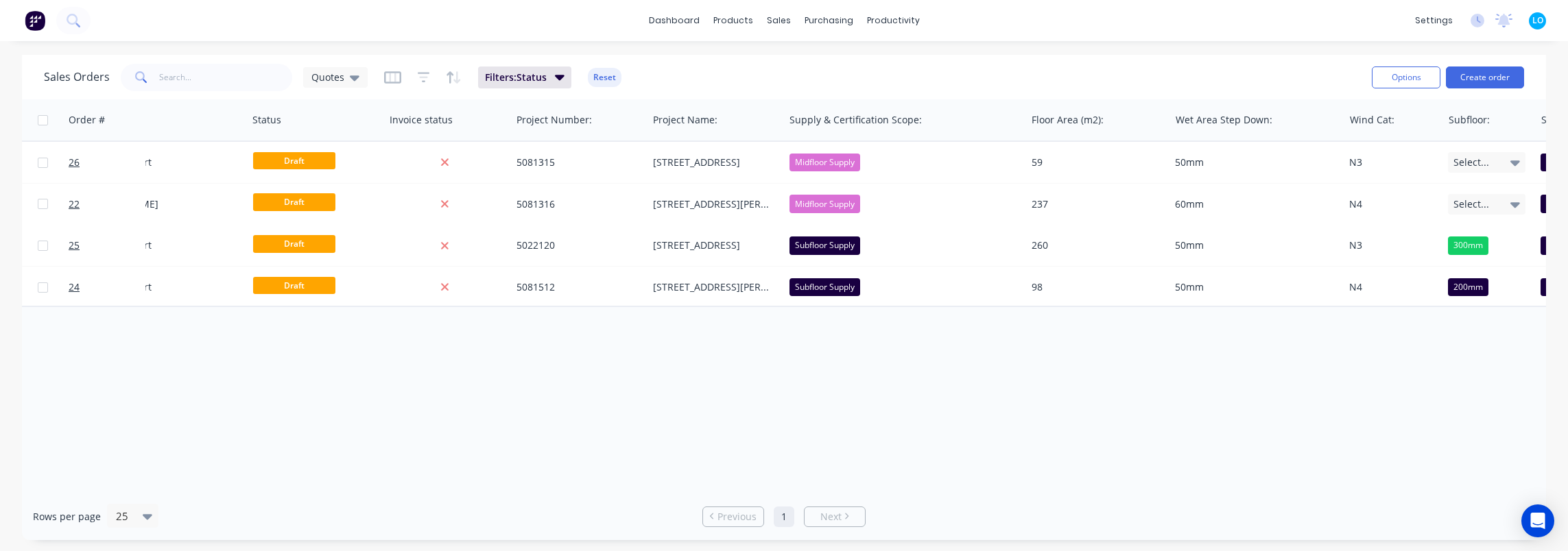
click at [746, 66] on div "Sales Orders Quotes Filters: Status Reset" at bounding box center [703, 77] width 1317 height 34
click at [343, 77] on div "Quotes" at bounding box center [335, 77] width 48 height 13
click at [484, 250] on button "edit" at bounding box center [479, 248] width 18 height 14
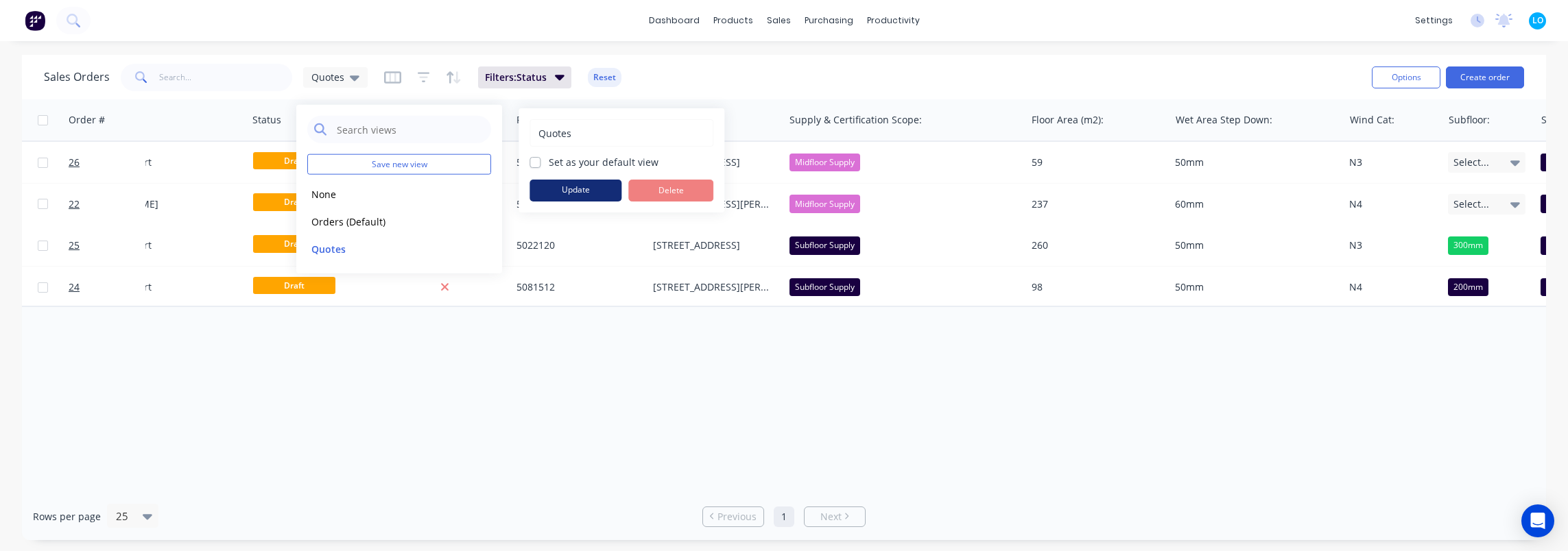
click at [590, 184] on button "Update" at bounding box center [575, 190] width 92 height 22
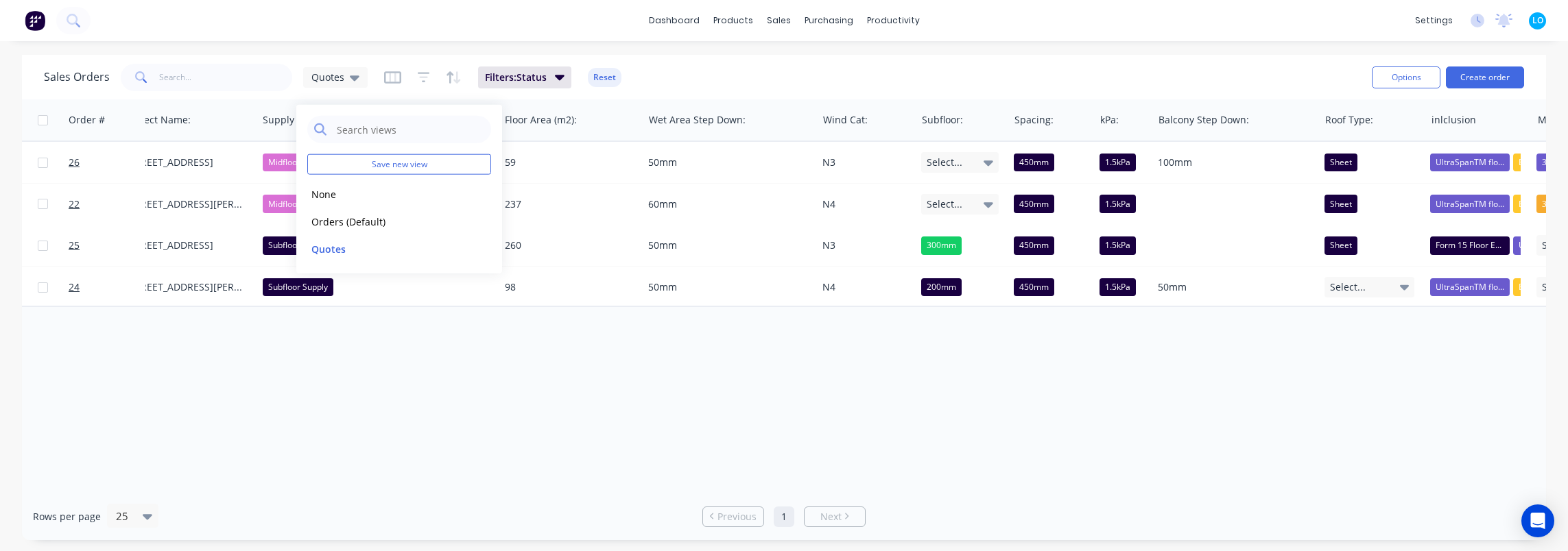
scroll to position [0, 1508]
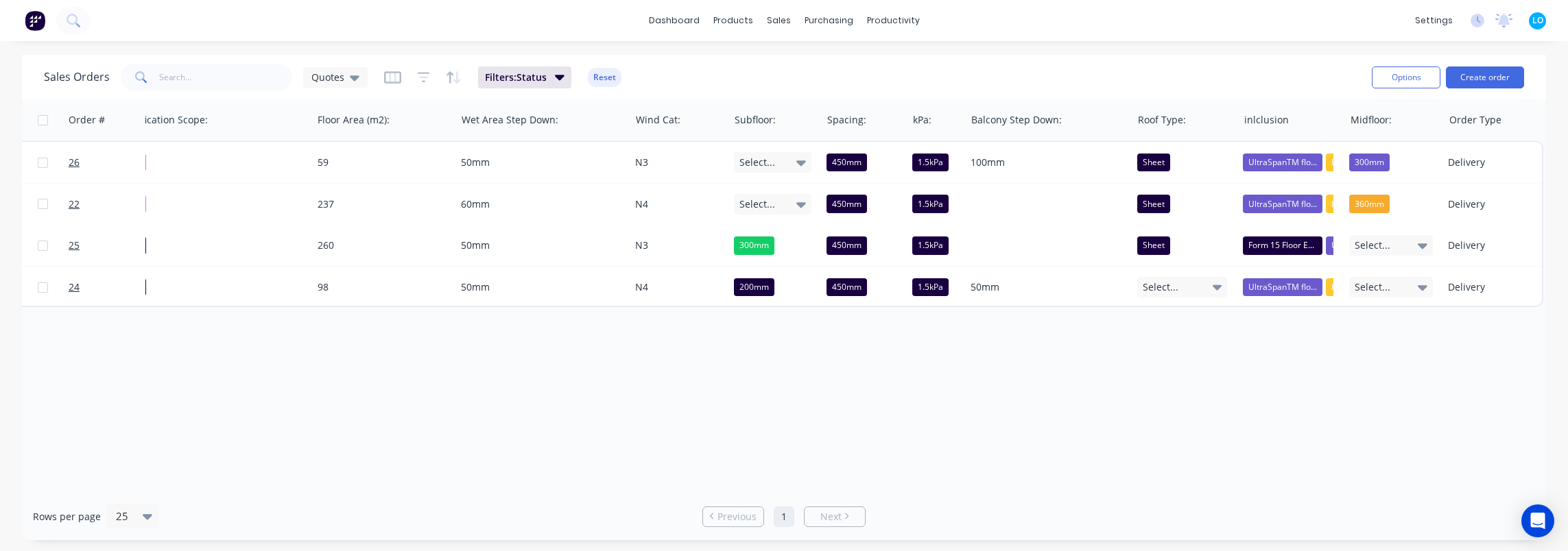
click at [1223, 408] on div "Order # Customer Name Created Date PO # Accounting Order # Total ($) Created By…" at bounding box center [784, 296] width 1524 height 394
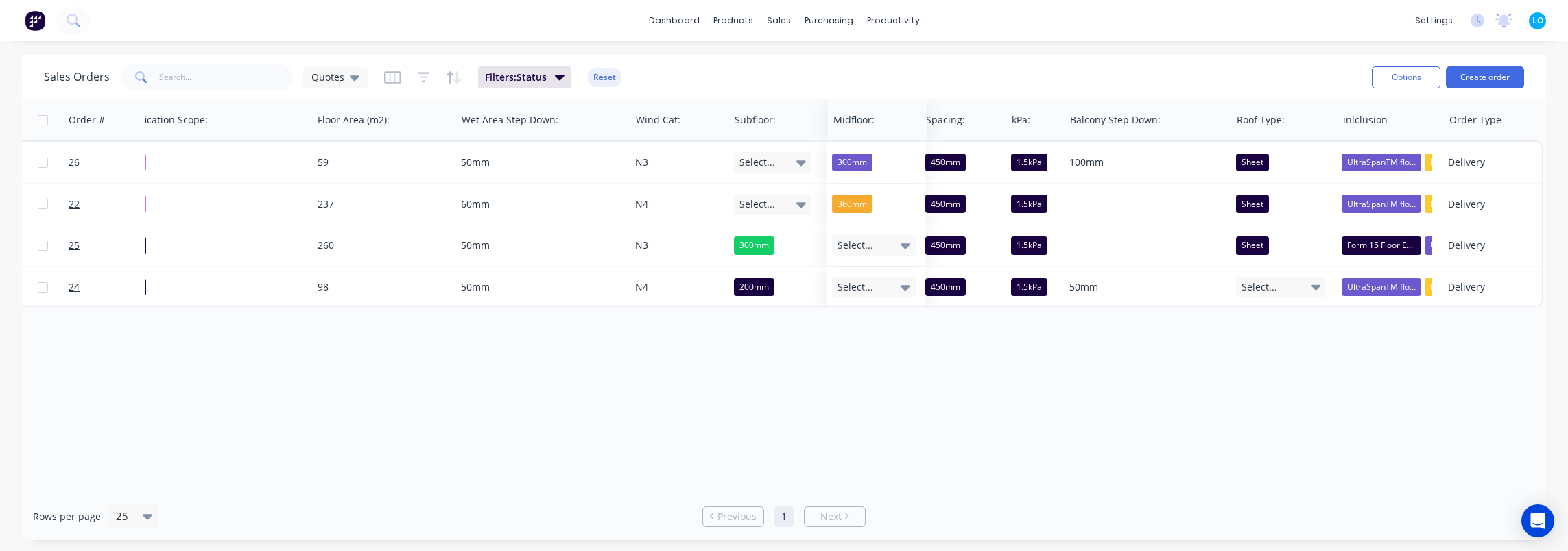
drag, startPoint x: 1387, startPoint y: 124, endPoint x: 870, endPoint y: 123, distance: 517.0
click at [870, 123] on div at bounding box center [875, 120] width 84 height 27
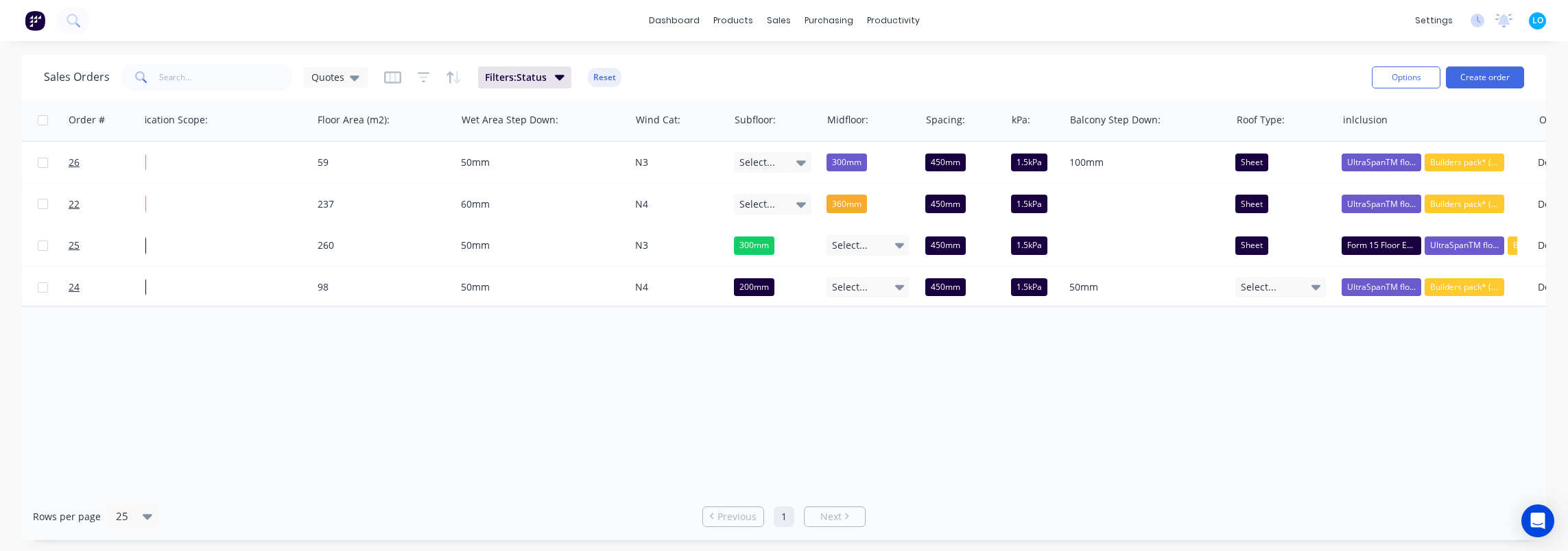
drag, startPoint x: 1447, startPoint y: 124, endPoint x: 1556, endPoint y: 128, distance: 109.1
click at [1556, 128] on div "Sales Orders Quotes Filters: Status Reset Options Create order Order # Customer…" at bounding box center [784, 297] width 1568 height 485
click at [1234, 361] on div "Order # Customer Name Created Date PO # Accounting Order # Total ($) Created By…" at bounding box center [784, 296] width 1524 height 394
drag, startPoint x: 1270, startPoint y: 366, endPoint x: 1272, endPoint y: 354, distance: 12.2
click at [1270, 362] on div "Order # Customer Name Created Date PO # Accounting Order # Total ($) Created By…" at bounding box center [784, 296] width 1524 height 394
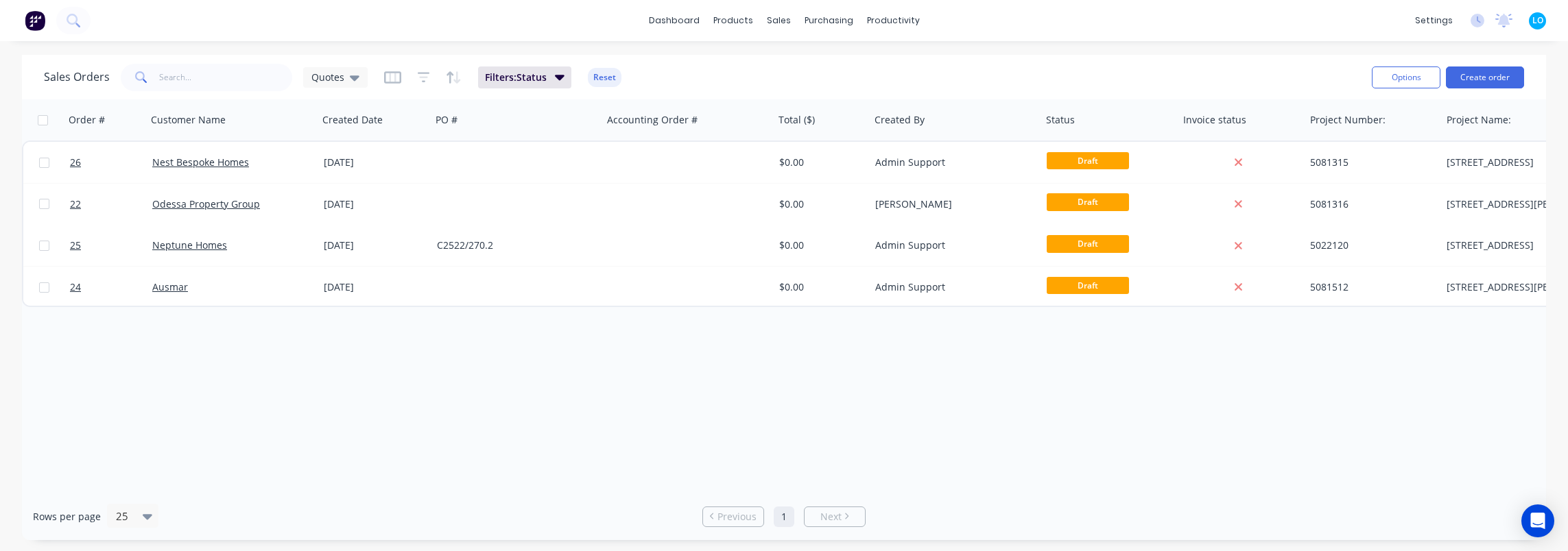
scroll to position [0, 0]
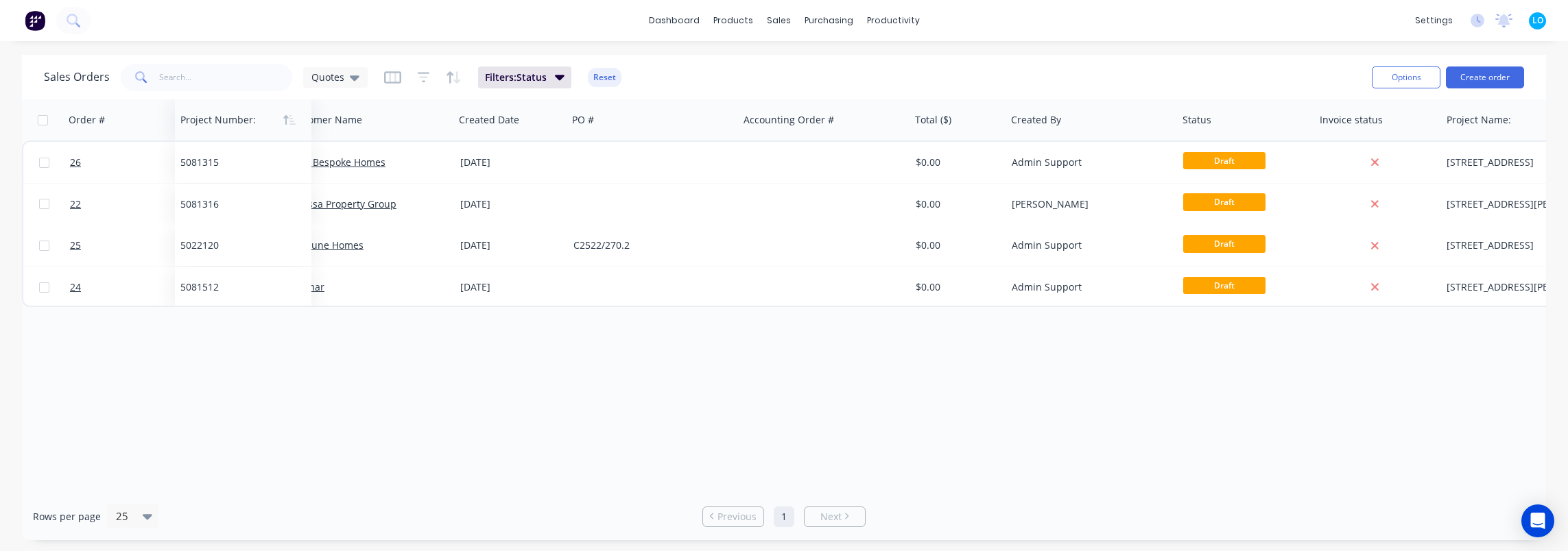
drag, startPoint x: 948, startPoint y: 146, endPoint x: 204, endPoint y: 130, distance: 744.2
click at [204, 130] on div at bounding box center [240, 120] width 119 height 27
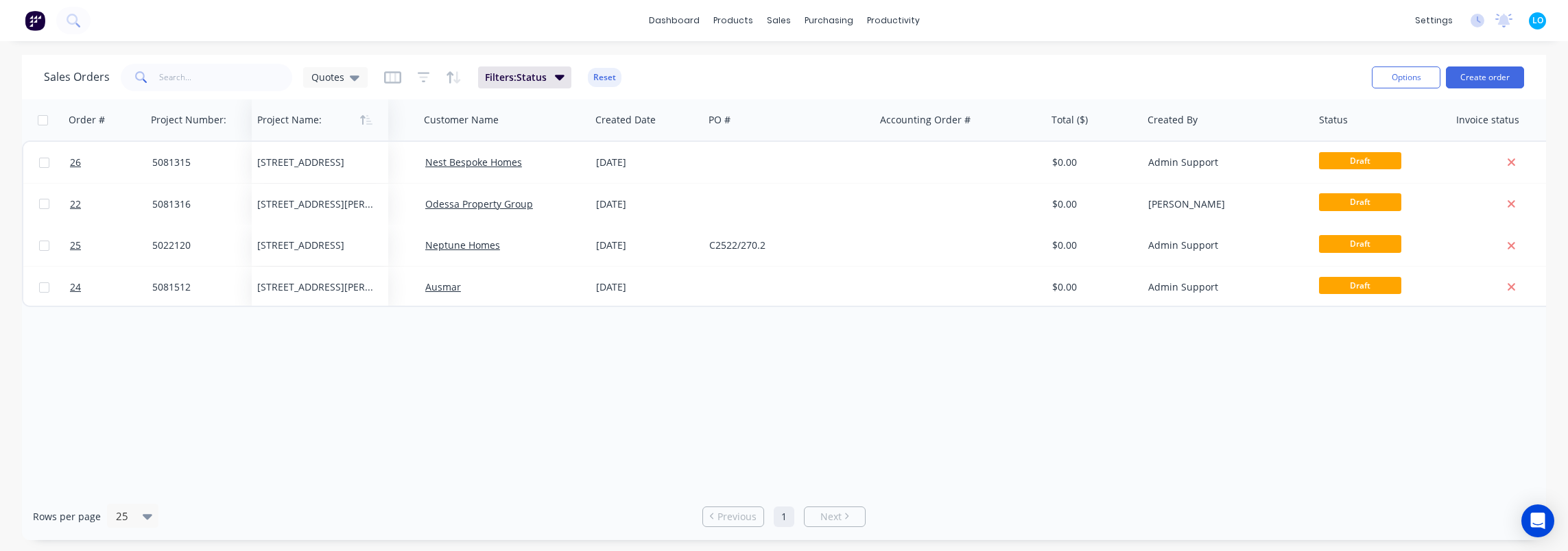
drag, startPoint x: 1246, startPoint y: 130, endPoint x: 292, endPoint y: 124, distance: 954.0
click at [292, 124] on div at bounding box center [316, 120] width 119 height 27
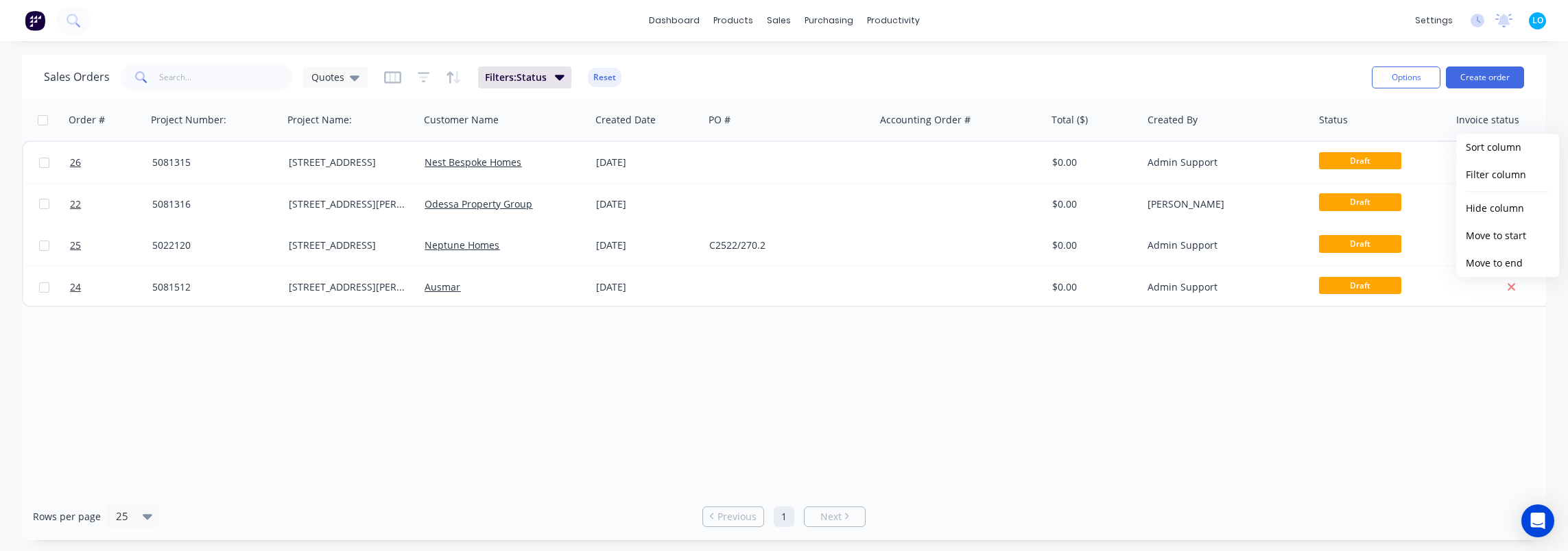
click at [1342, 377] on div "Order # Project Number: Project Name: Customer Name Created Date PO # Accountin…" at bounding box center [784, 296] width 1524 height 394
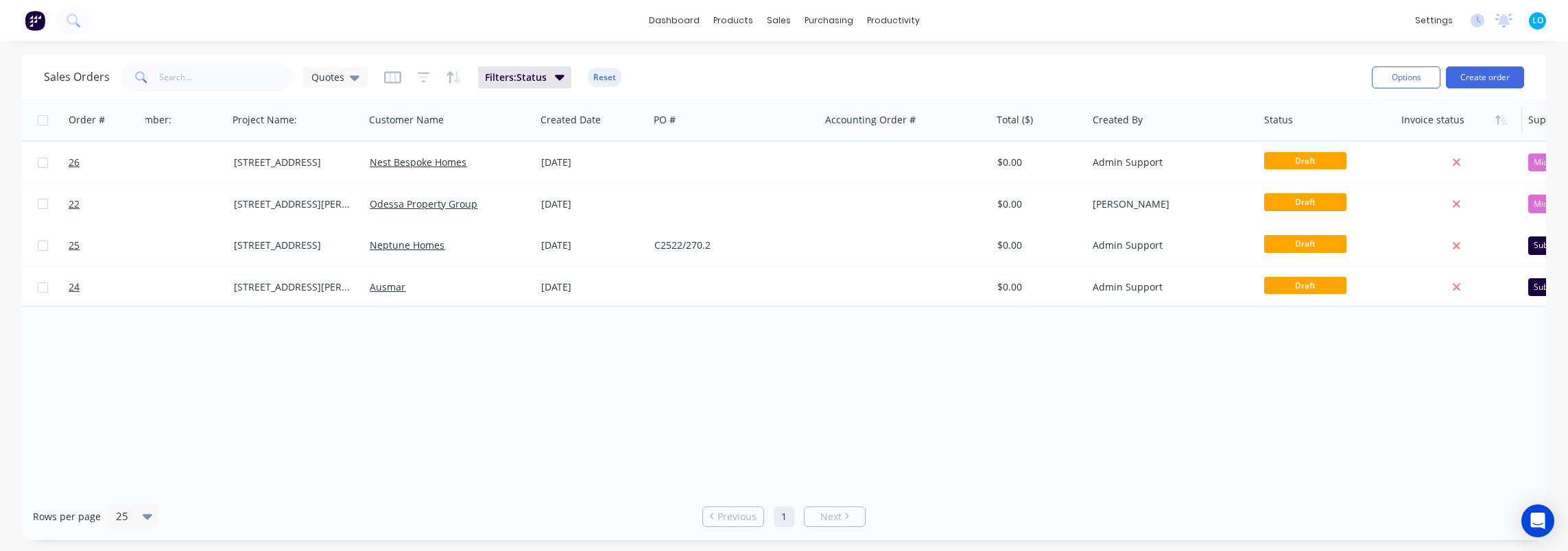
scroll to position [0, 100]
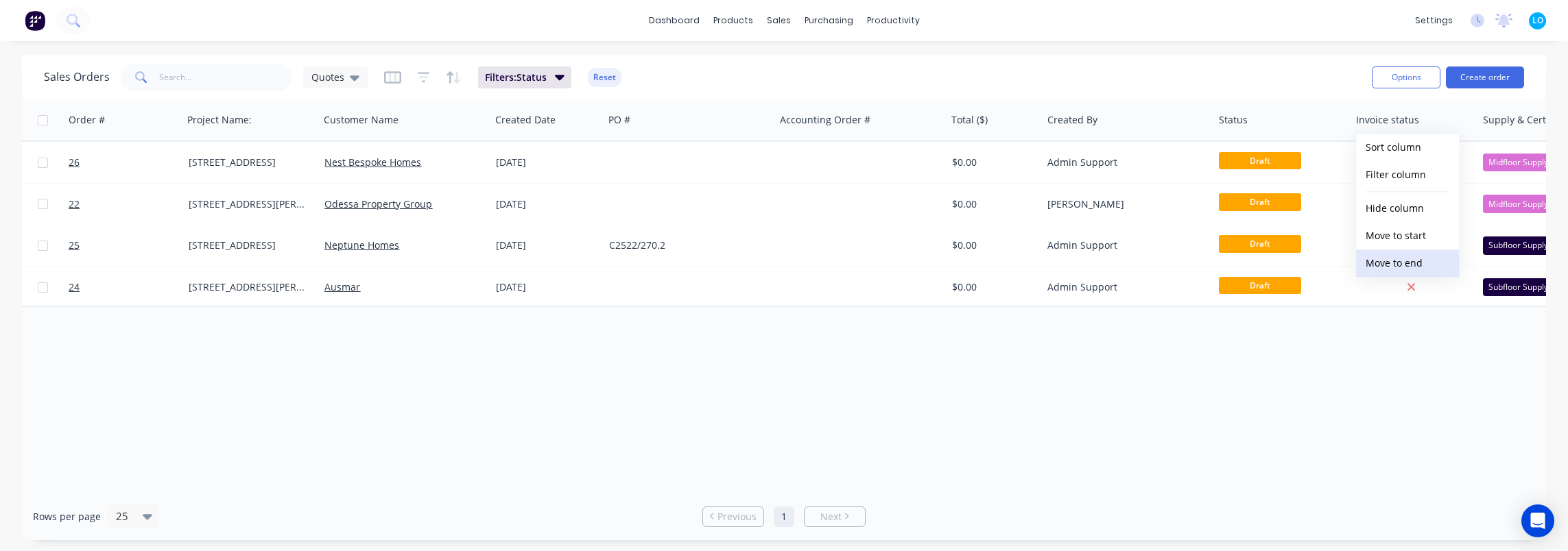
click at [1418, 262] on button "Move to end" at bounding box center [1407, 263] width 103 height 27
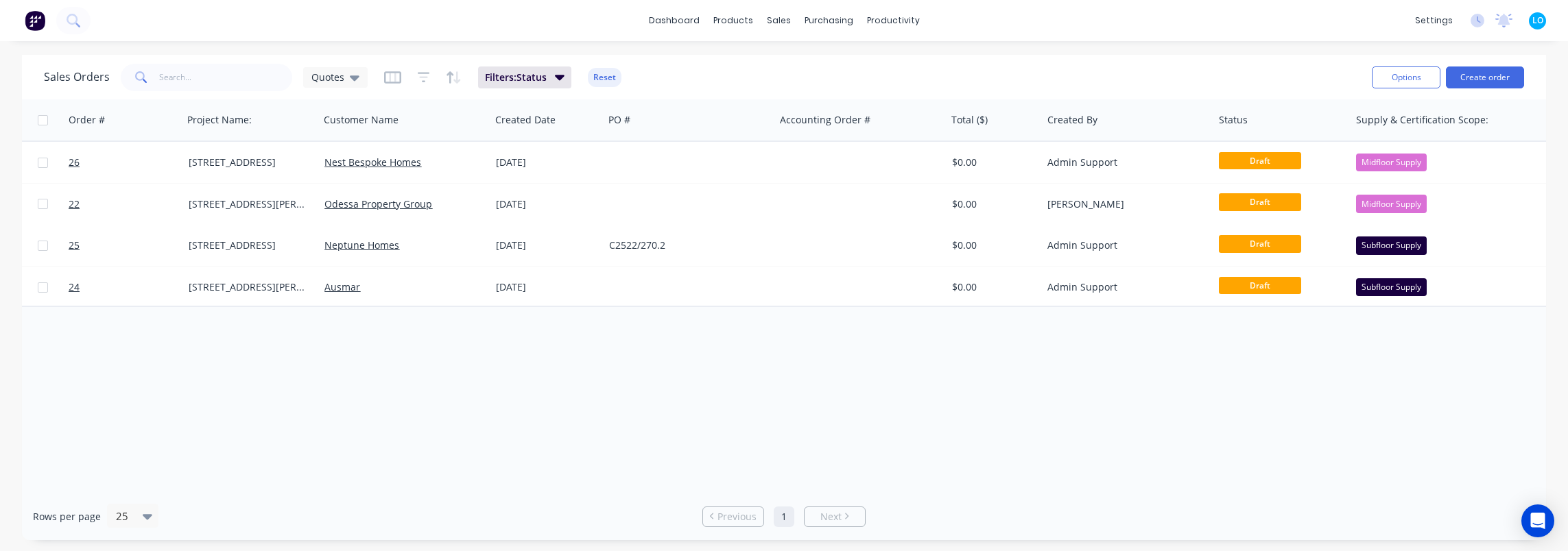
click at [1137, 343] on div "Order # Project Number: Project Name: Customer Name Created Date PO # Accountin…" at bounding box center [784, 296] width 1524 height 394
click at [1125, 332] on div "Order # Project Number: Project Name: Customer Name Created Date PO # Accountin…" at bounding box center [784, 296] width 1524 height 394
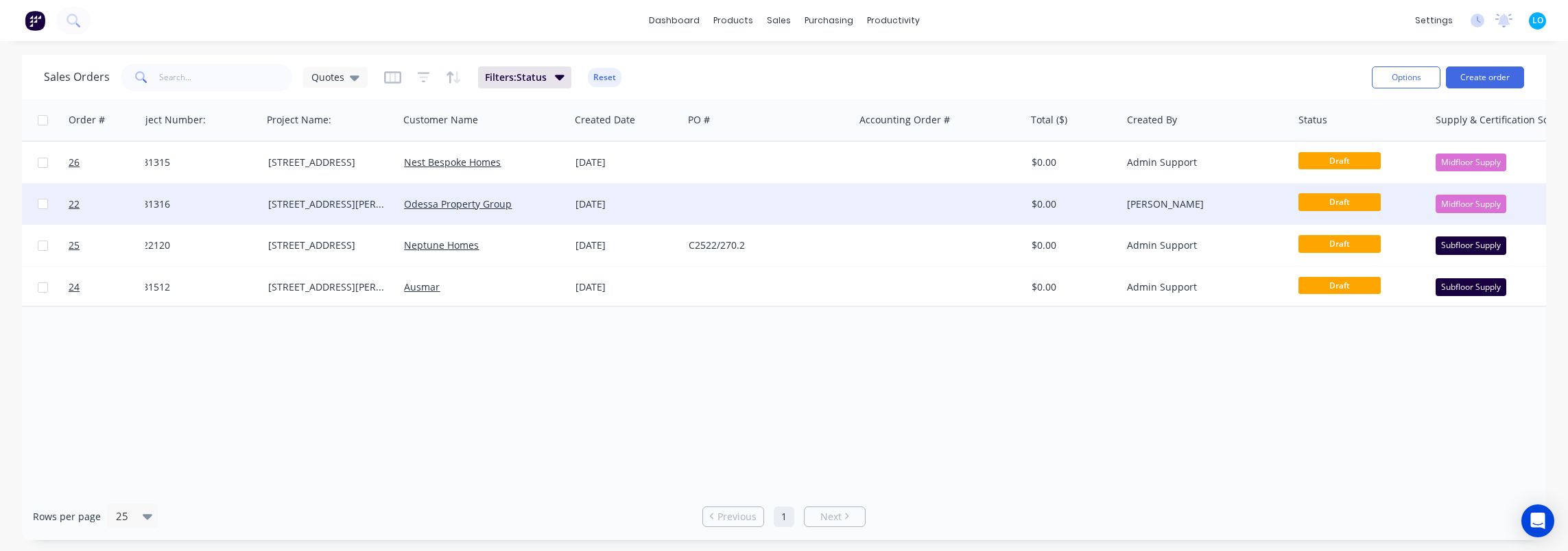
scroll to position [0, 0]
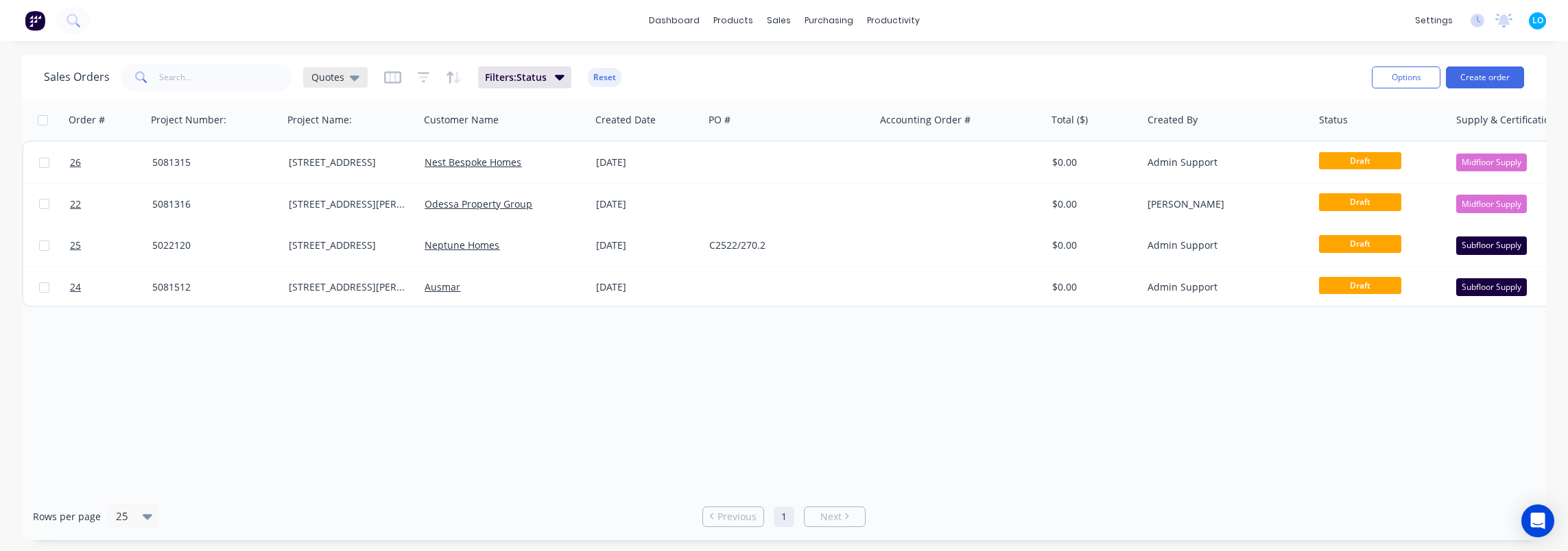
click at [341, 83] on span "Quotes" at bounding box center [328, 77] width 33 height 14
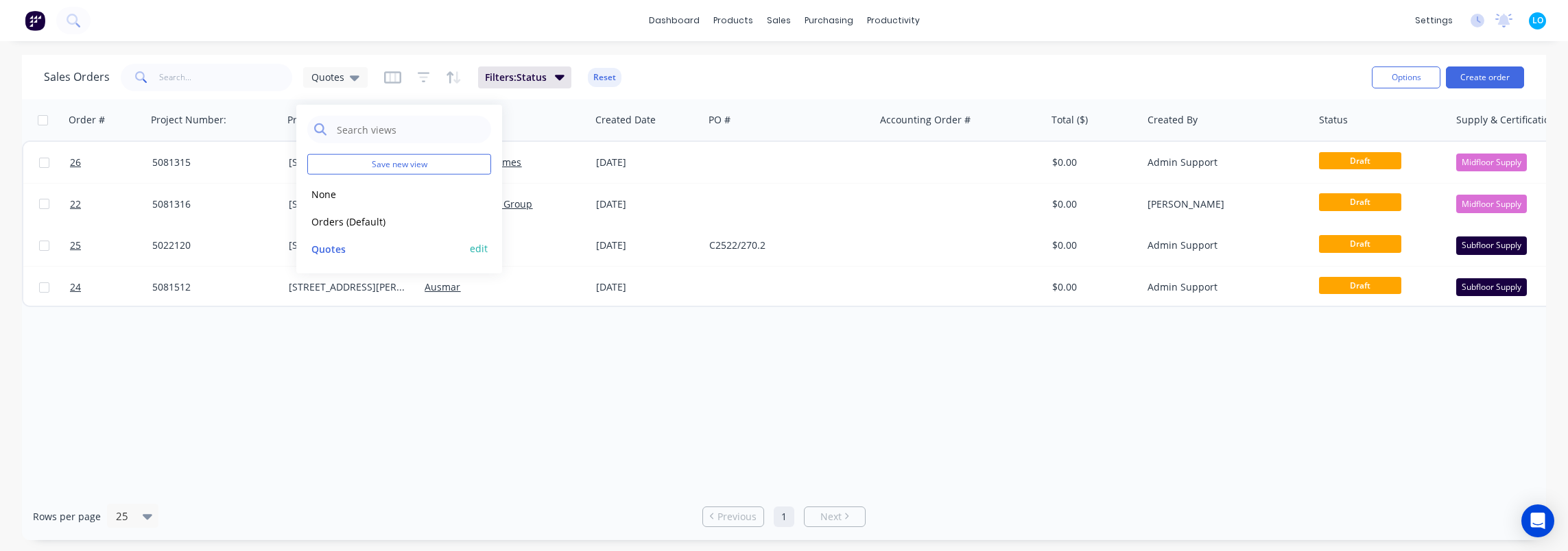
click at [482, 243] on button "edit" at bounding box center [479, 248] width 18 height 14
click at [584, 189] on button "Update" at bounding box center [575, 190] width 92 height 22
click at [520, 381] on div "Order # Project Number: Project Name: Customer Name Created Date PO # Accountin…" at bounding box center [784, 296] width 1524 height 394
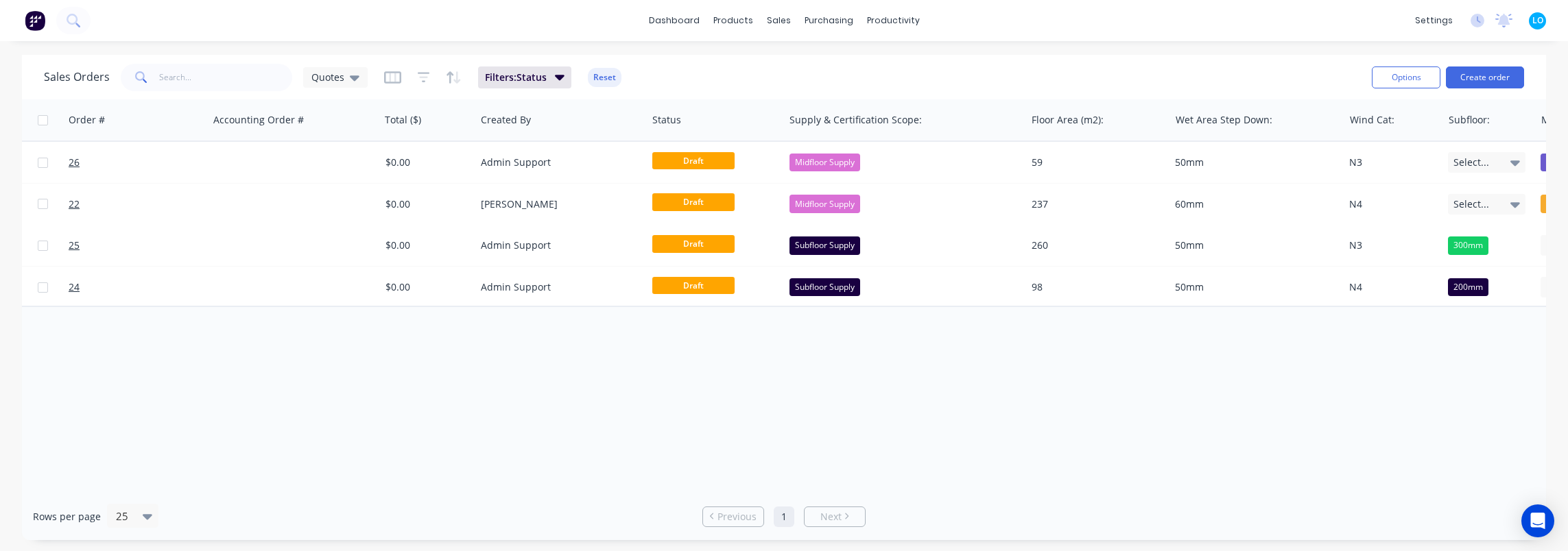
scroll to position [0, 667]
click at [1077, 438] on div "Order # Project Number: Project Name: Customer Name Created Date PO # Accountin…" at bounding box center [784, 296] width 1524 height 394
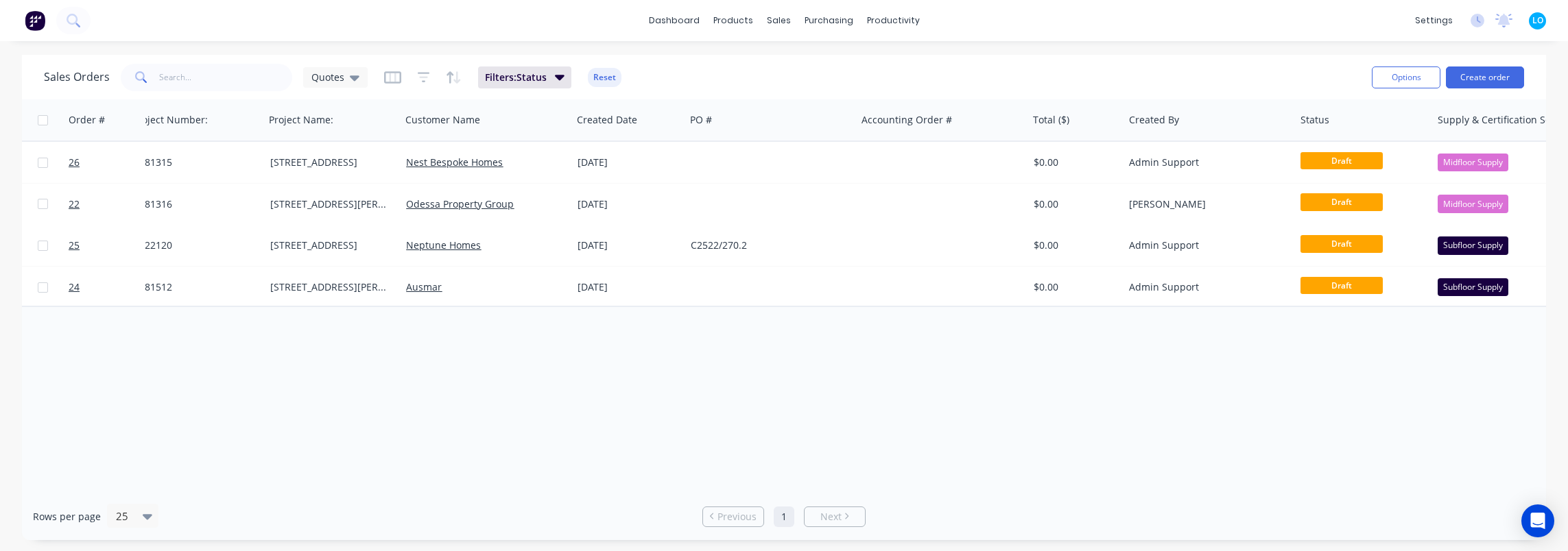
scroll to position [0, 0]
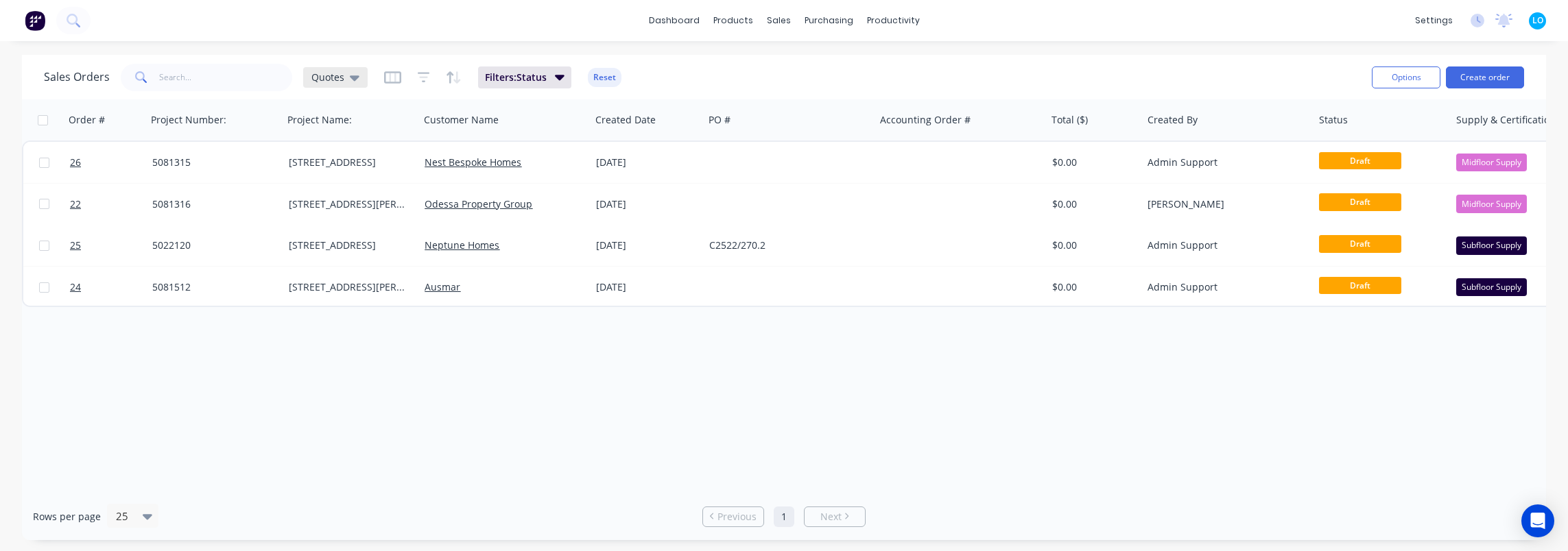
click at [334, 69] on div "Quotes" at bounding box center [335, 77] width 64 height 20
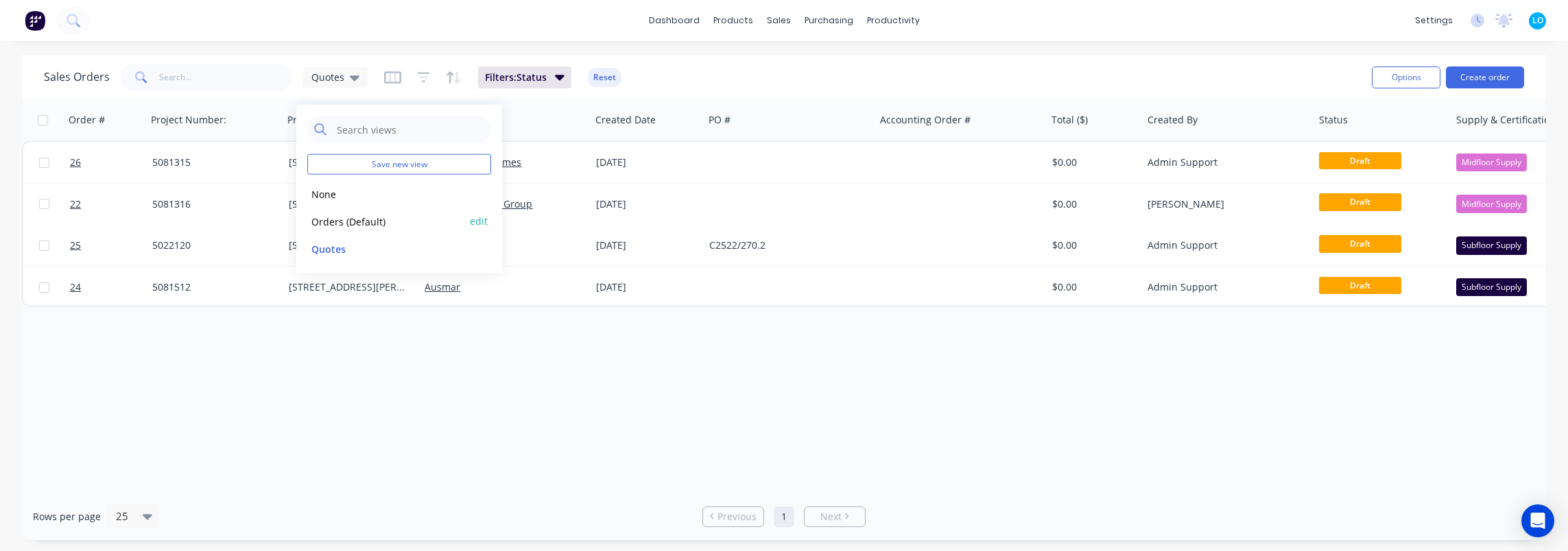
click at [356, 221] on button "Orders (Default)" at bounding box center [385, 221] width 157 height 16
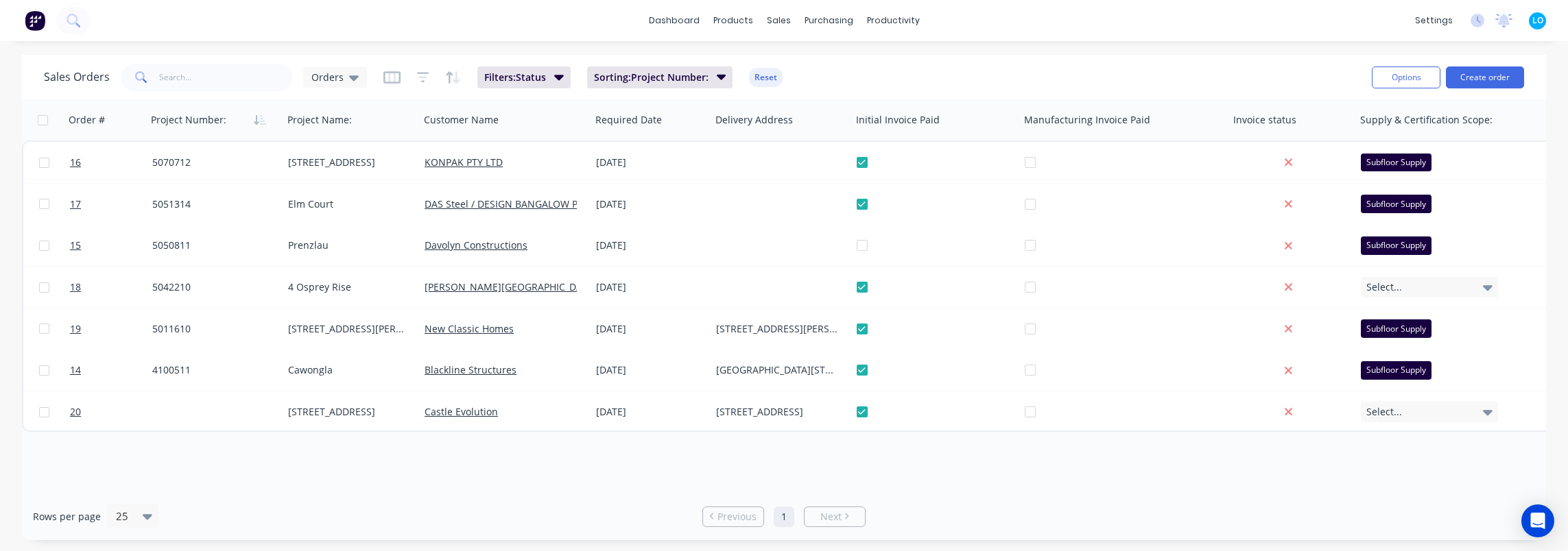
click at [490, 456] on div "Order # Project Number: Project Name: Customer Name Required Date Delivery Addr…" at bounding box center [784, 296] width 1524 height 394
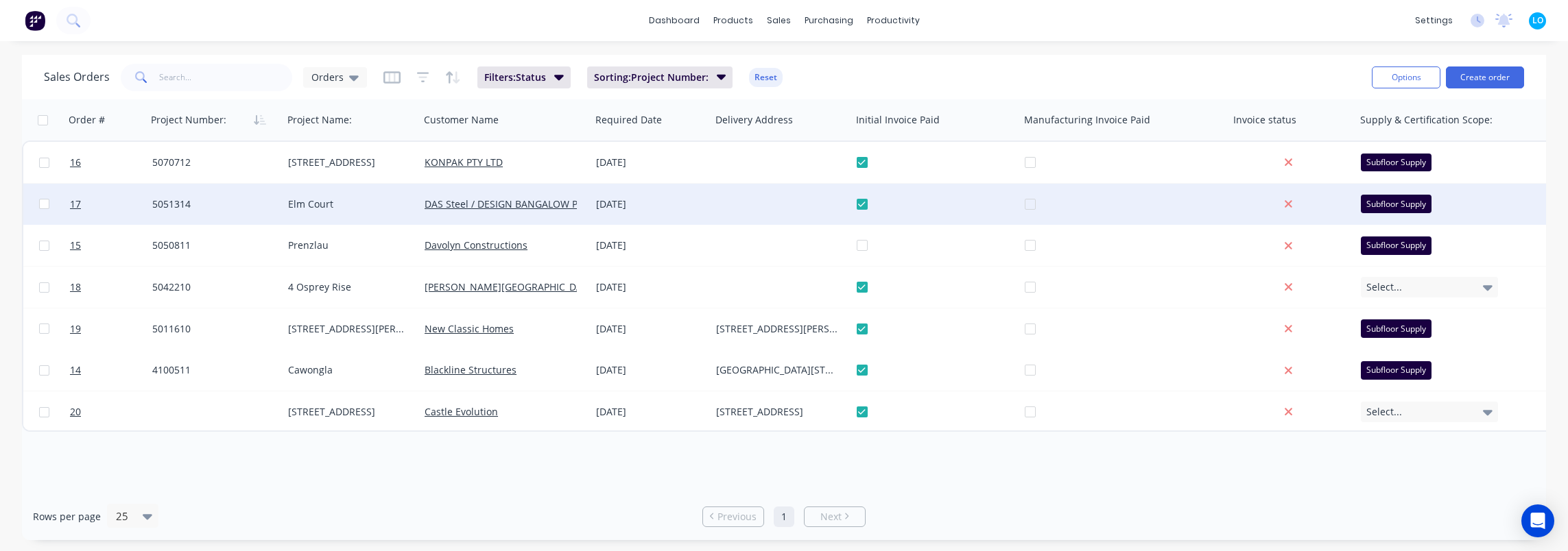
click at [314, 200] on div "Elm Court" at bounding box center [348, 204] width 119 height 14
click at [479, 207] on link "DAS Steel / DESIGN BANGALOW PTY LTD" at bounding box center [516, 203] width 184 height 13
click at [82, 199] on link "17" at bounding box center [110, 204] width 82 height 41
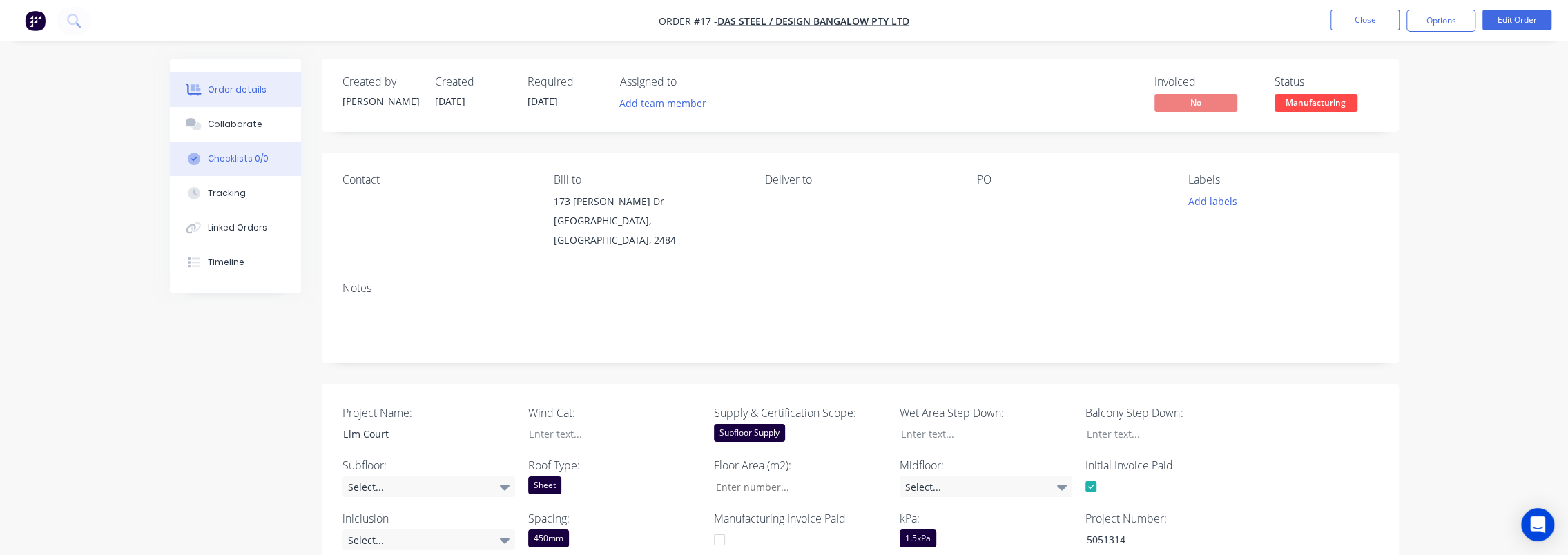
click at [246, 169] on button "Checklists 0/0" at bounding box center [235, 159] width 131 height 35
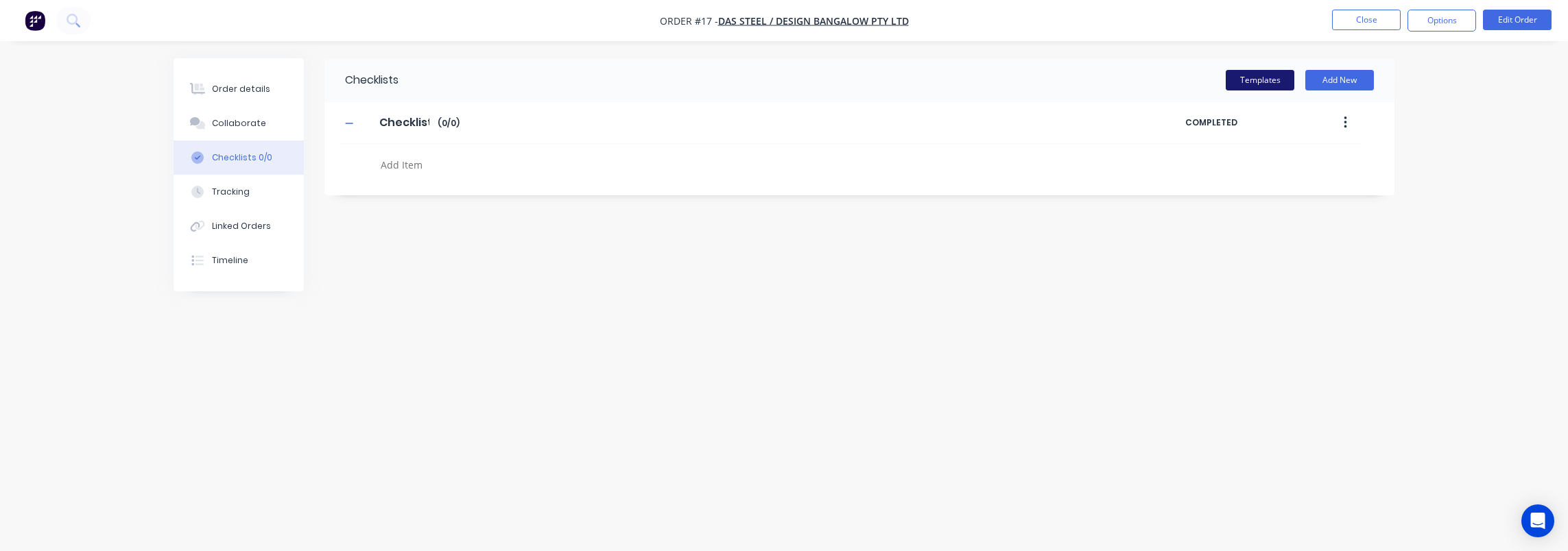
click at [1266, 76] on button "Templates" at bounding box center [1260, 80] width 69 height 20
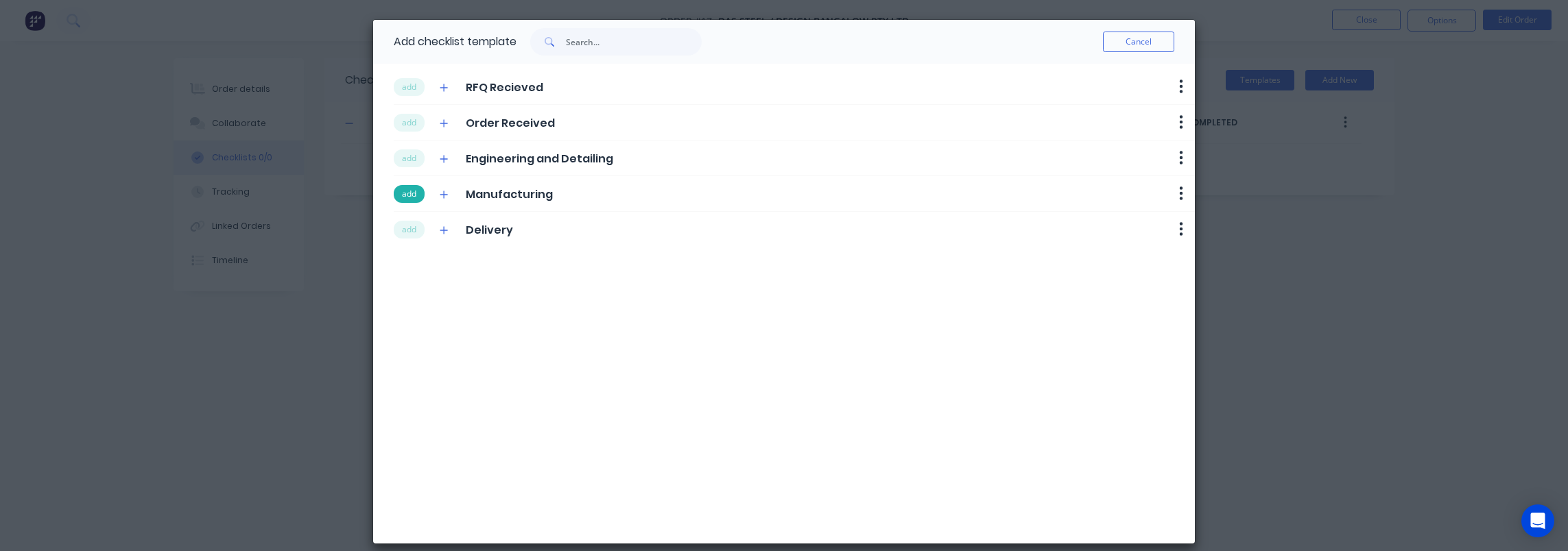
click at [414, 186] on button "add" at bounding box center [409, 193] width 31 height 18
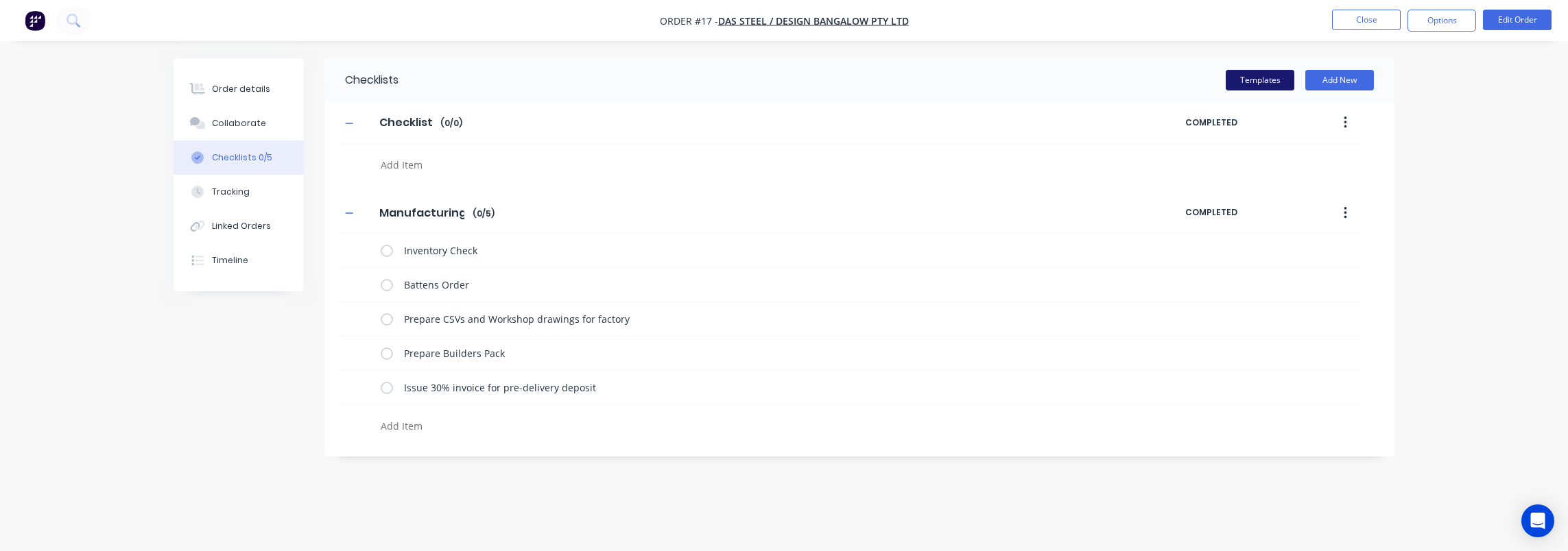
click at [1246, 78] on button "Templates" at bounding box center [1260, 80] width 69 height 20
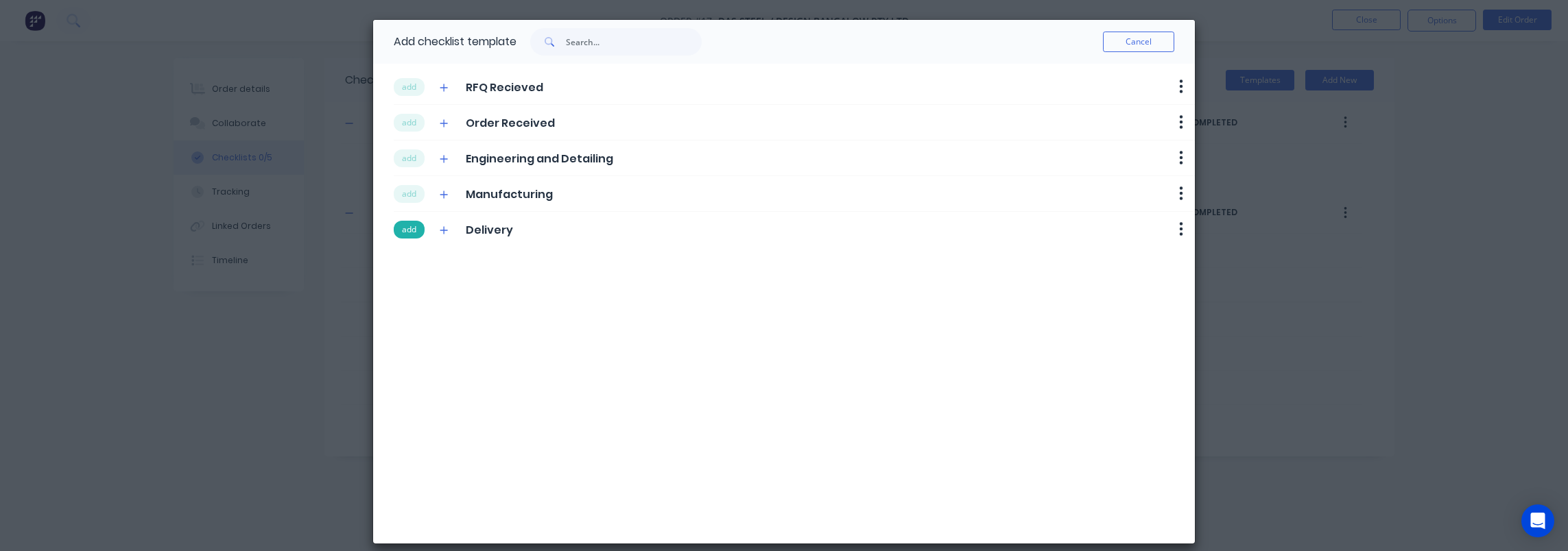
click at [410, 228] on button "add" at bounding box center [409, 229] width 31 height 18
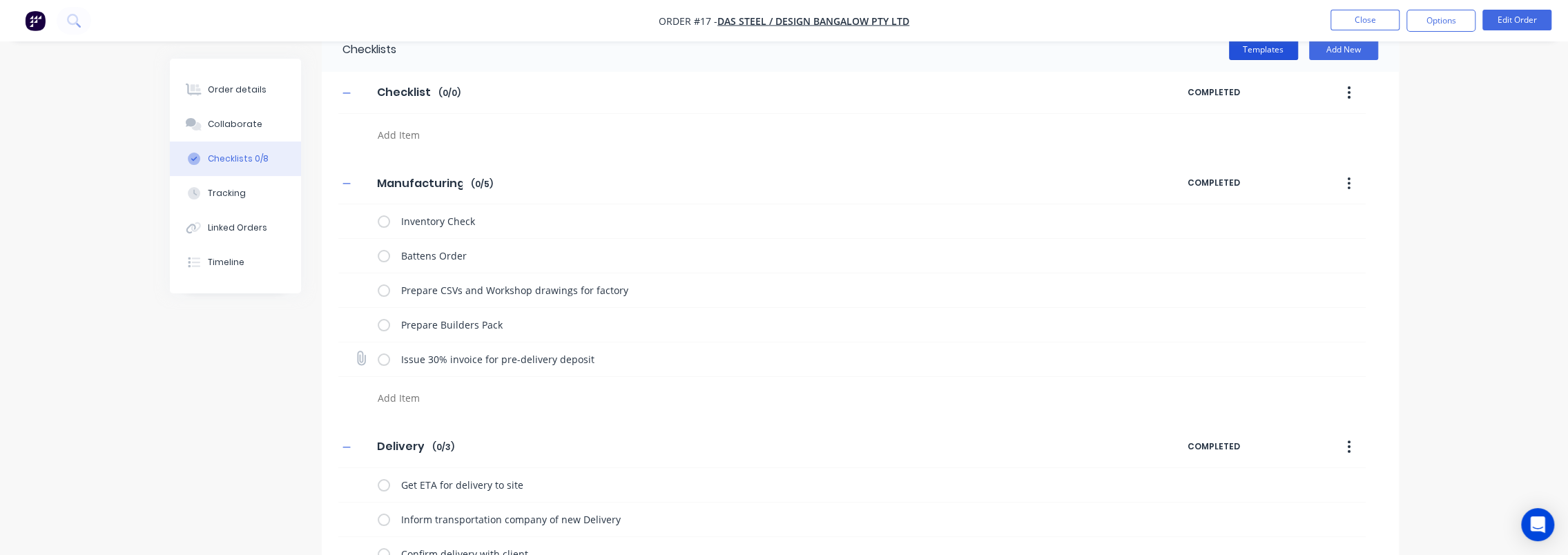
scroll to position [69, 0]
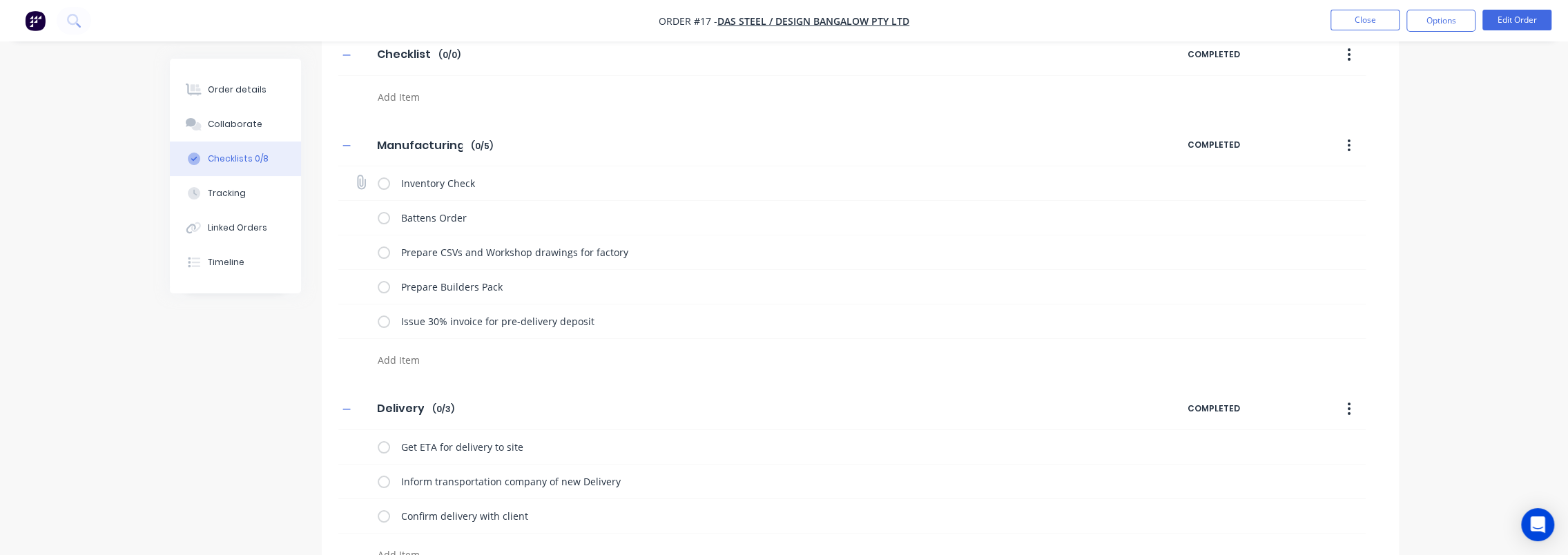
click at [381, 181] on label at bounding box center [384, 183] width 13 height 14
click at [0, 0] on input "checkbox" at bounding box center [0, 0] width 0 height 0
click at [385, 220] on label at bounding box center [384, 218] width 13 height 14
click at [0, 0] on input "checkbox" at bounding box center [0, 0] width 0 height 0
click at [382, 251] on label at bounding box center [384, 252] width 13 height 14
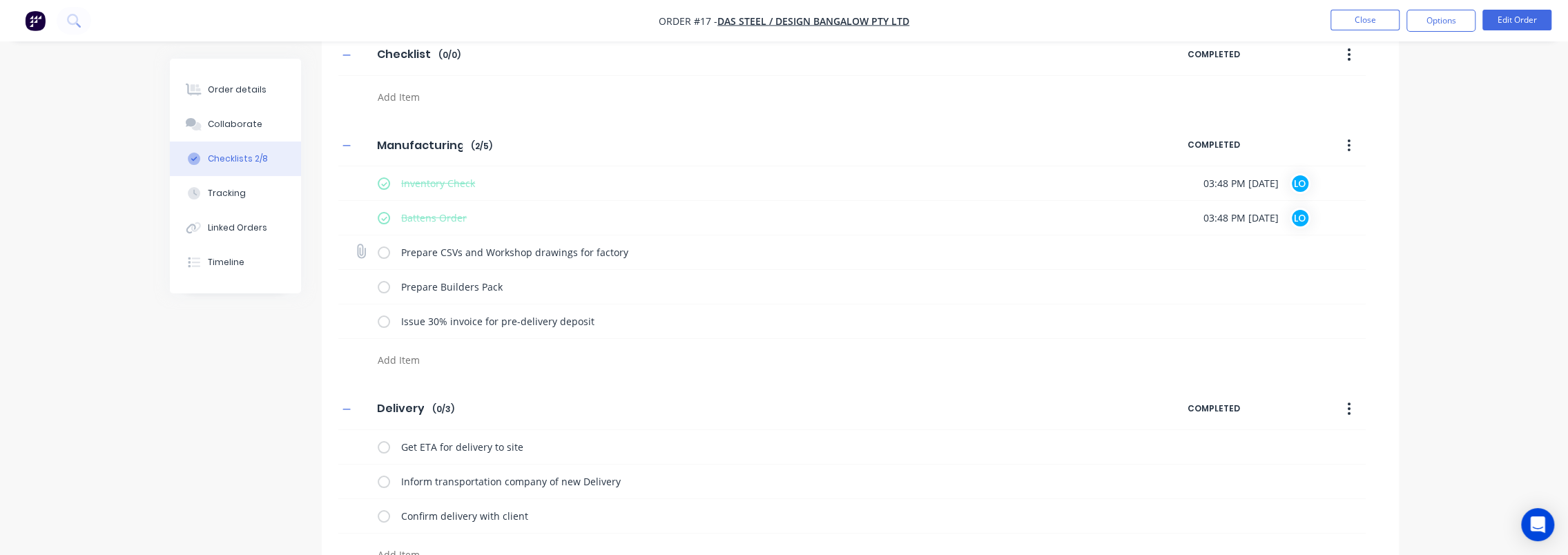
click at [0, 0] on input "checkbox" at bounding box center [0, 0] width 0 height 0
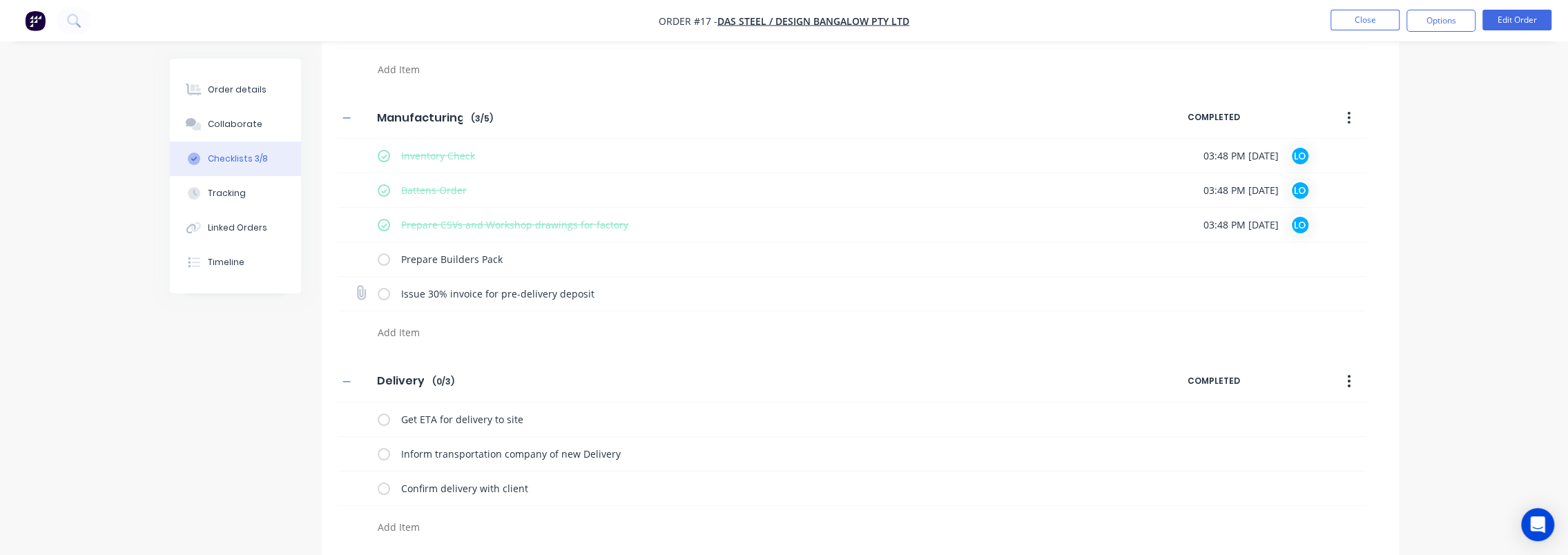
click at [381, 292] on label at bounding box center [384, 293] width 13 height 14
click at [0, 0] on input "checkbox" at bounding box center [0, 0] width 0 height 0
click at [384, 417] on label at bounding box center [384, 419] width 13 height 14
click at [0, 0] on input "checkbox" at bounding box center [0, 0] width 0 height 0
click at [385, 453] on label at bounding box center [384, 454] width 13 height 14
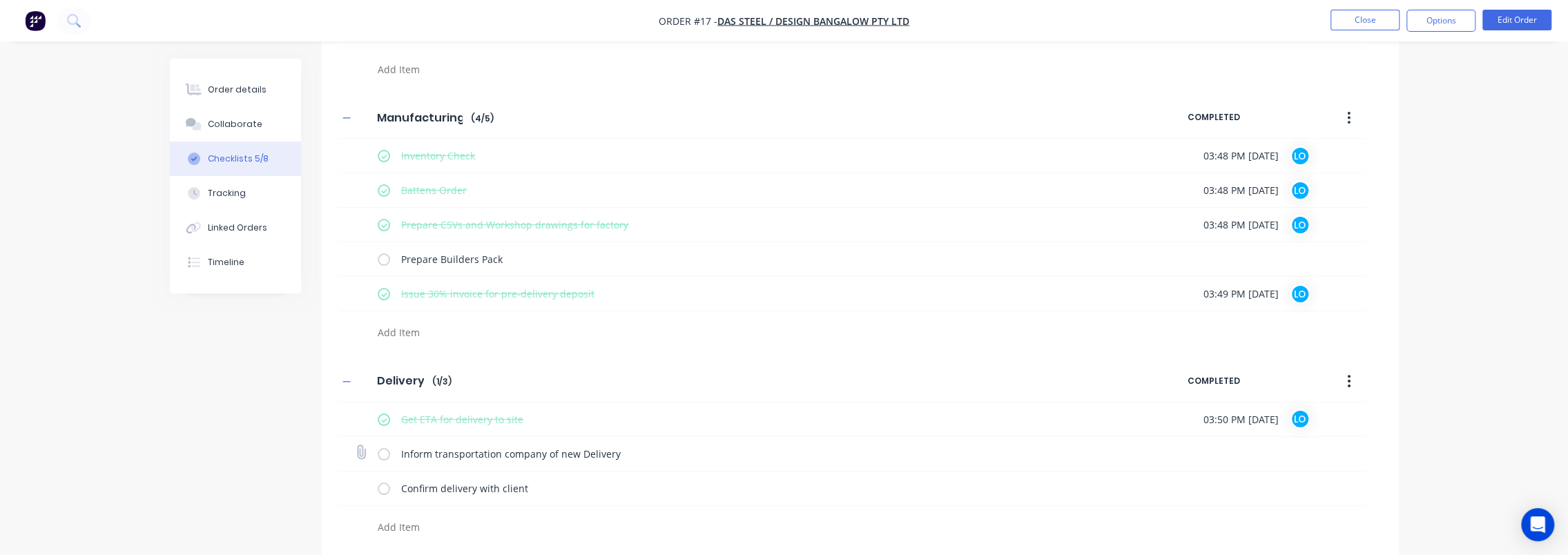
click at [0, 0] on input "checkbox" at bounding box center [0, 0] width 0 height 0
type textarea "x"
click at [1458, 415] on div "Order details Collaborate Checklists 6/8 Tracking Linked Orders Timeline Order …" at bounding box center [784, 230] width 1568 height 654
click at [251, 91] on div "Order details" at bounding box center [237, 90] width 58 height 13
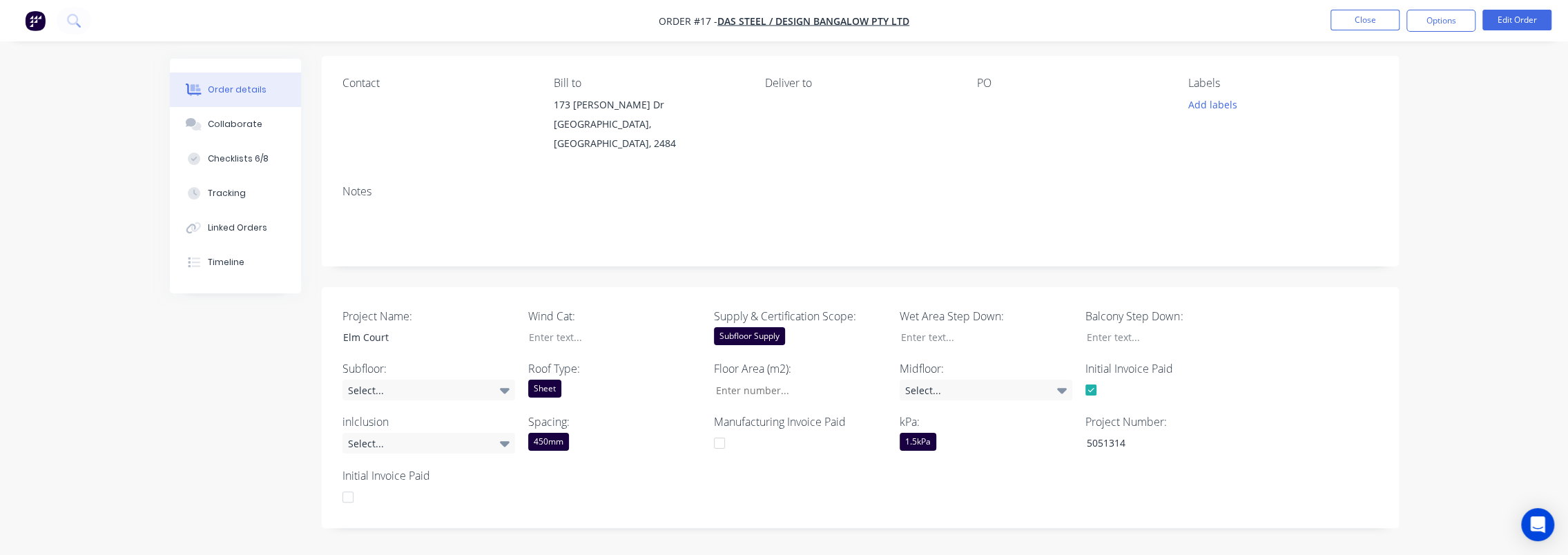
scroll to position [166, 0]
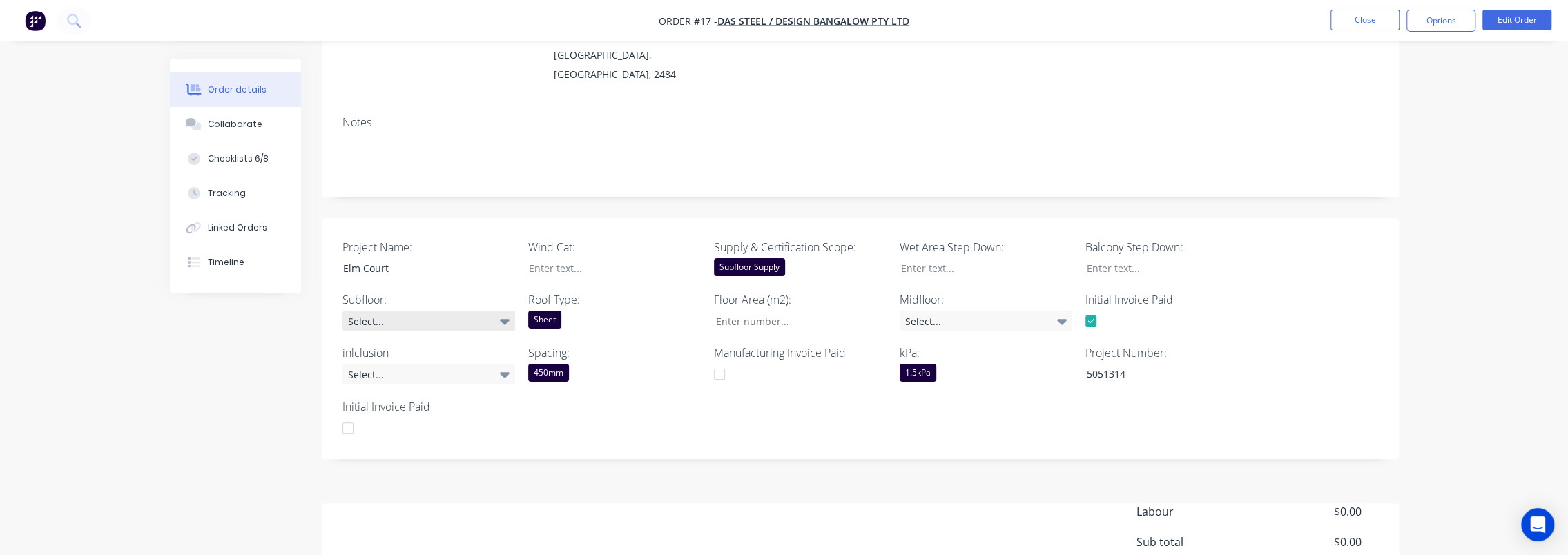
click at [382, 314] on div "Select..." at bounding box center [428, 321] width 173 height 20
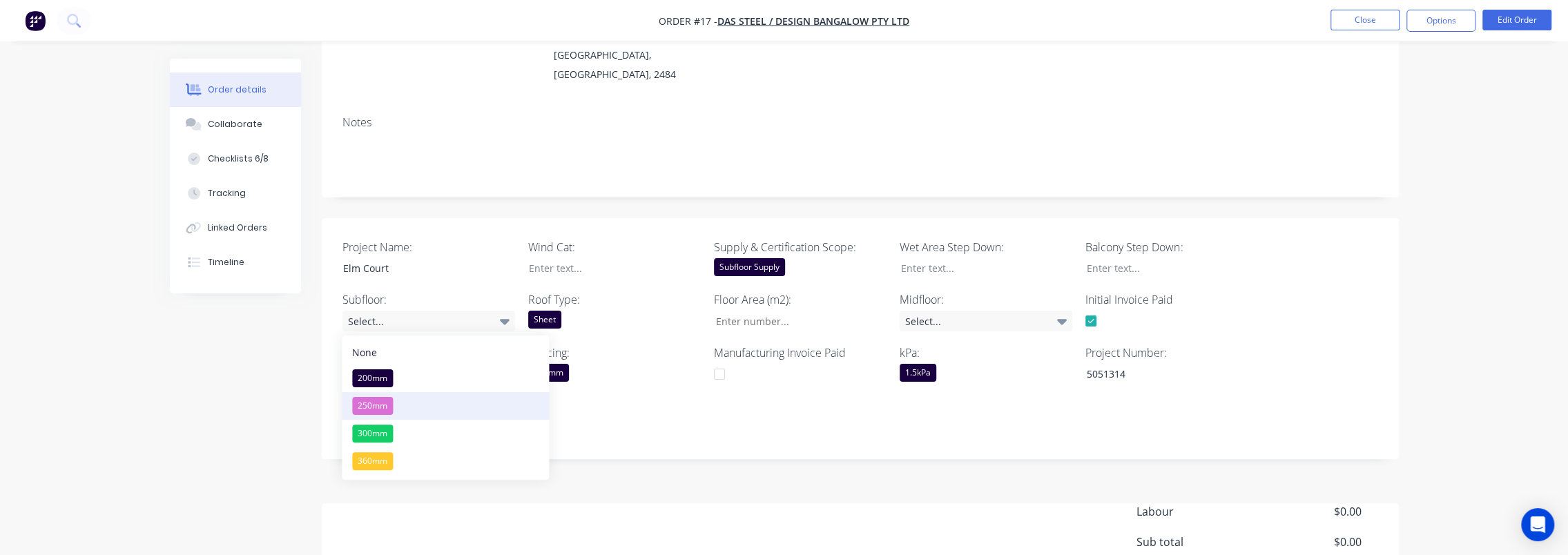
click at [393, 410] on div "250mm" at bounding box center [373, 406] width 41 height 18
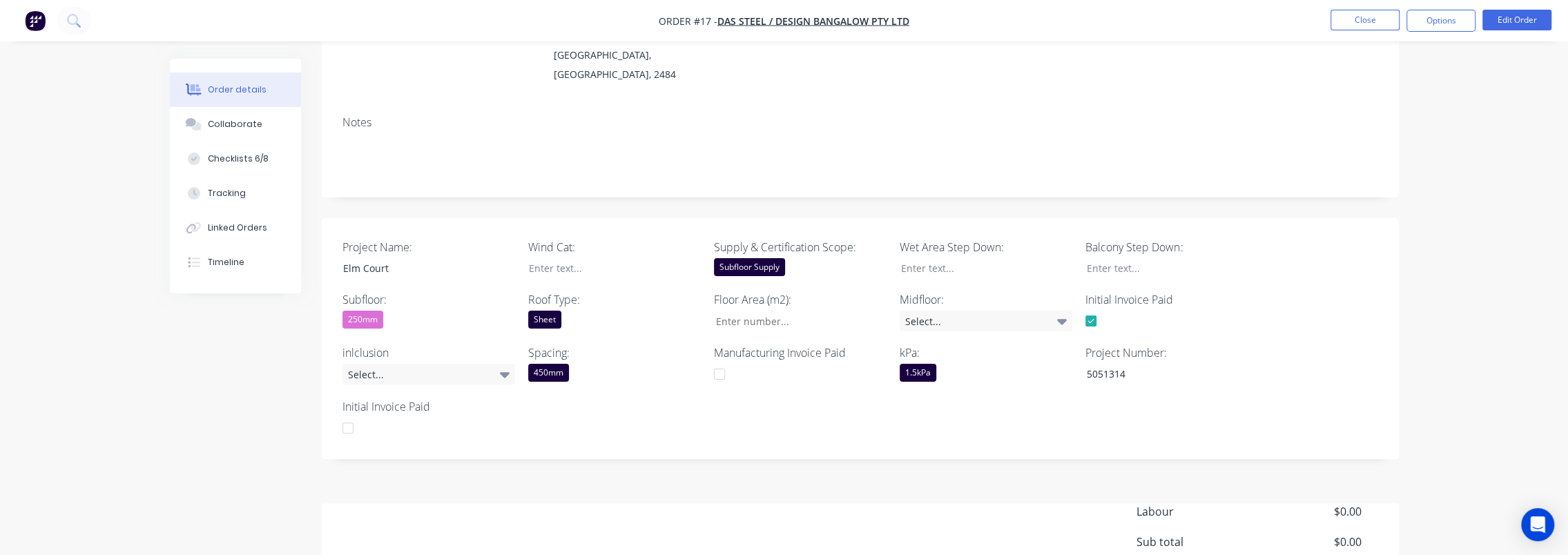
click at [415, 319] on div "250mm" at bounding box center [428, 319] width 173 height 18
click at [423, 378] on button "200mm" at bounding box center [445, 375] width 207 height 28
click at [422, 315] on div "200mm" at bounding box center [428, 319] width 173 height 18
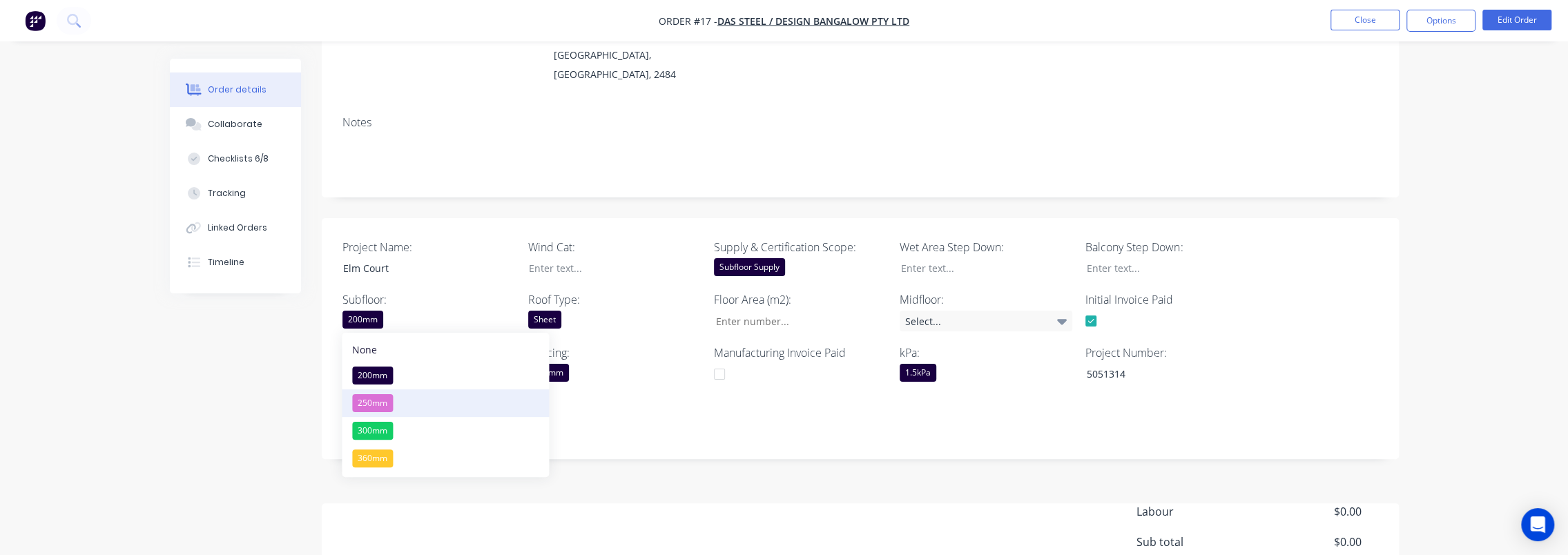
click at [393, 399] on div "250mm" at bounding box center [373, 403] width 41 height 18
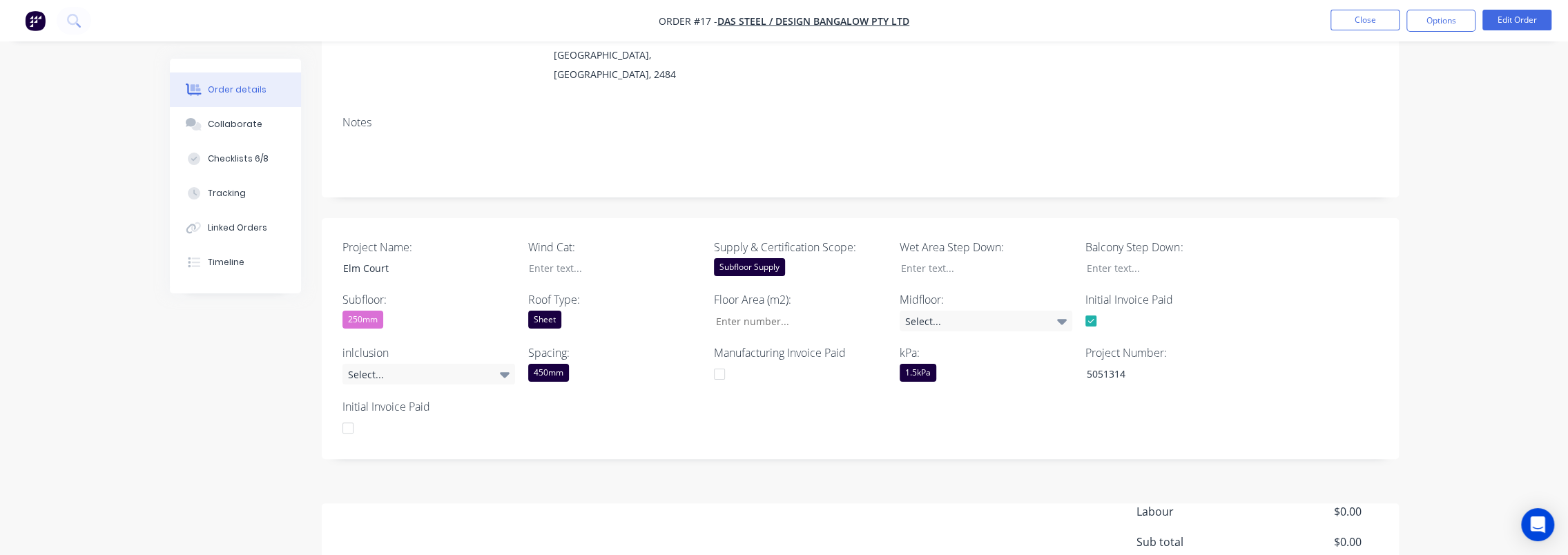
click at [221, 383] on div "Created by [PERSON_NAME] Created [DATE] Required [DATE] Assigned to Add team me…" at bounding box center [784, 299] width 1229 height 812
click at [445, 371] on div "Select..." at bounding box center [428, 374] width 173 height 20
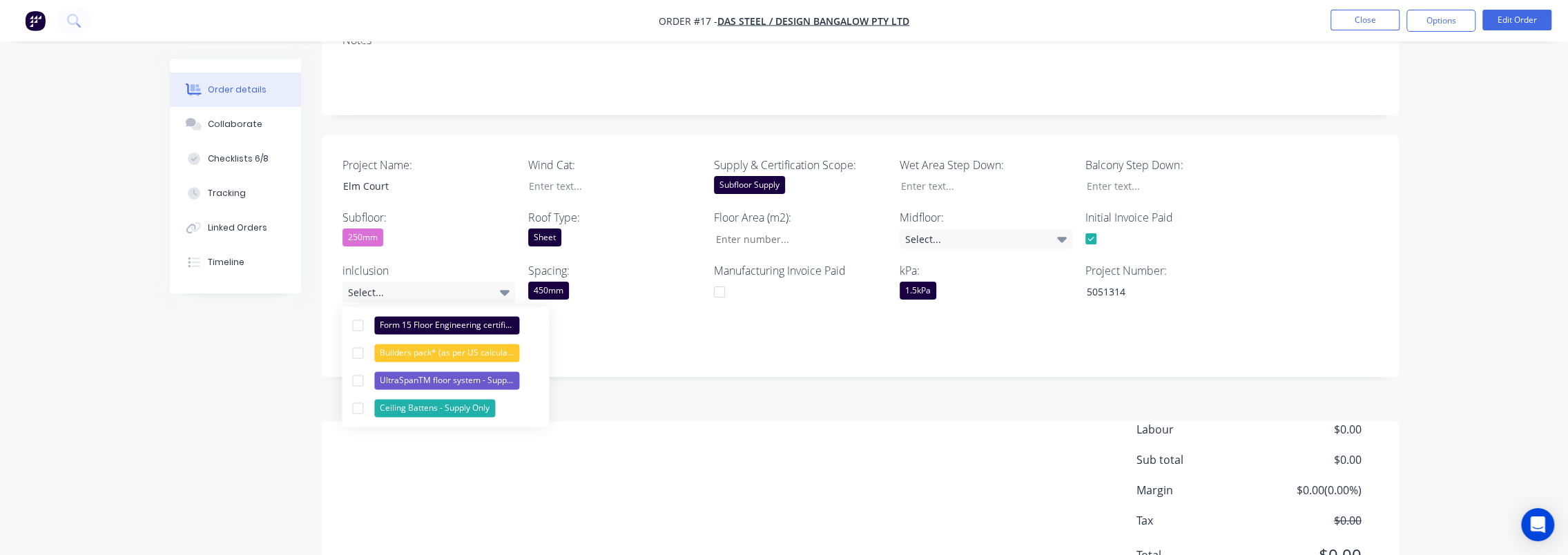
scroll to position [247, 0]
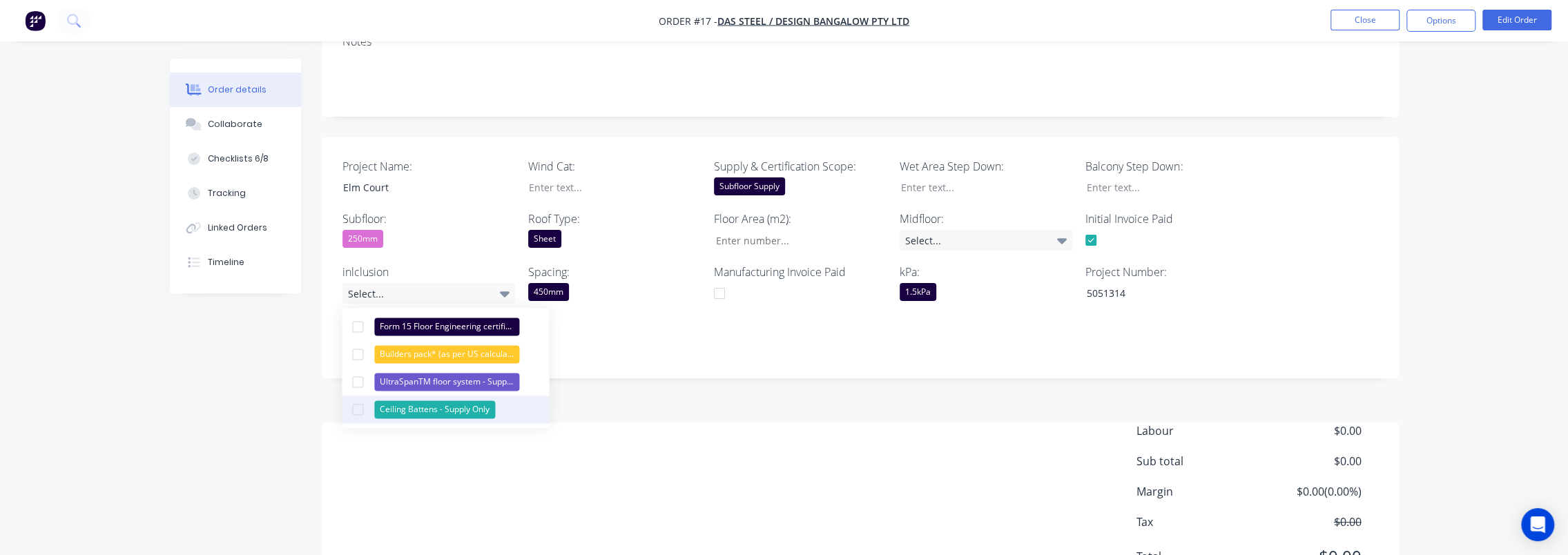
click at [360, 409] on div at bounding box center [357, 409] width 28 height 28
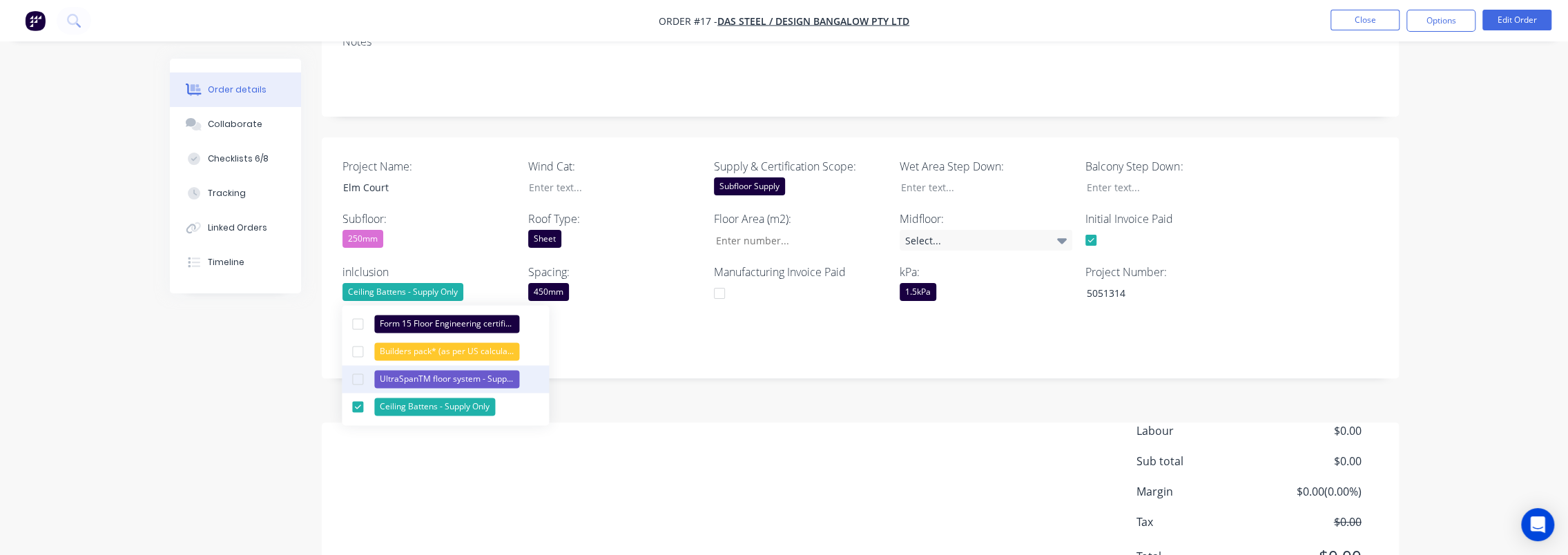
click at [356, 377] on div at bounding box center [357, 378] width 28 height 28
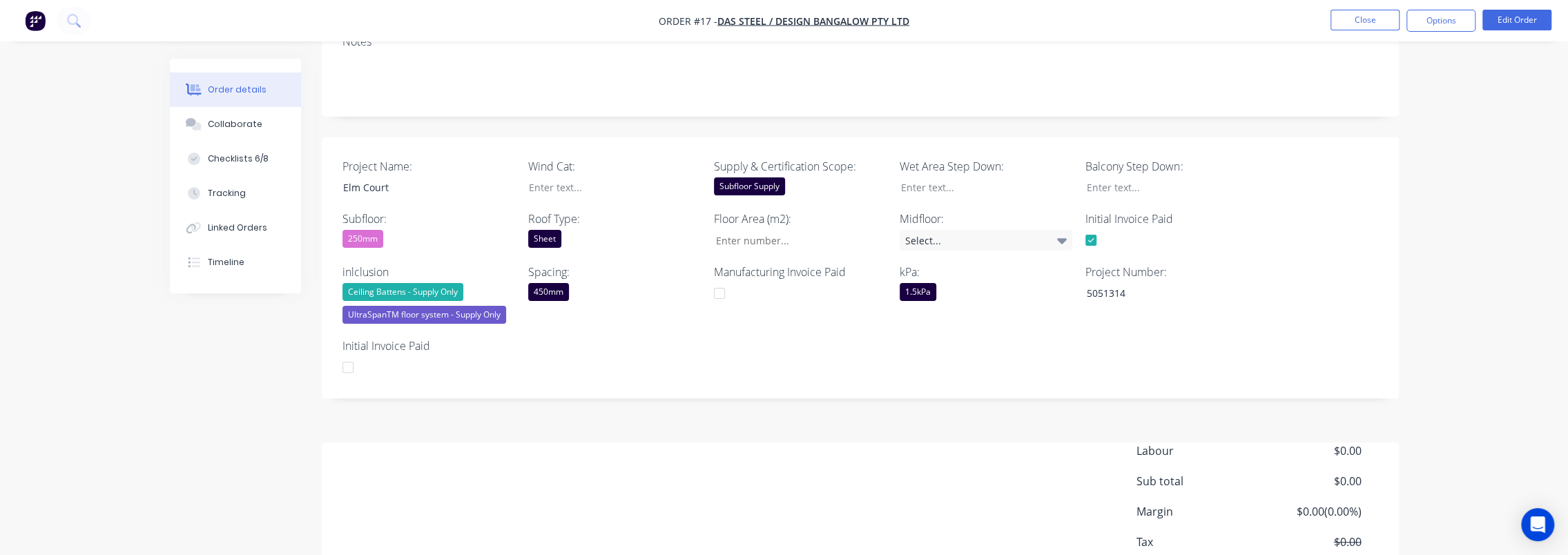
click at [359, 371] on div at bounding box center [348, 367] width 28 height 28
click at [351, 370] on div at bounding box center [348, 367] width 28 height 28
click at [347, 369] on div at bounding box center [348, 367] width 28 height 28
click at [856, 377] on div "Project Name: Elm Court Wind Cat: Supply & Certification Scope: Subfloor Supply…" at bounding box center [860, 267] width 1077 height 261
click at [721, 292] on div at bounding box center [719, 293] width 28 height 28
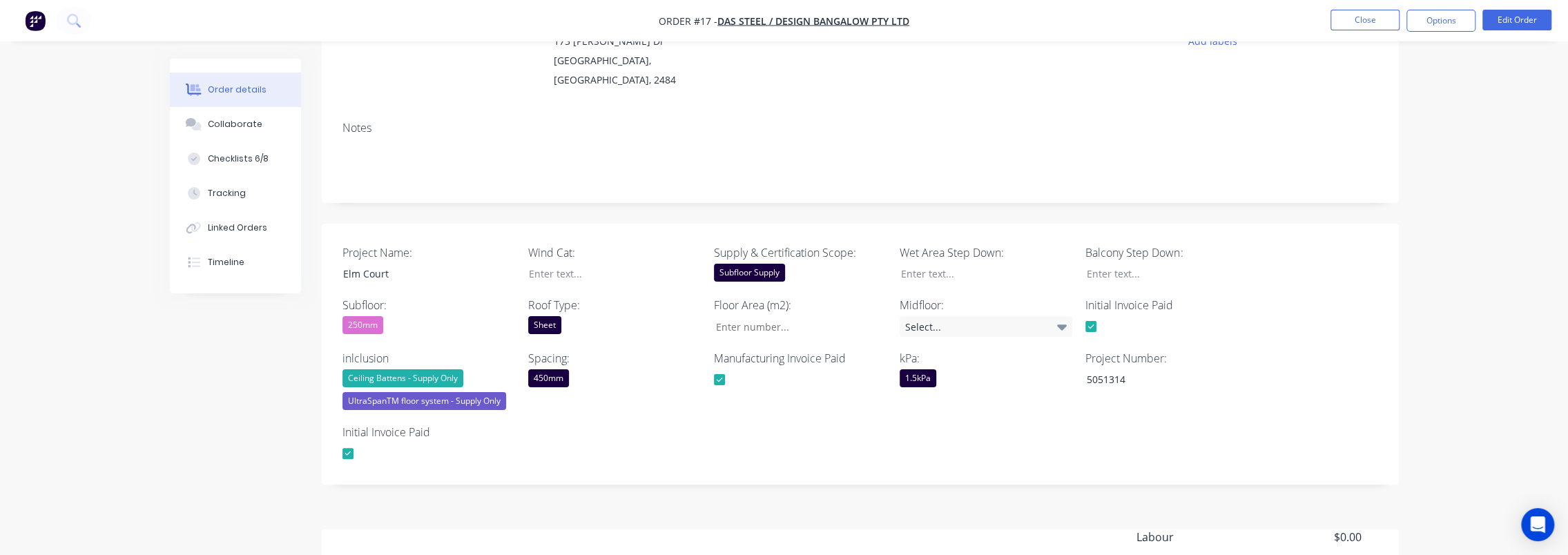
scroll to position [0, 0]
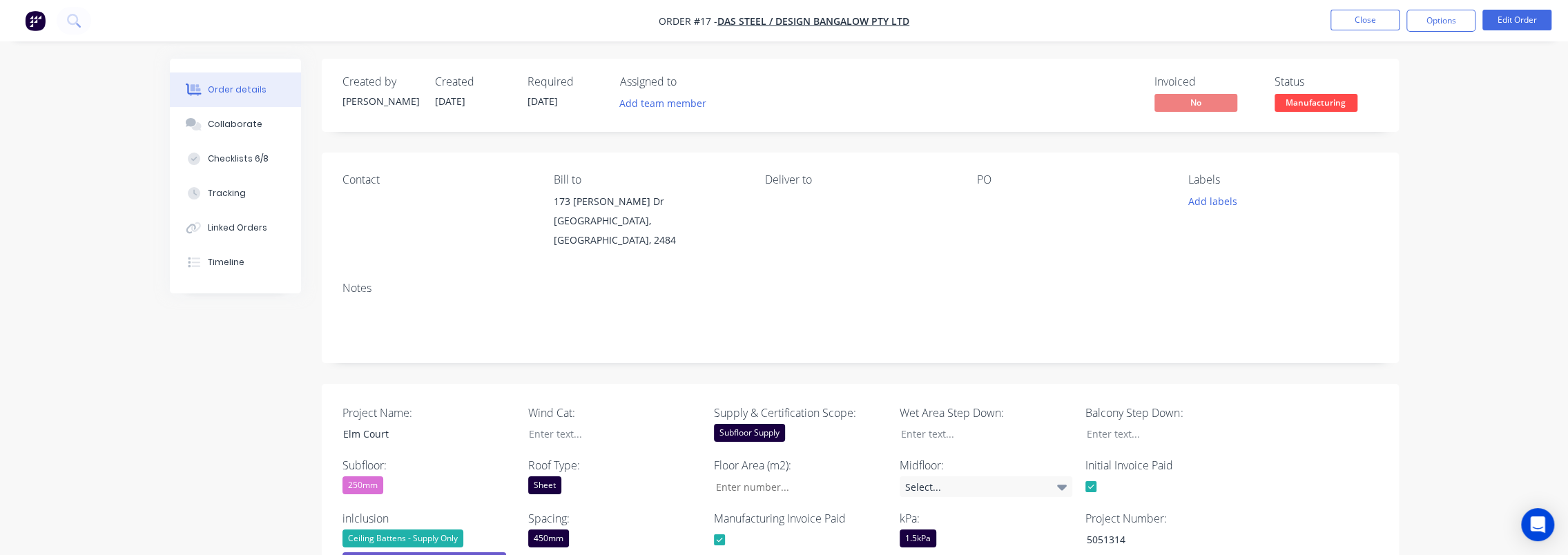
click at [1183, 106] on span "No" at bounding box center [1196, 102] width 83 height 17
click at [1194, 102] on span "No" at bounding box center [1196, 102] width 83 height 17
click at [1232, 98] on span "No" at bounding box center [1196, 102] width 83 height 17
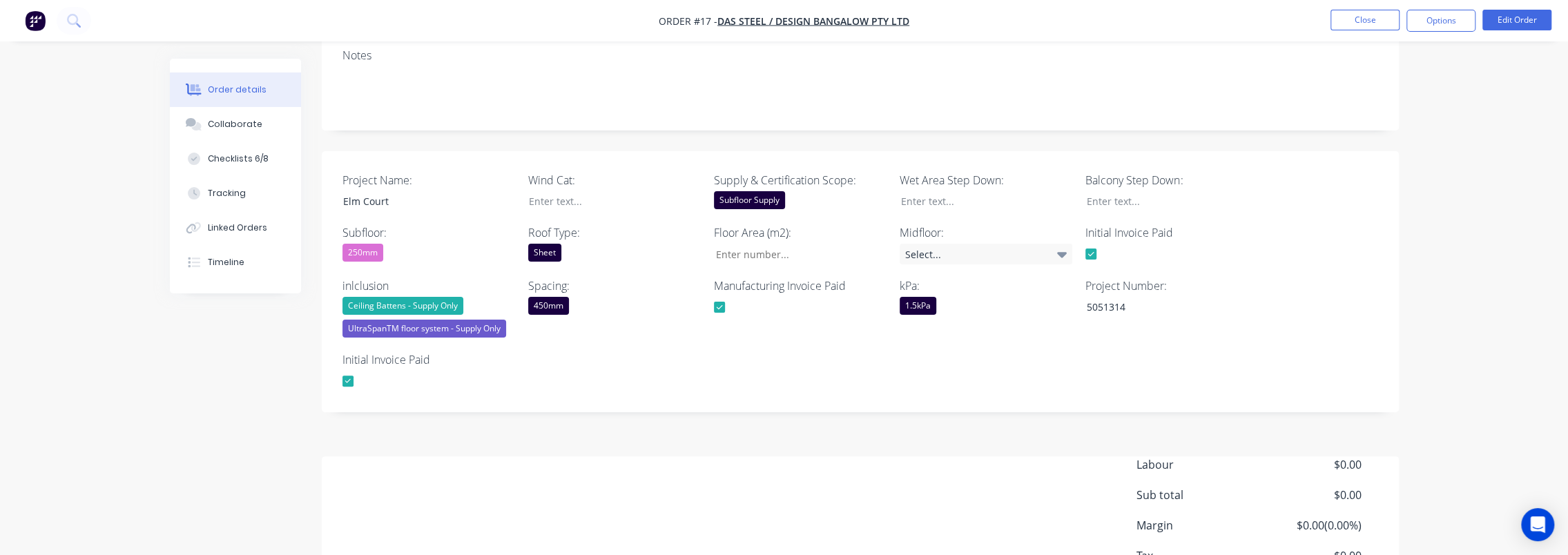
scroll to position [276, 0]
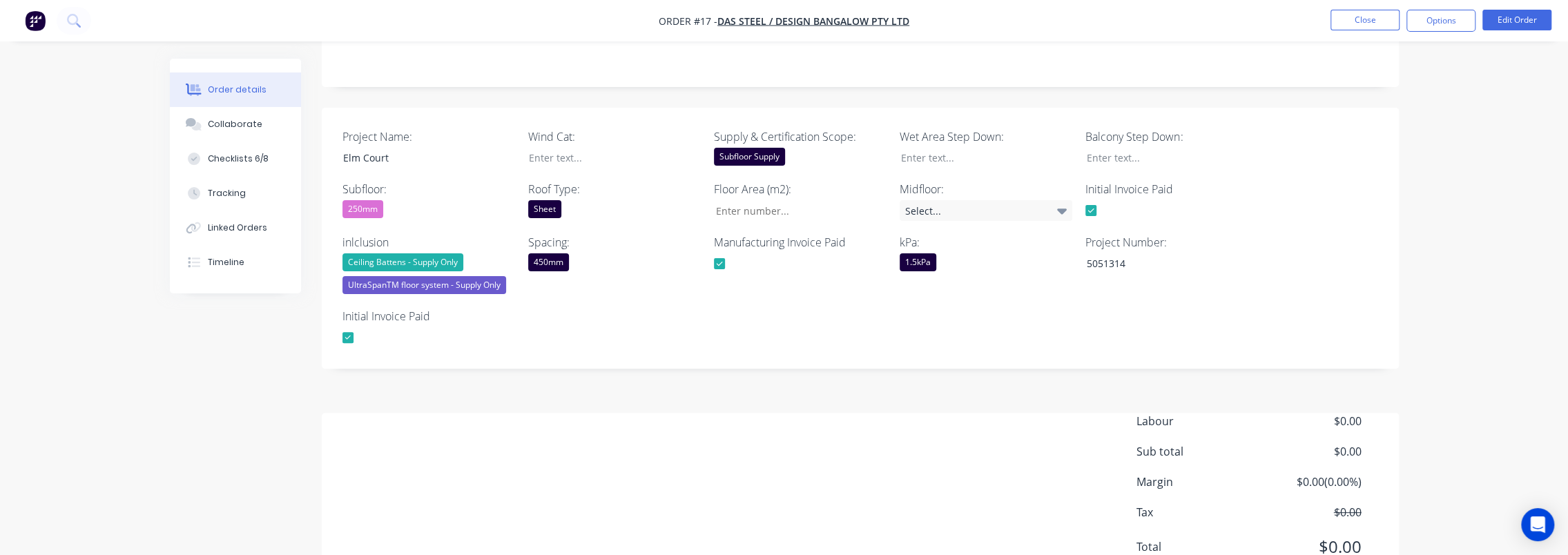
click at [377, 215] on div "250mm" at bounding box center [363, 209] width 41 height 18
click at [221, 345] on div "Created by [PERSON_NAME] Created [DATE] Required [DATE] Assigned to Add team me…" at bounding box center [784, 198] width 1229 height 832
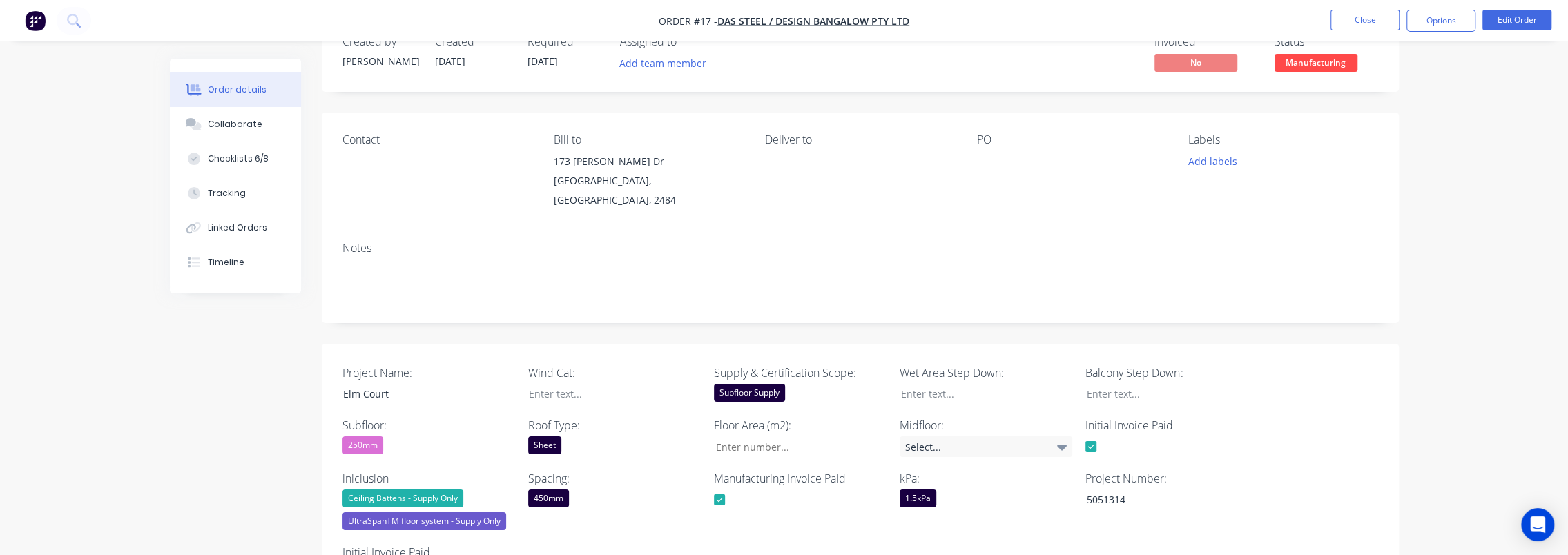
scroll to position [207, 0]
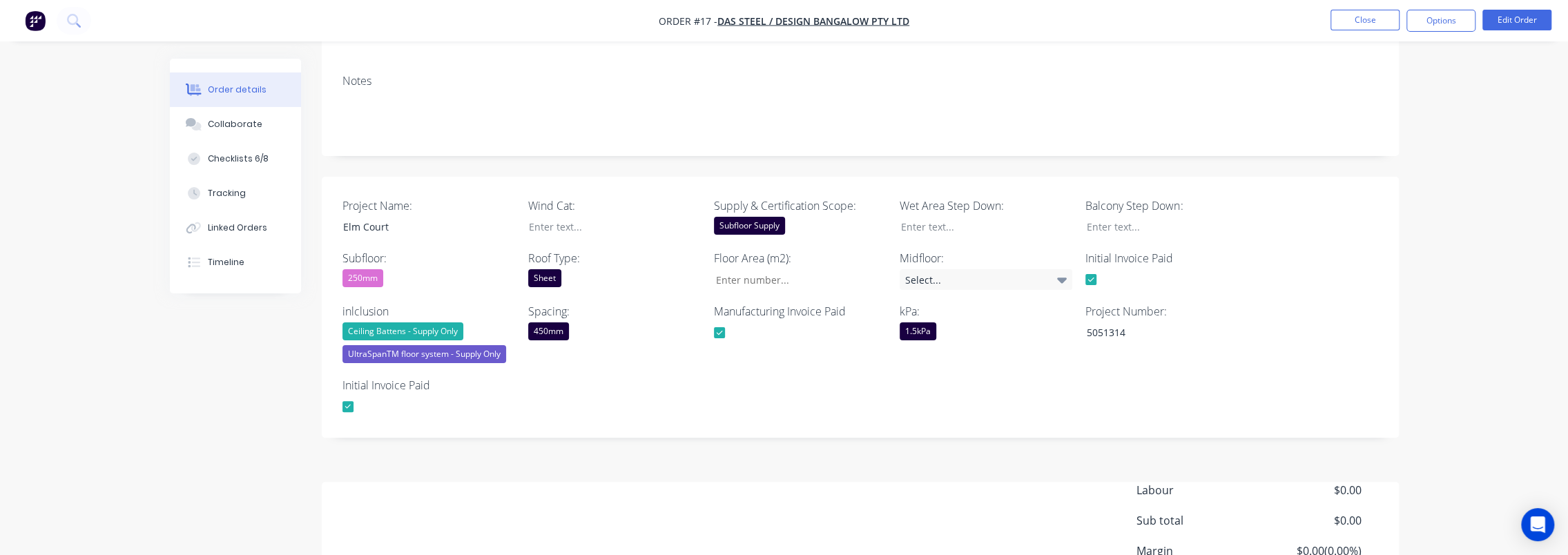
click at [1189, 384] on div "Project Name: Elm Court Wind Cat: Supply & Certification Scope: Subfloor Supply…" at bounding box center [860, 307] width 1077 height 261
click at [1166, 237] on div at bounding box center [1162, 226] width 173 height 20
click at [1413, 240] on div "Order details Collaborate Checklists 6/8 Tracking Linked Orders Timeline Order …" at bounding box center [784, 238] width 1568 height 891
click at [1023, 278] on div "Select..." at bounding box center [985, 280] width 173 height 20
click at [1375, 264] on div "Project Name: Elm Court Wind Cat: Supply & Certification Scope: Subfloor Supply…" at bounding box center [860, 307] width 1077 height 261
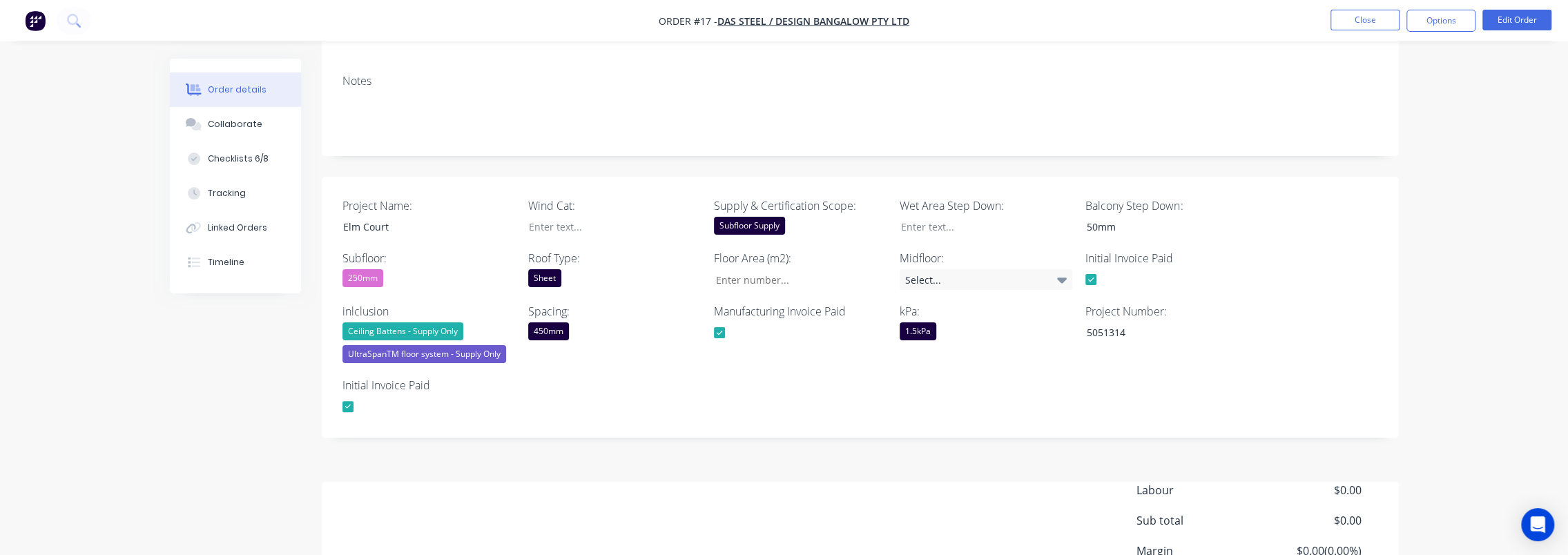
click at [208, 97] on button "Order details" at bounding box center [235, 90] width 131 height 35
click at [31, 23] on img "button" at bounding box center [35, 20] width 20 height 20
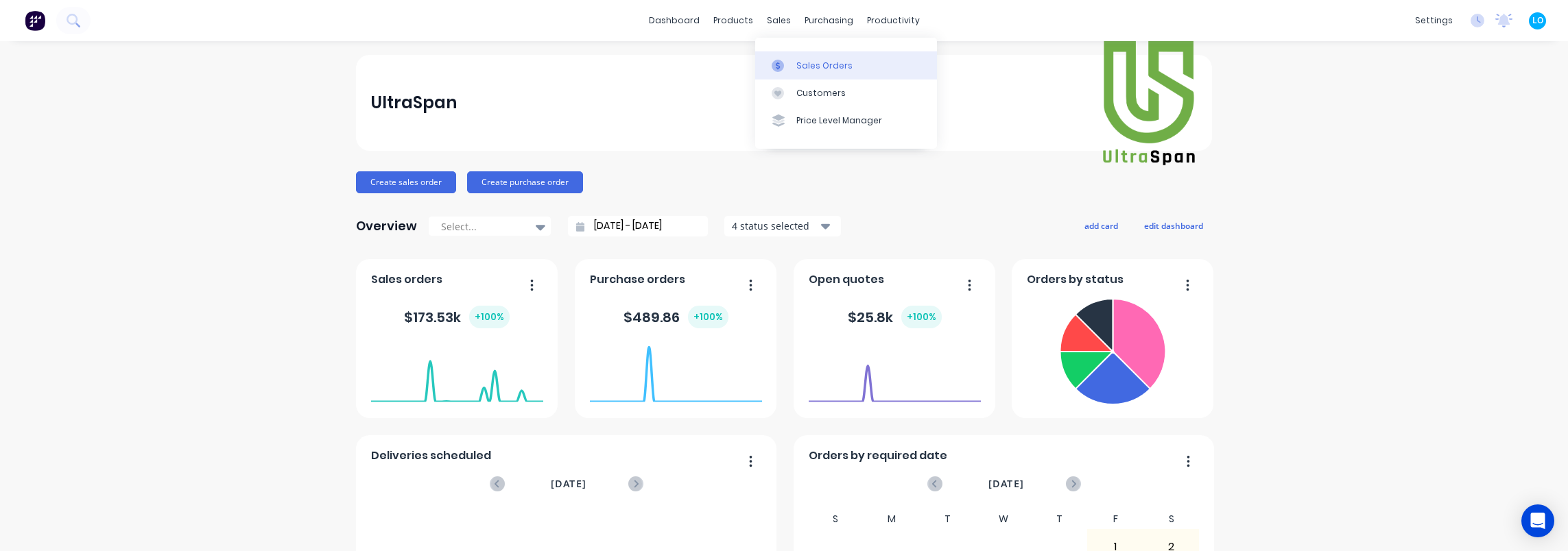
click at [798, 59] on div "Sales Orders" at bounding box center [825, 66] width 56 height 13
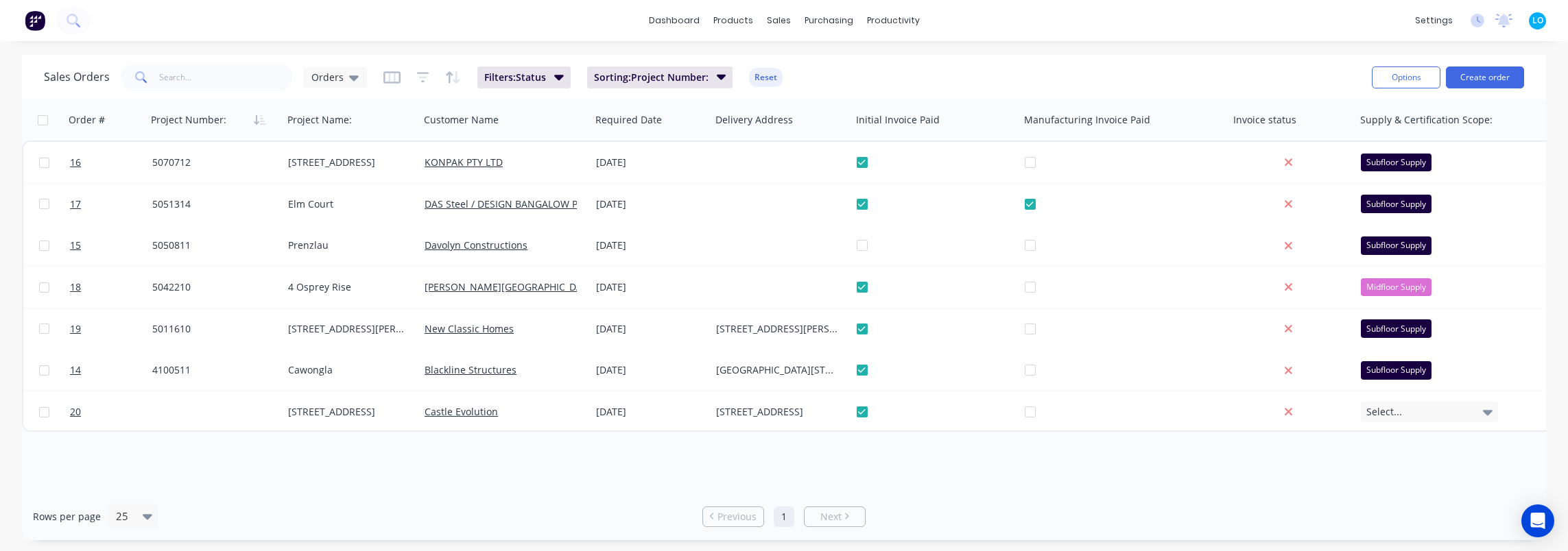
click at [1107, 472] on div "Order # Project Number: Project Name: Customer Name Required Date Delivery Addr…" at bounding box center [784, 296] width 1524 height 394
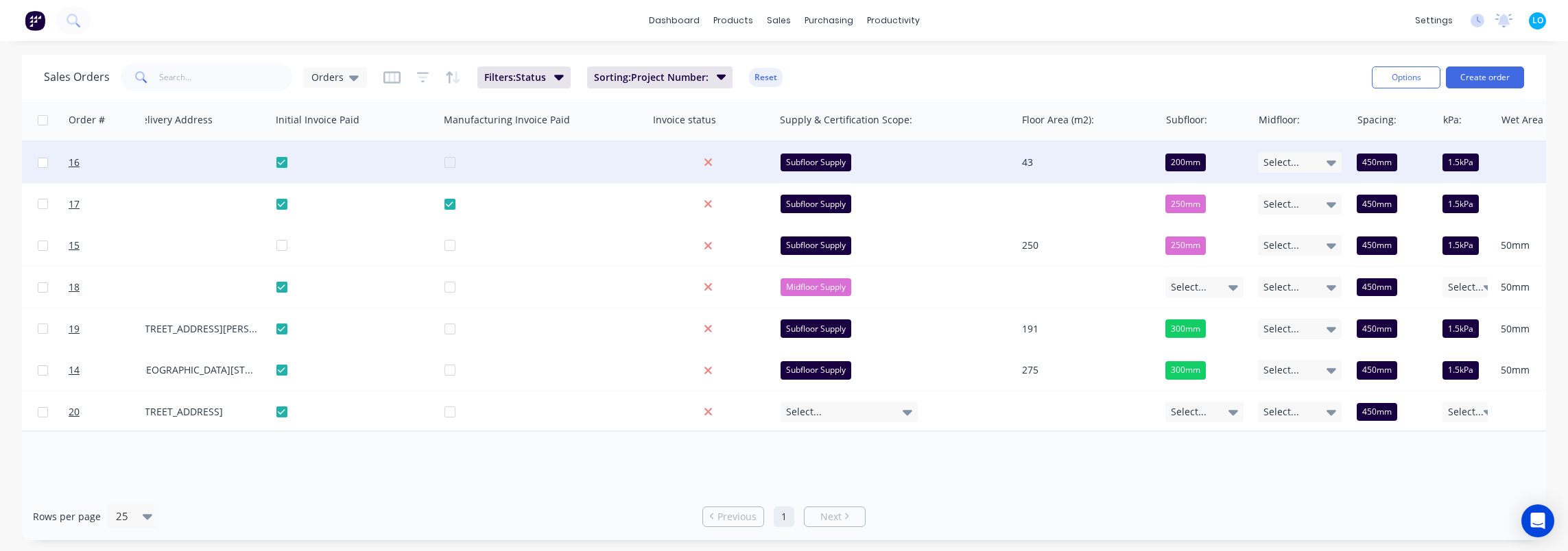
scroll to position [0, 688]
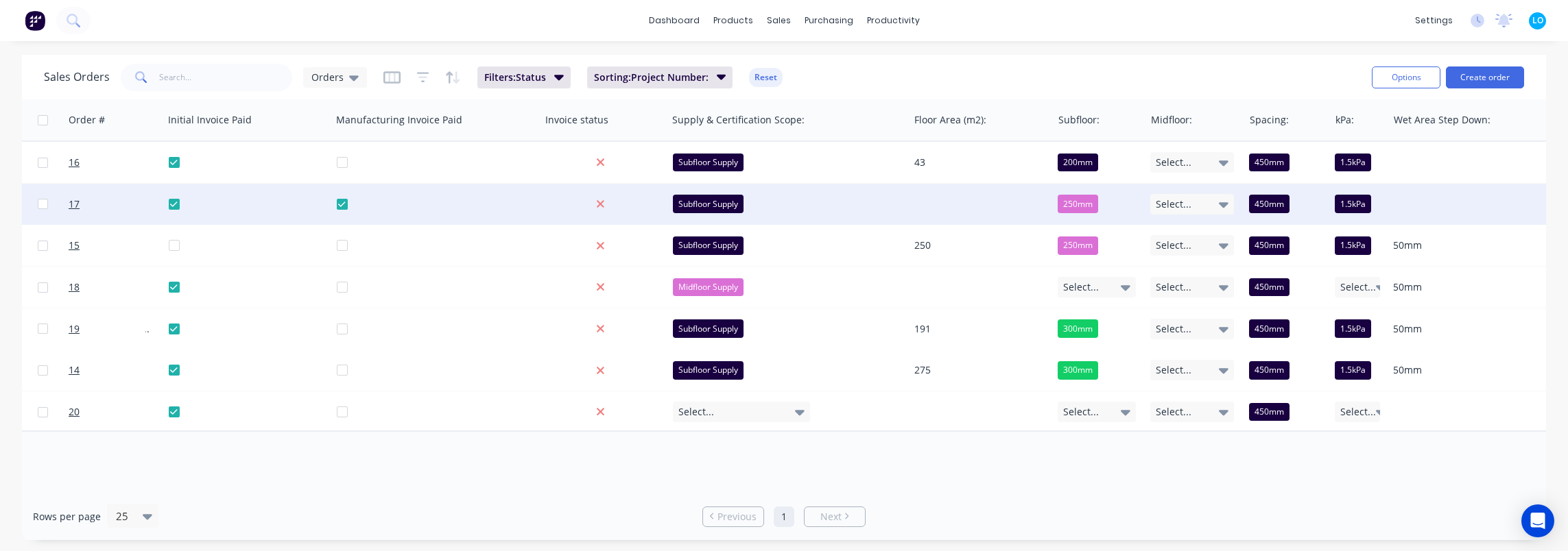
click at [1101, 205] on div "250mm" at bounding box center [1097, 203] width 78 height 18
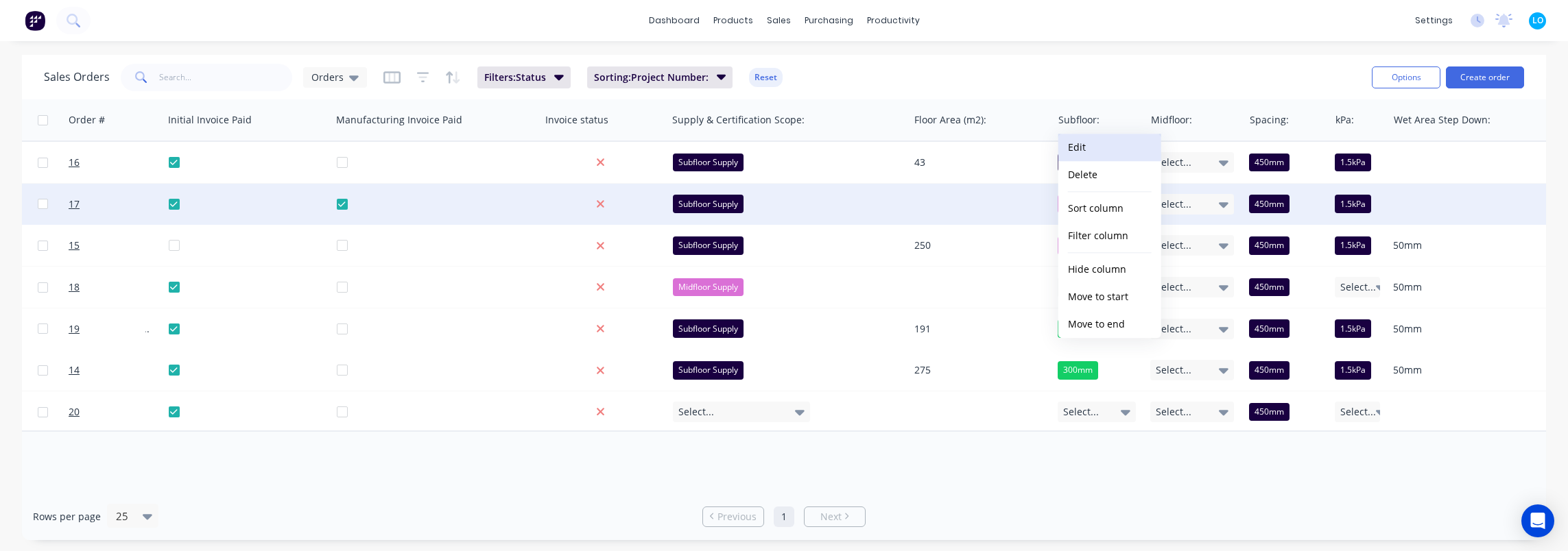
click at [1099, 153] on button "Edit" at bounding box center [1110, 147] width 103 height 27
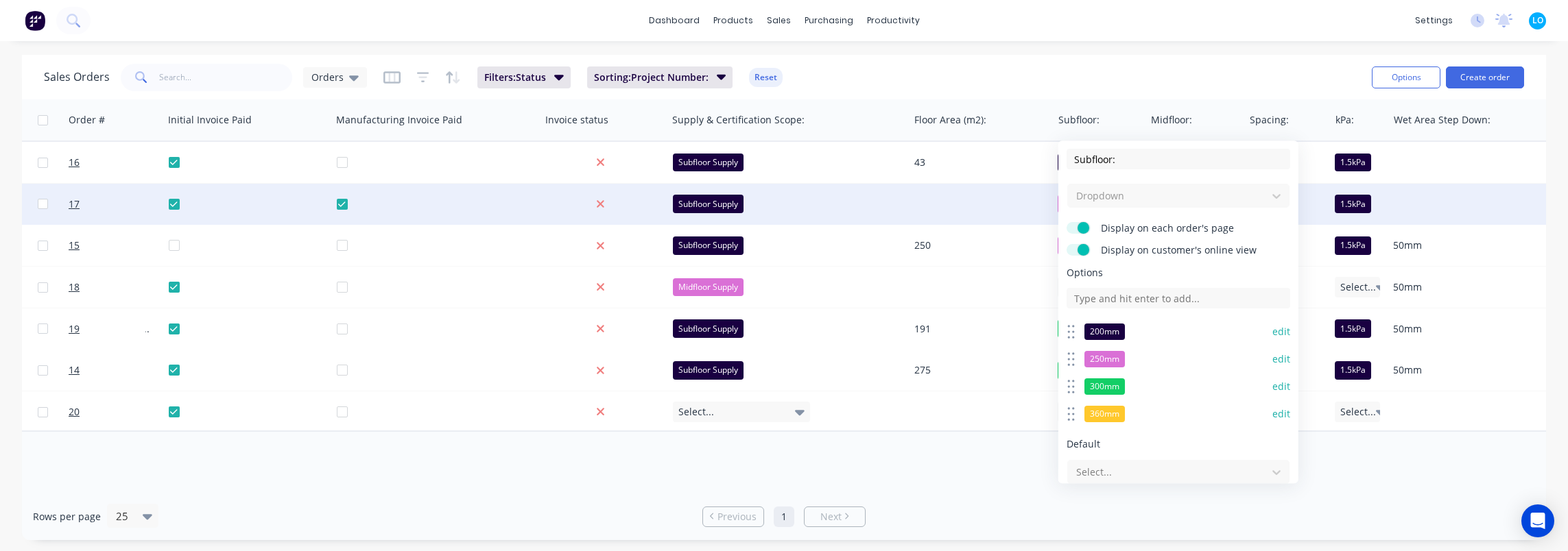
click at [1175, 196] on div "Dropdown" at bounding box center [1179, 196] width 224 height 25
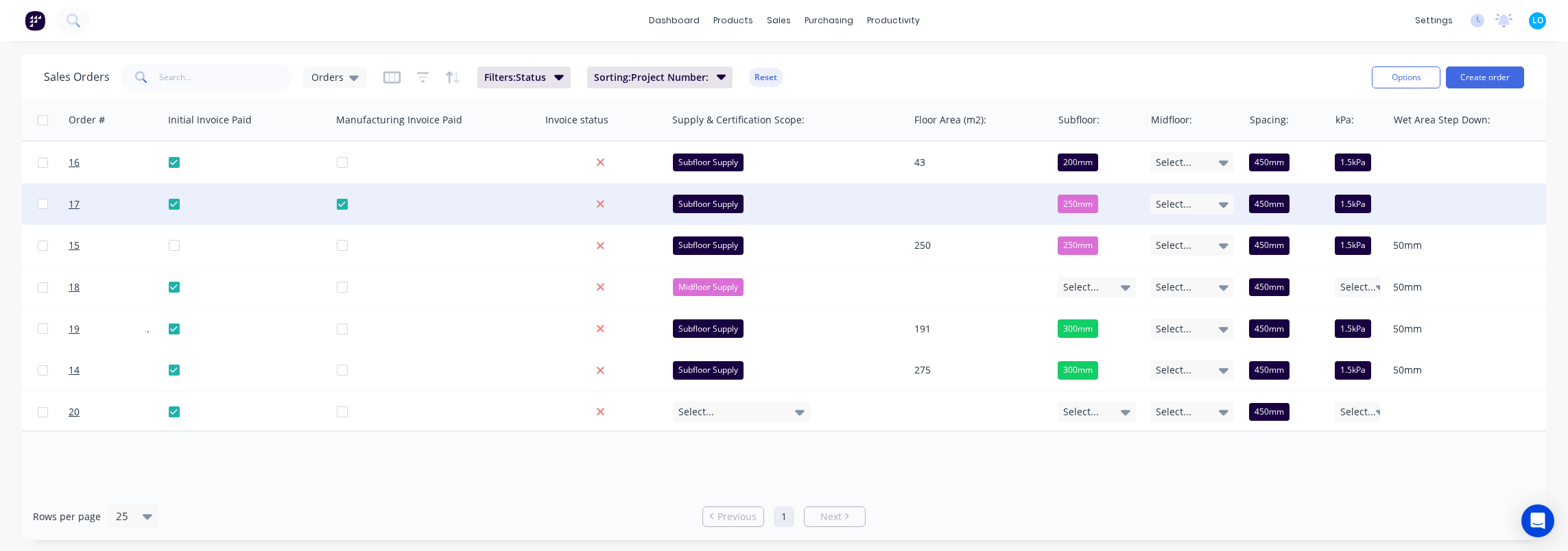
click at [1119, 63] on div "Sales Orders Orders Filters: Status Sorting: Project Number: Reset" at bounding box center [703, 77] width 1317 height 34
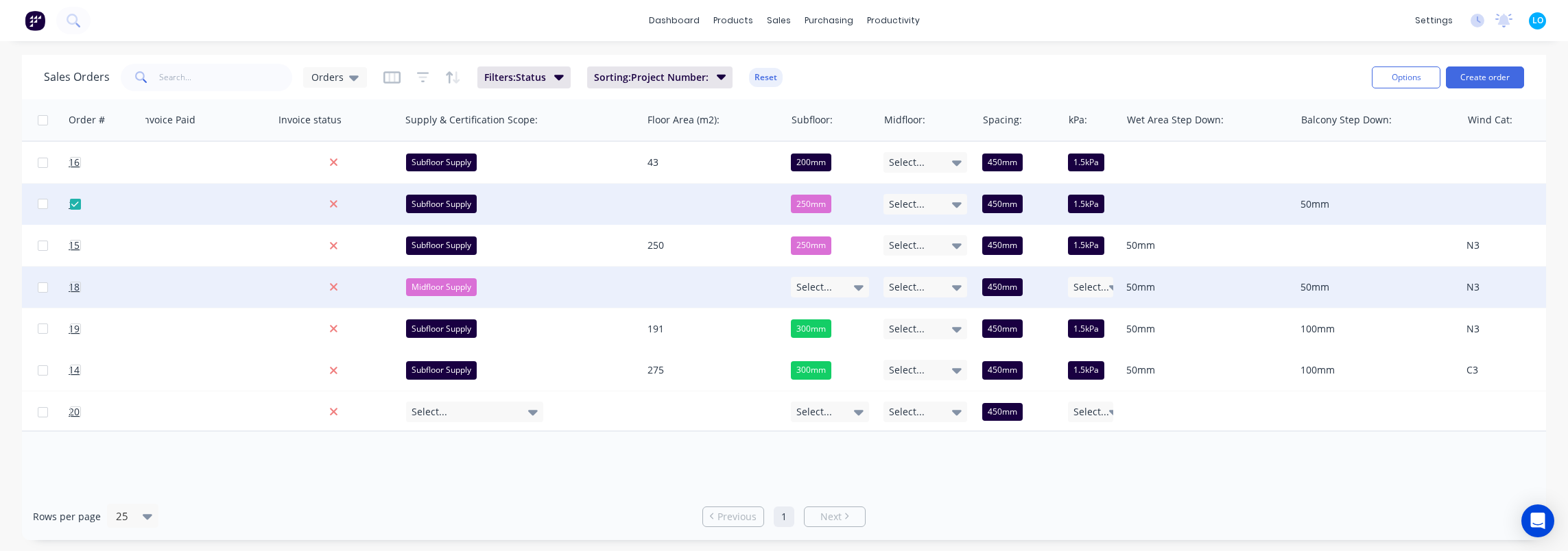
scroll to position [0, 956]
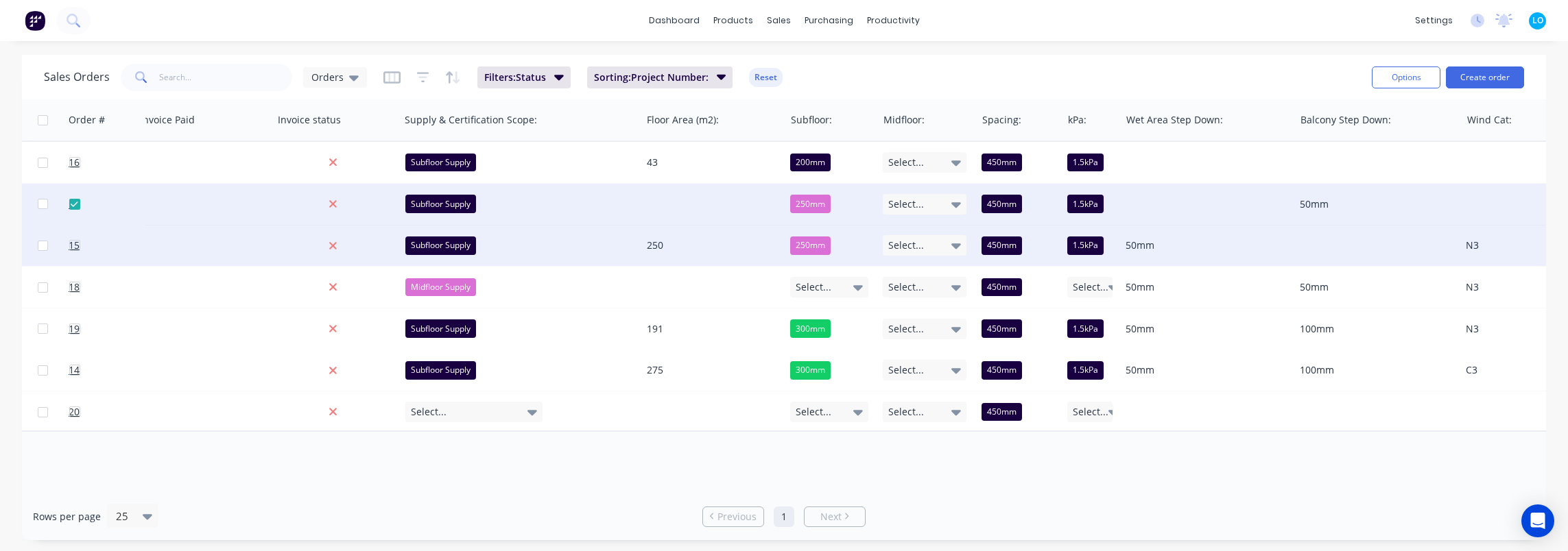
click at [1331, 246] on div at bounding box center [1378, 245] width 167 height 41
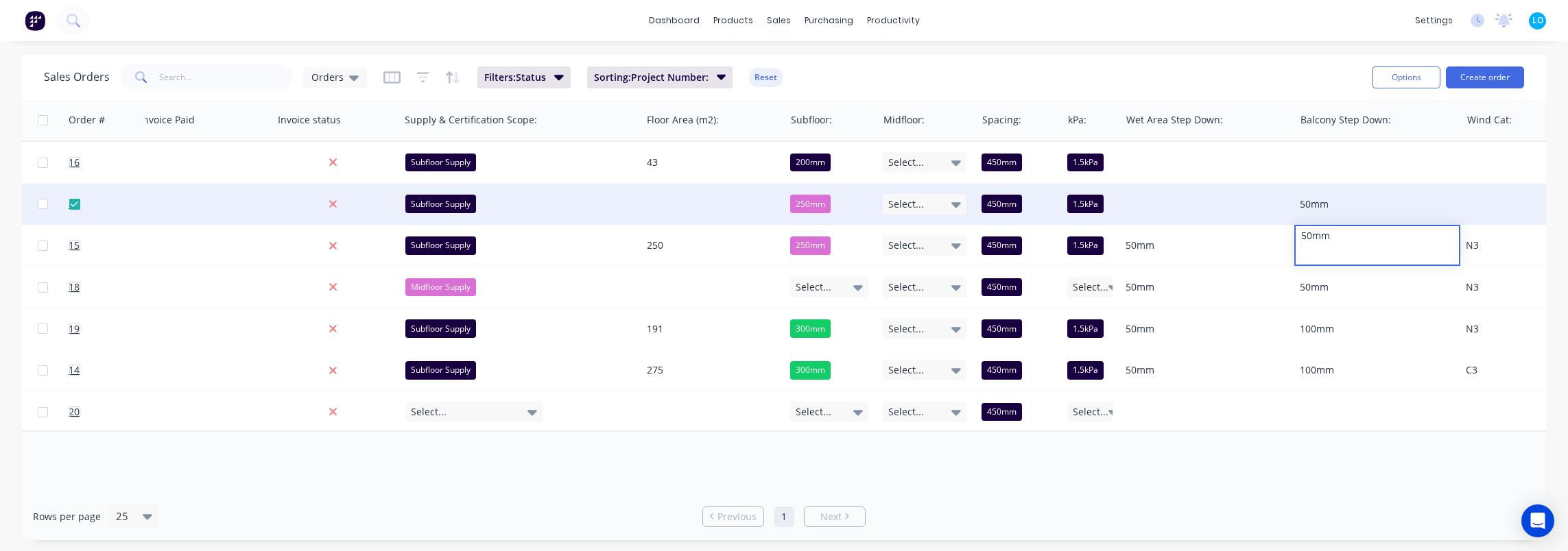
click at [1297, 70] on div "Sales Orders Orders Filters: Status Sorting: Project Number: Reset" at bounding box center [703, 77] width 1317 height 34
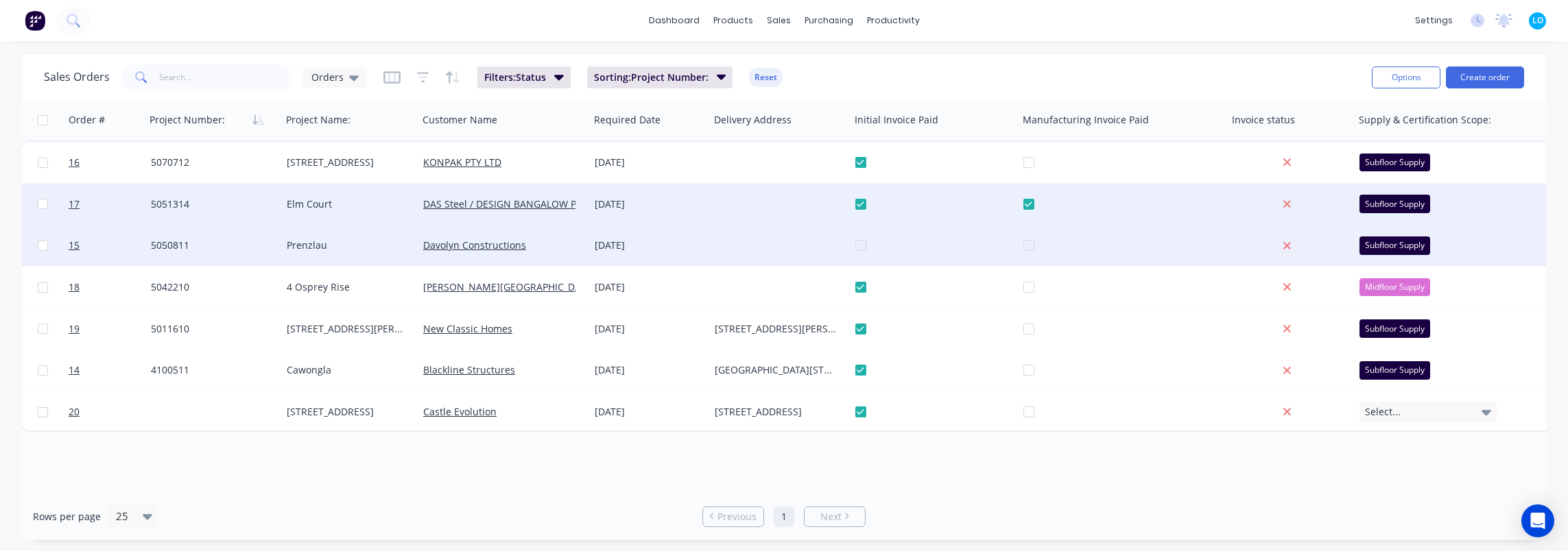
scroll to position [0, 0]
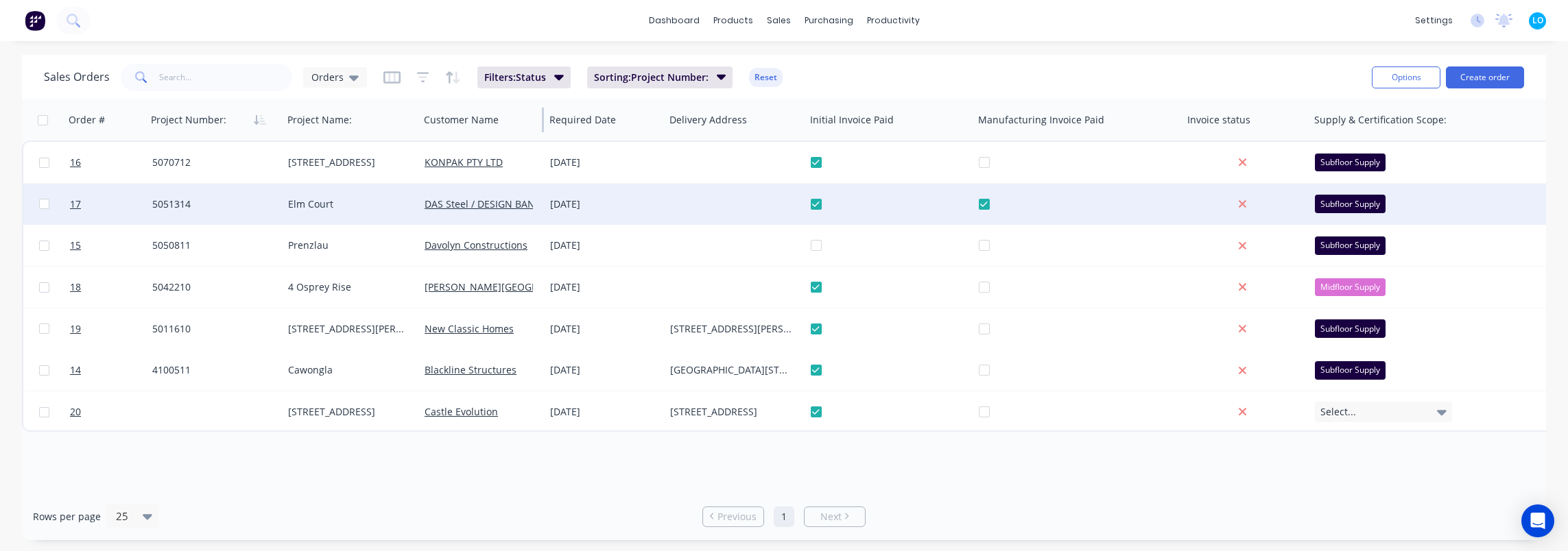
drag, startPoint x: 589, startPoint y: 124, endPoint x: 543, endPoint y: 124, distance: 46.0
click at [543, 124] on div at bounding box center [543, 121] width 2 height 25
drag, startPoint x: 663, startPoint y: 130, endPoint x: 624, endPoint y: 131, distance: 39.0
click at [624, 131] on div "Required Date" at bounding box center [604, 120] width 120 height 41
